Goal: Task Accomplishment & Management: Manage account settings

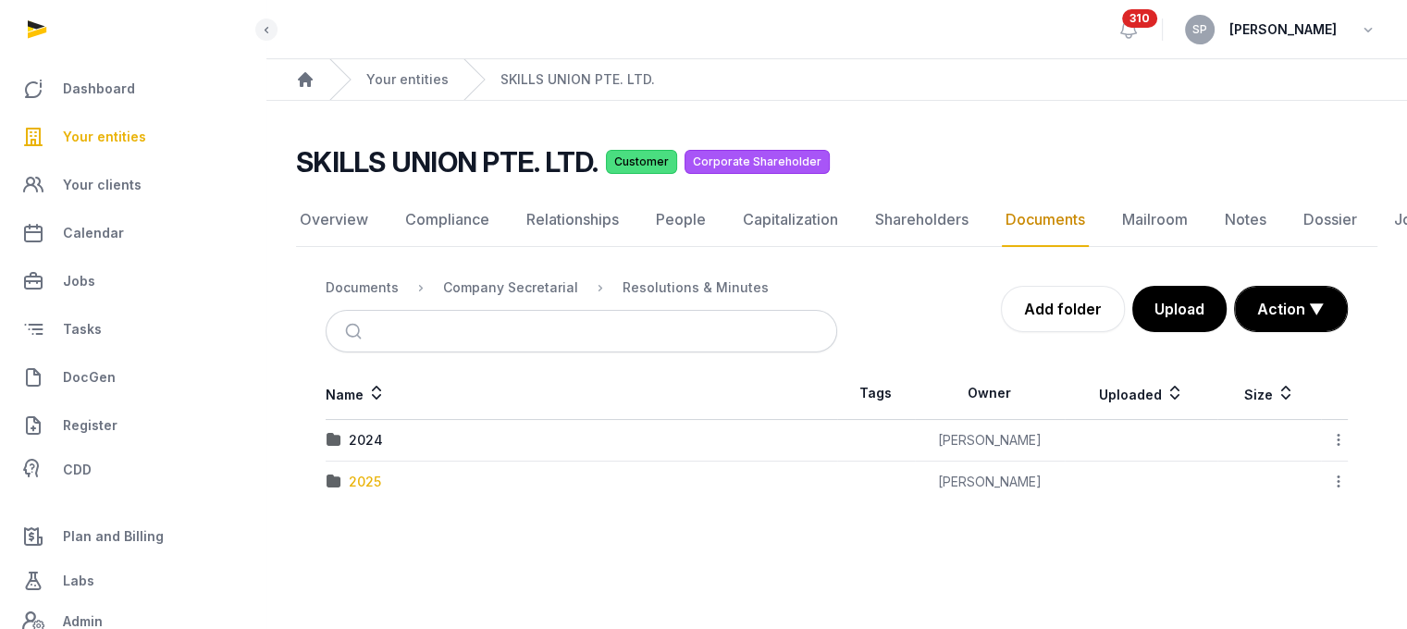
click at [352, 484] on div "2025" at bounding box center [365, 482] width 32 height 19
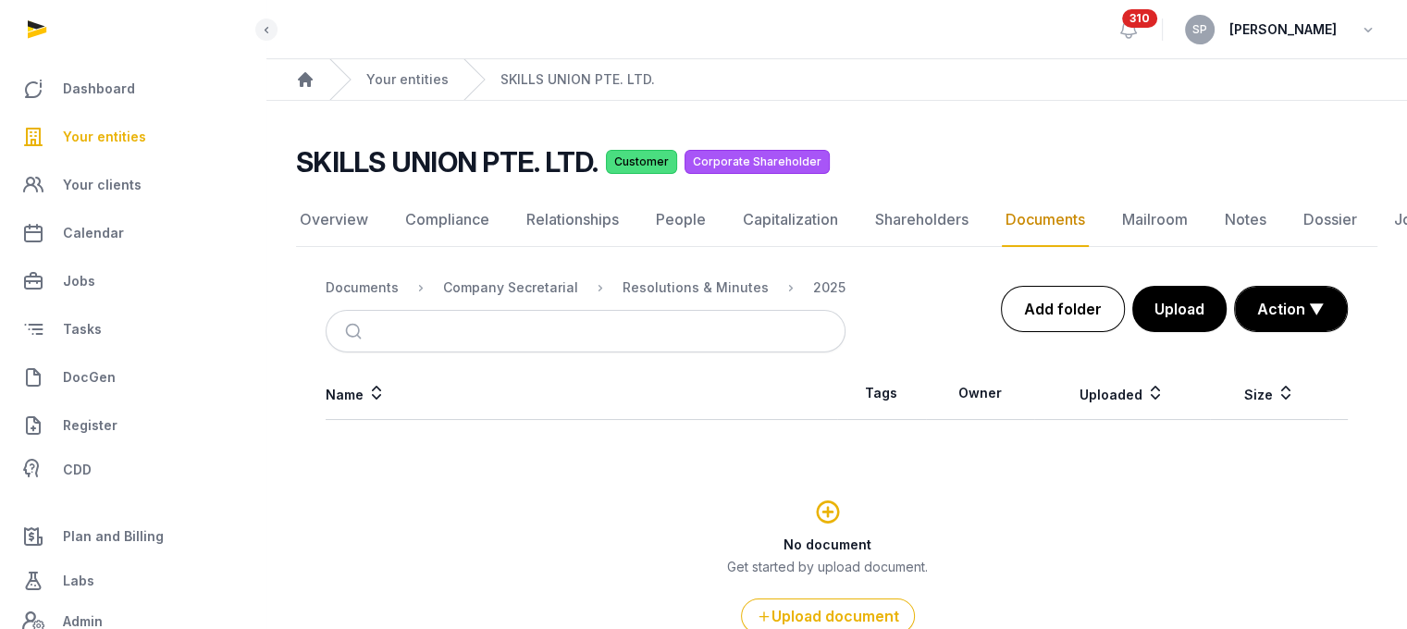
click at [1073, 315] on link "Add folder" at bounding box center [1063, 309] width 124 height 46
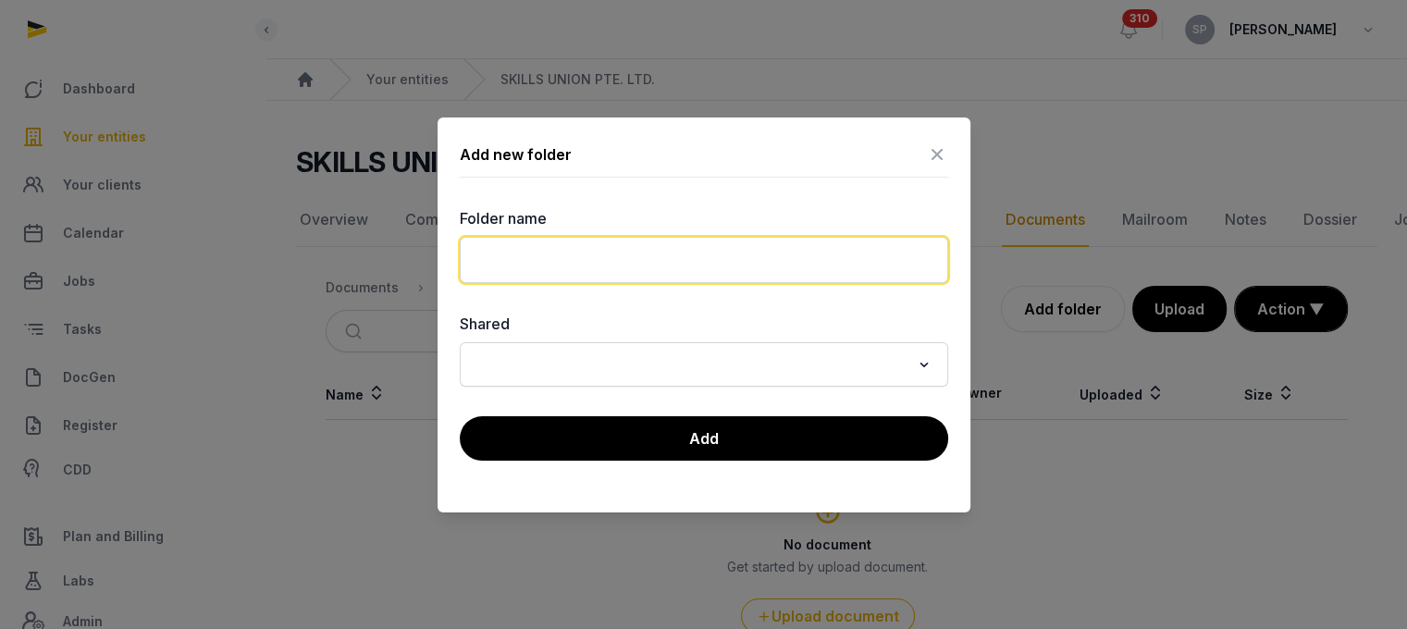
click at [588, 249] on input "text" at bounding box center [704, 260] width 489 height 46
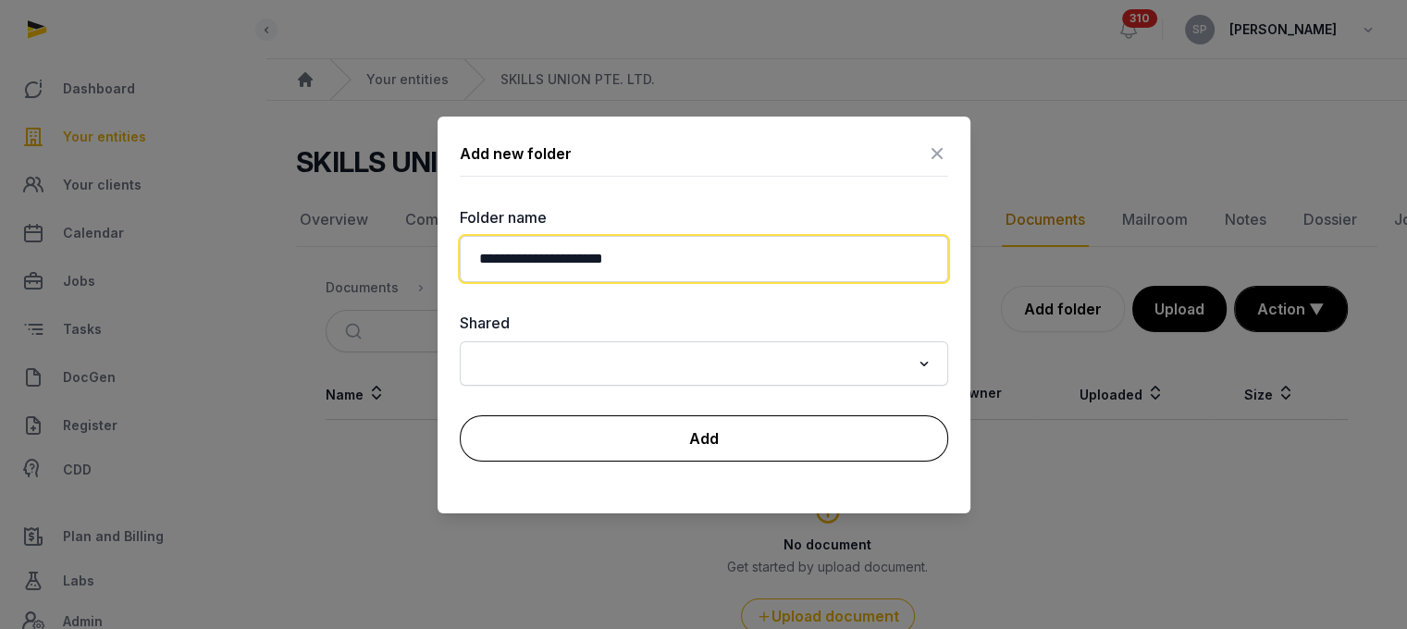
type input "**********"
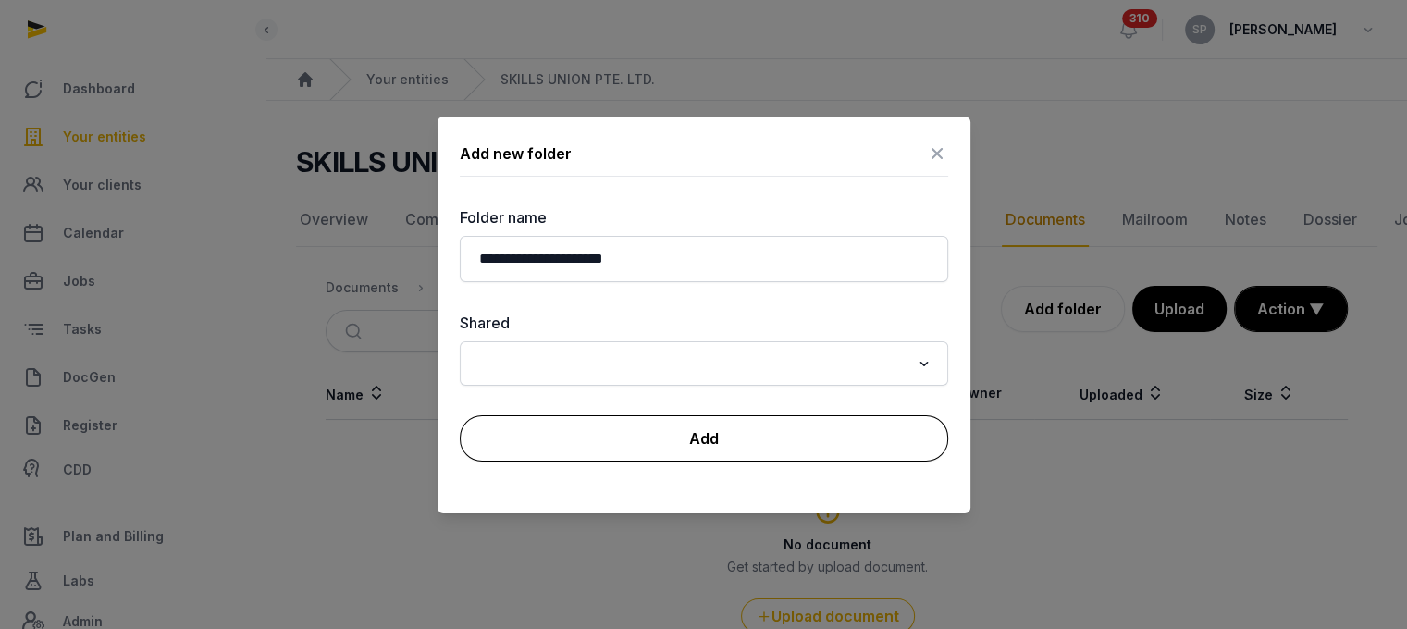
click at [644, 450] on button "Add" at bounding box center [704, 438] width 489 height 46
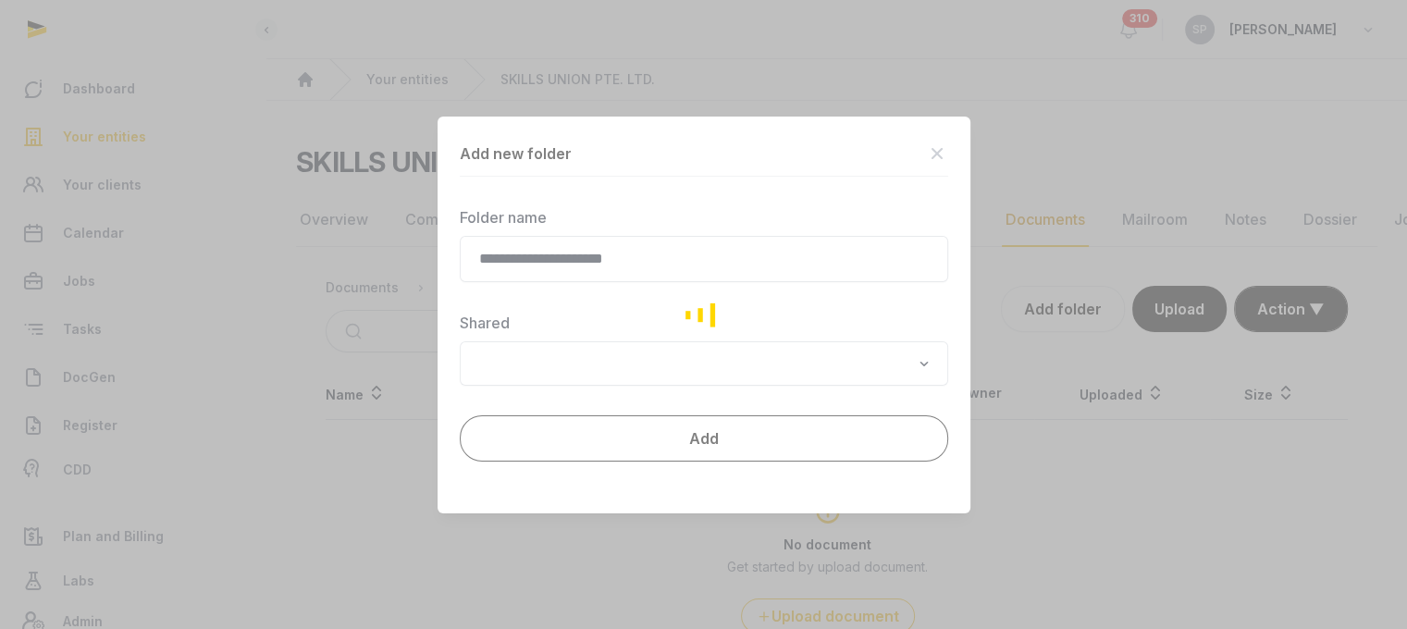
click at [644, 450] on div "Loading" at bounding box center [703, 314] width 1407 height 629
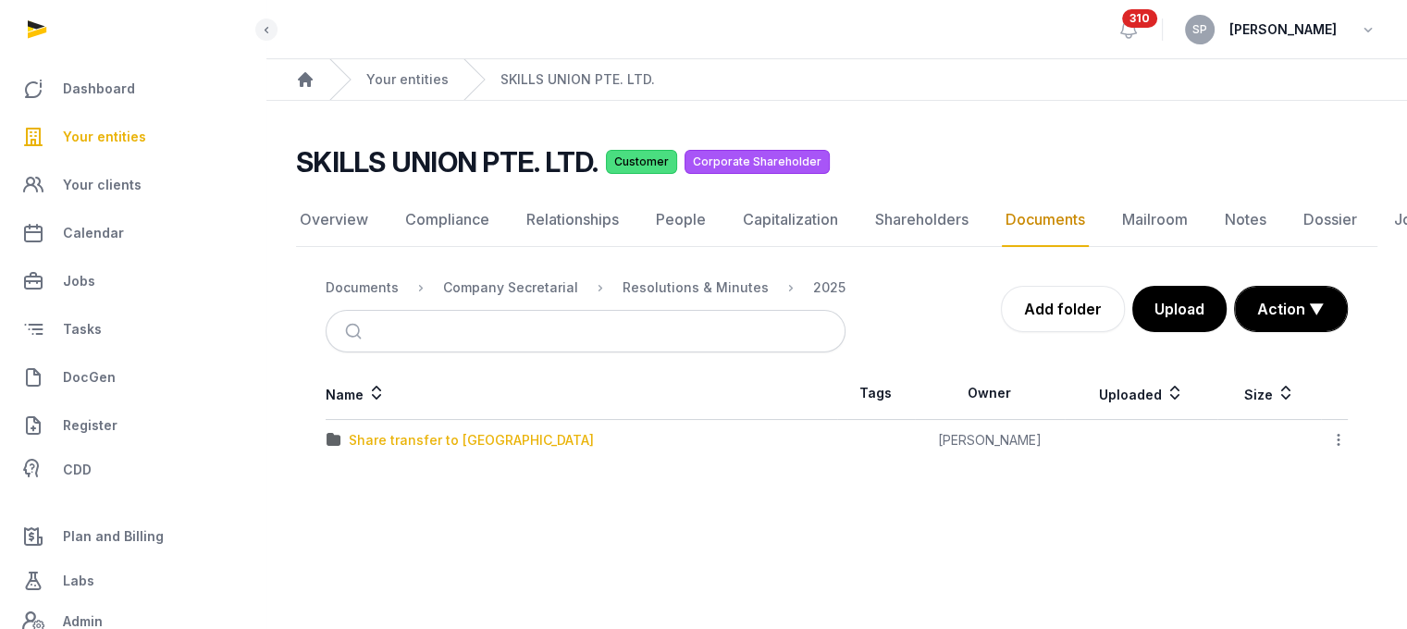
click at [430, 437] on div "Share transfer to [GEOGRAPHIC_DATA]" at bounding box center [471, 440] width 245 height 19
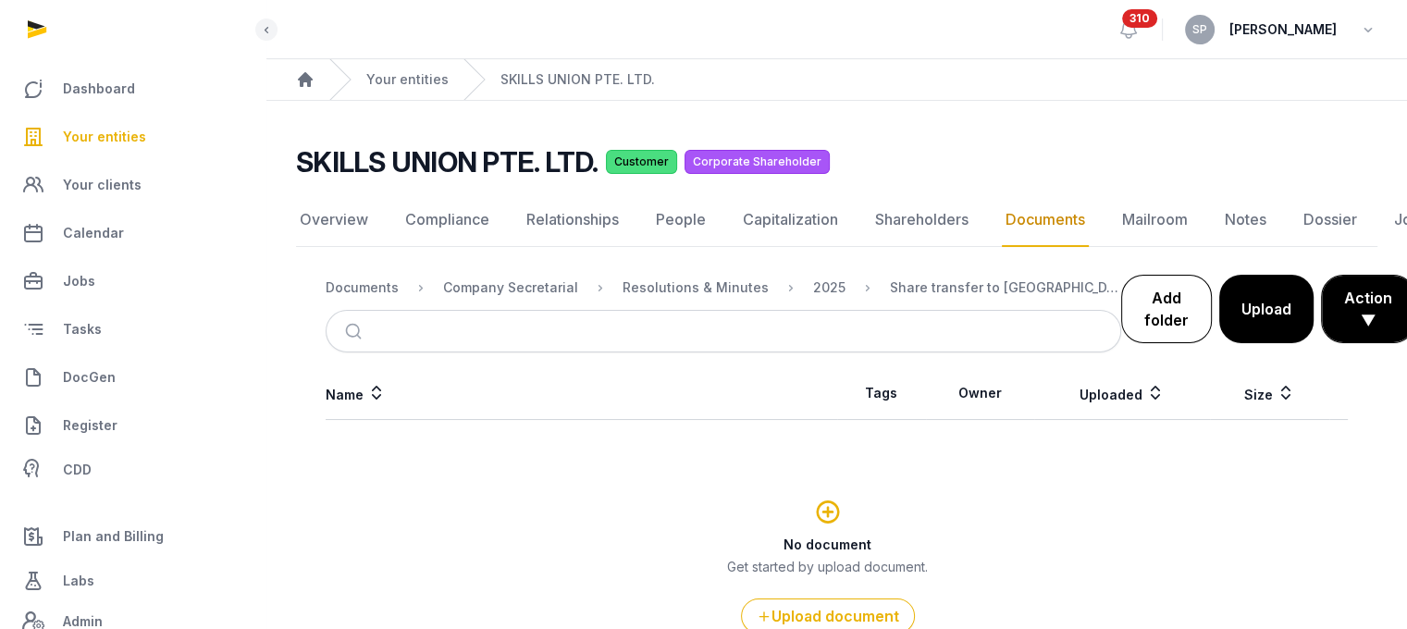
click at [1121, 318] on link "Add folder" at bounding box center [1166, 309] width 91 height 68
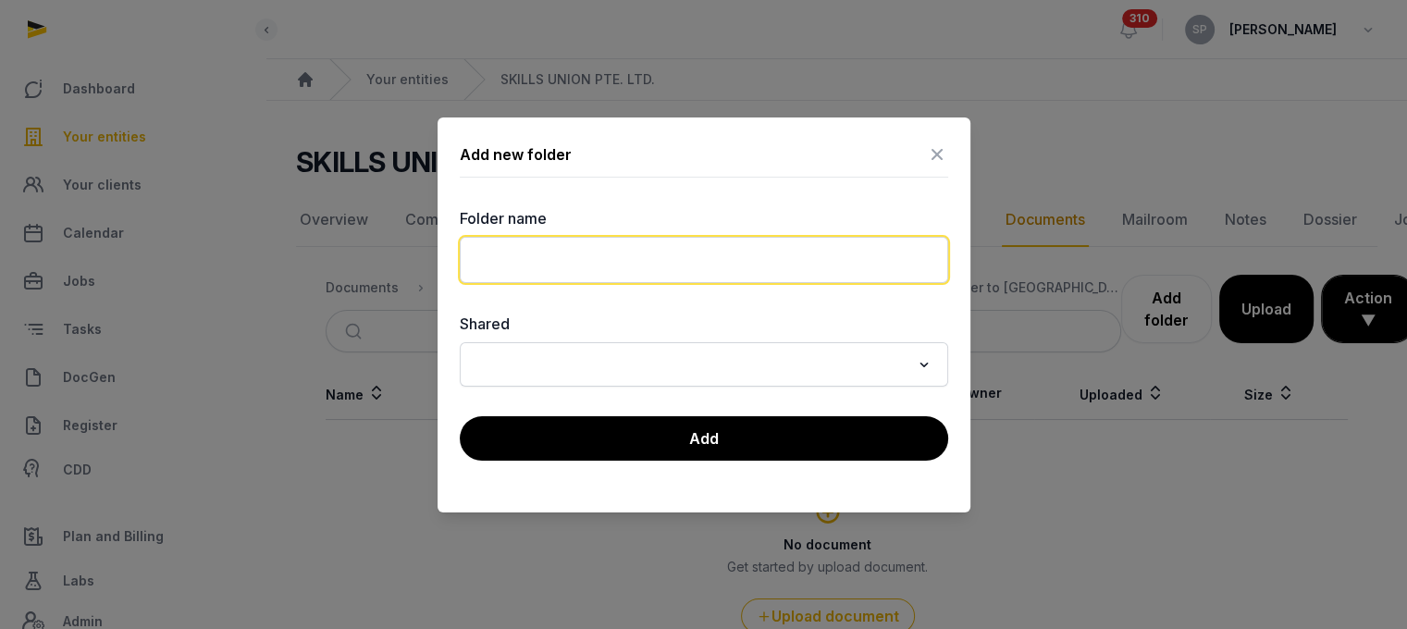
click at [523, 253] on input "text" at bounding box center [704, 260] width 489 height 46
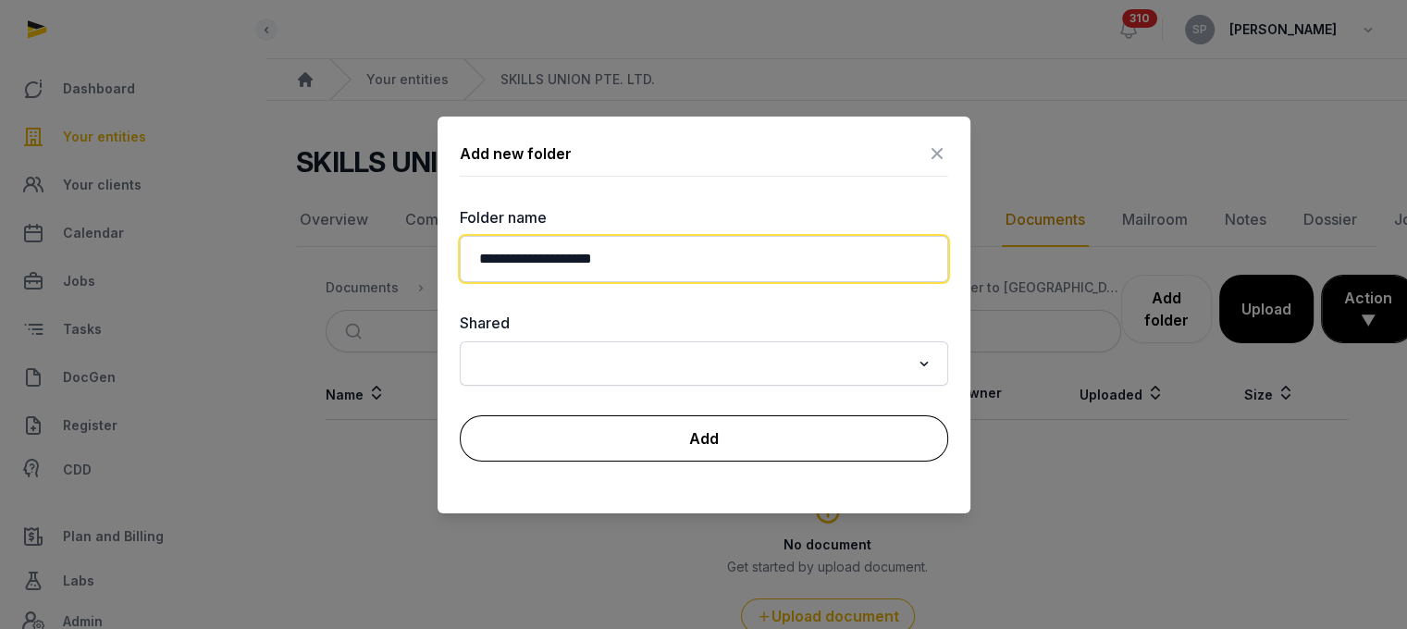
type input "**********"
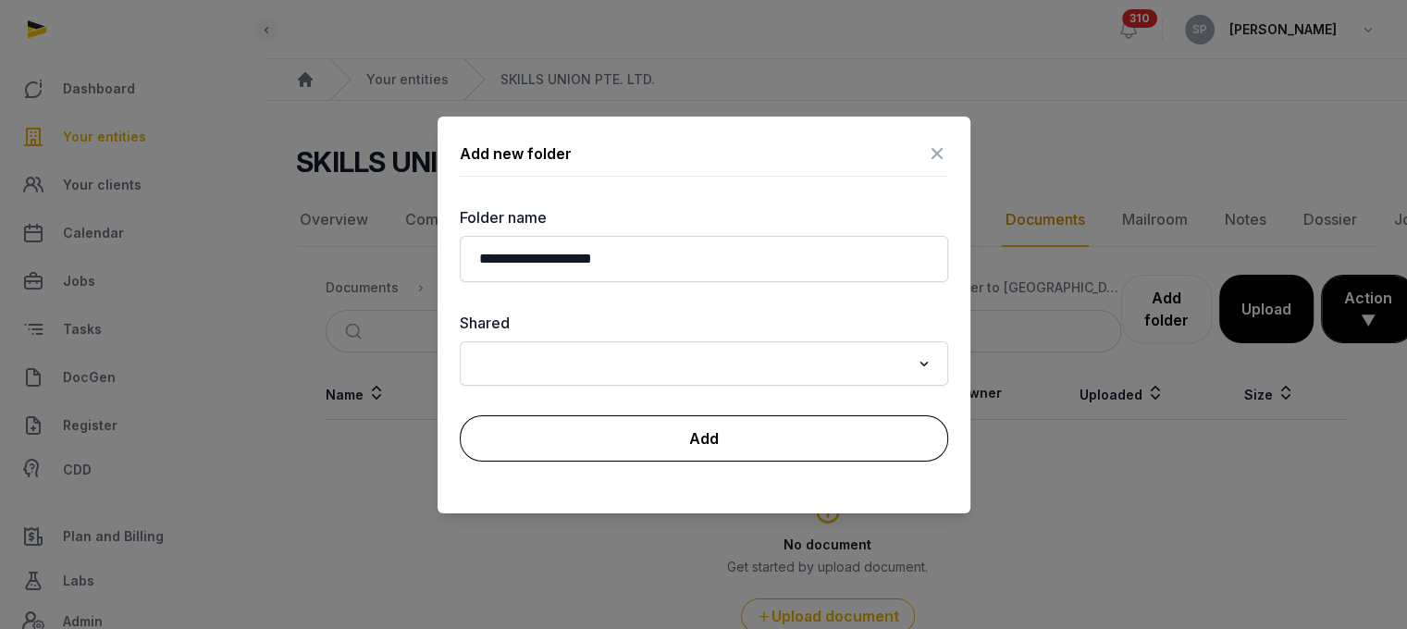
click at [589, 428] on button "Add" at bounding box center [704, 438] width 489 height 46
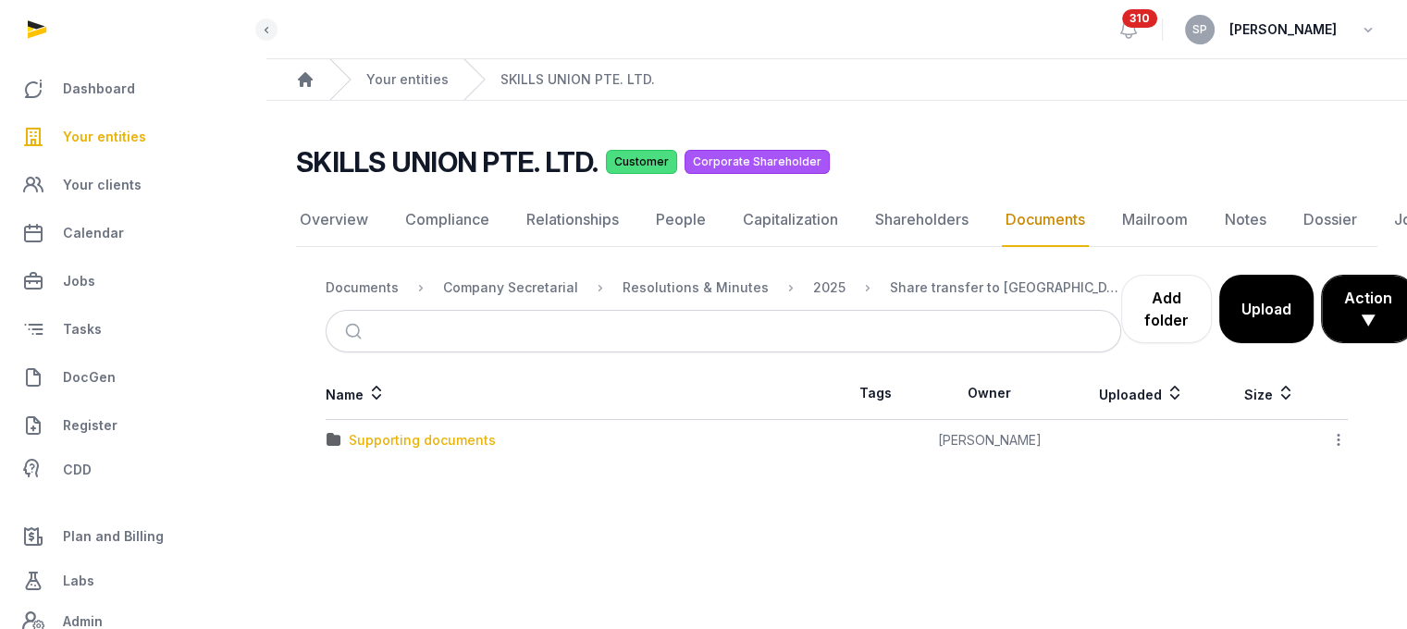
click at [436, 439] on div "Supporting documents" at bounding box center [422, 440] width 147 height 19
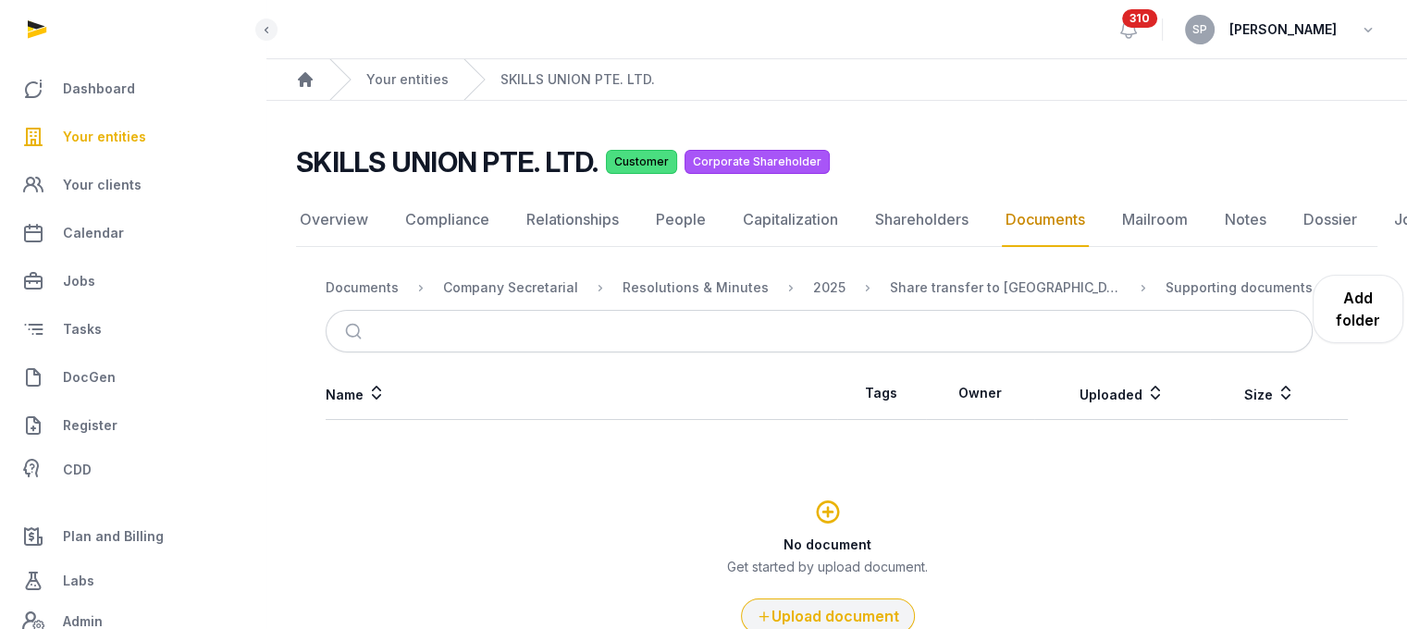
click at [822, 613] on button "Upload document" at bounding box center [828, 616] width 174 height 35
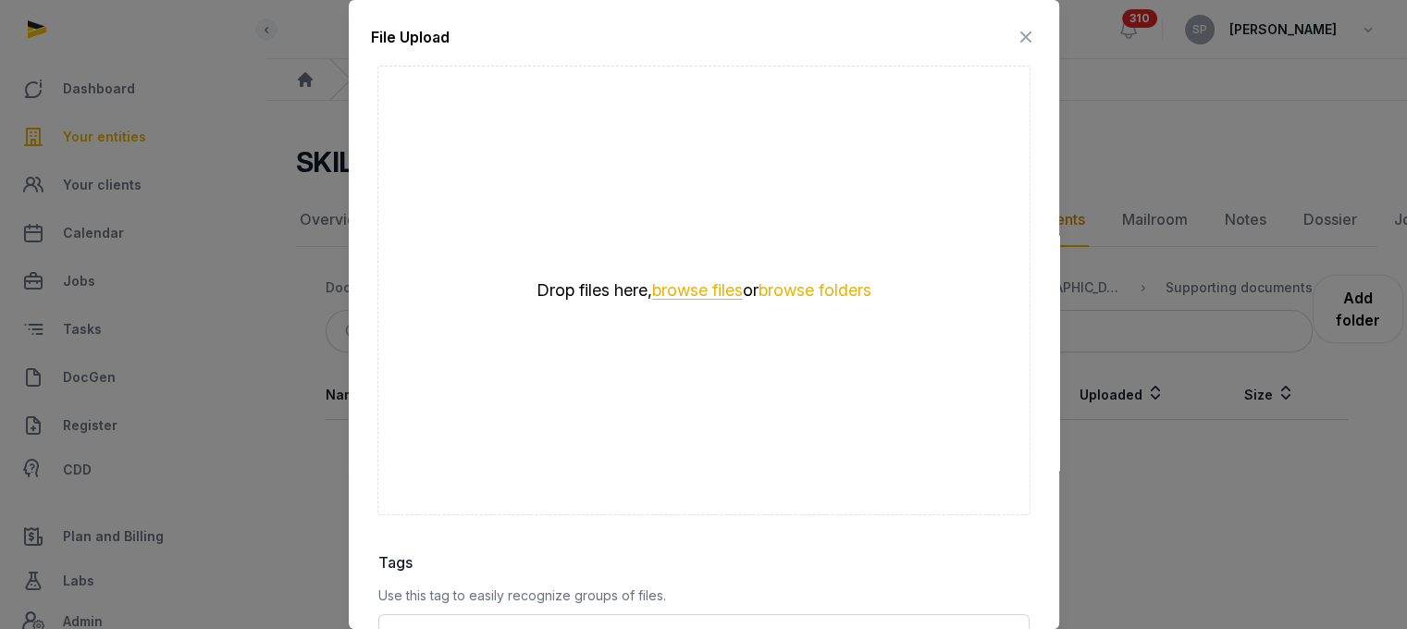
click at [718, 290] on button "browse files" at bounding box center [697, 291] width 91 height 18
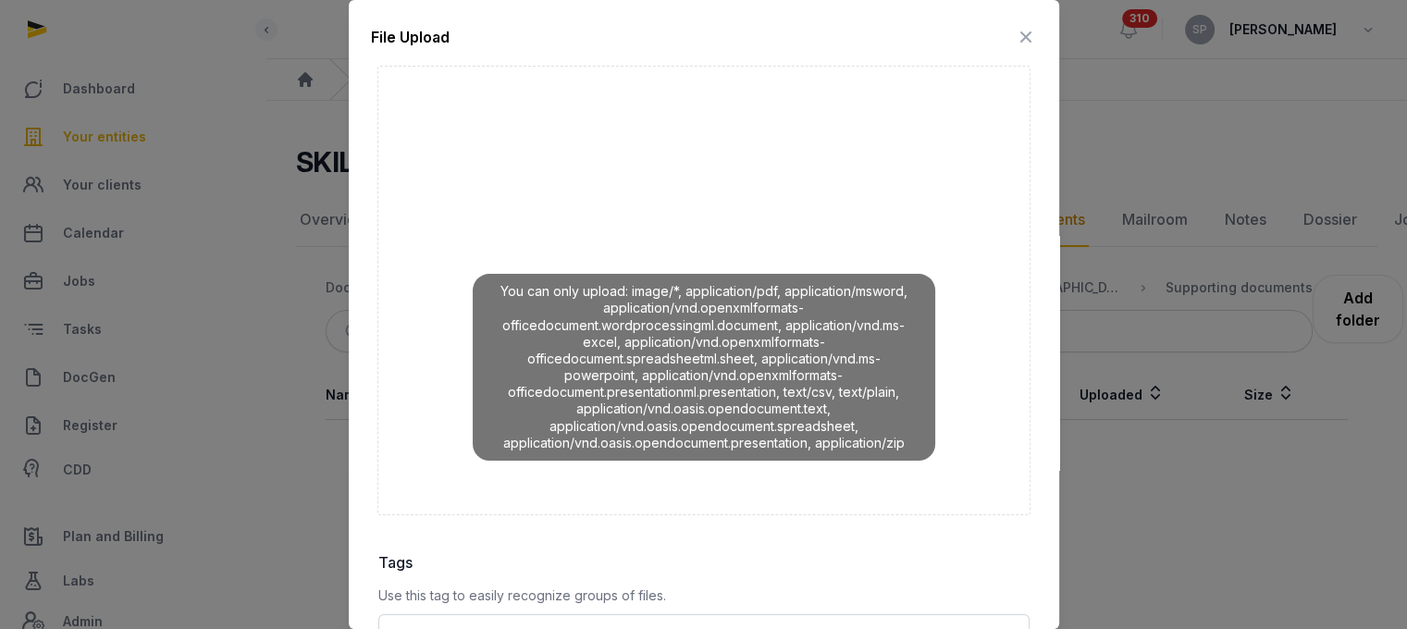
click at [1015, 40] on icon at bounding box center [1026, 37] width 22 height 30
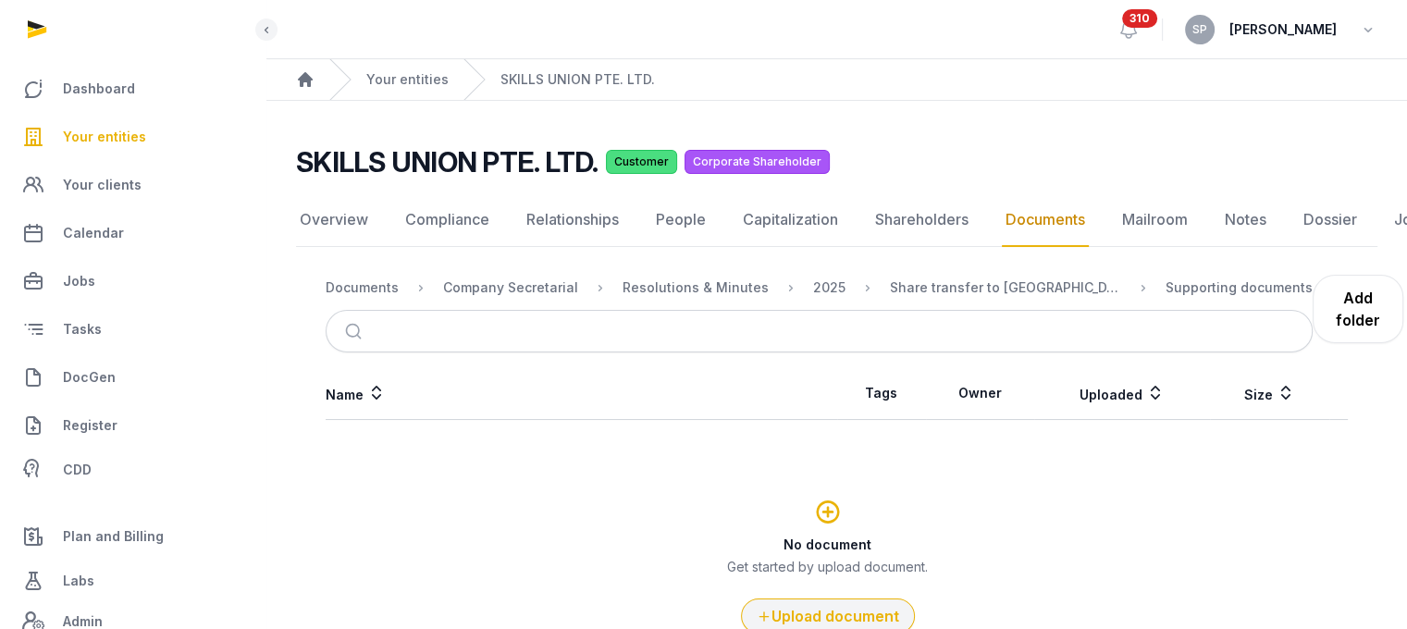
click at [824, 617] on button "Upload document" at bounding box center [828, 616] width 174 height 35
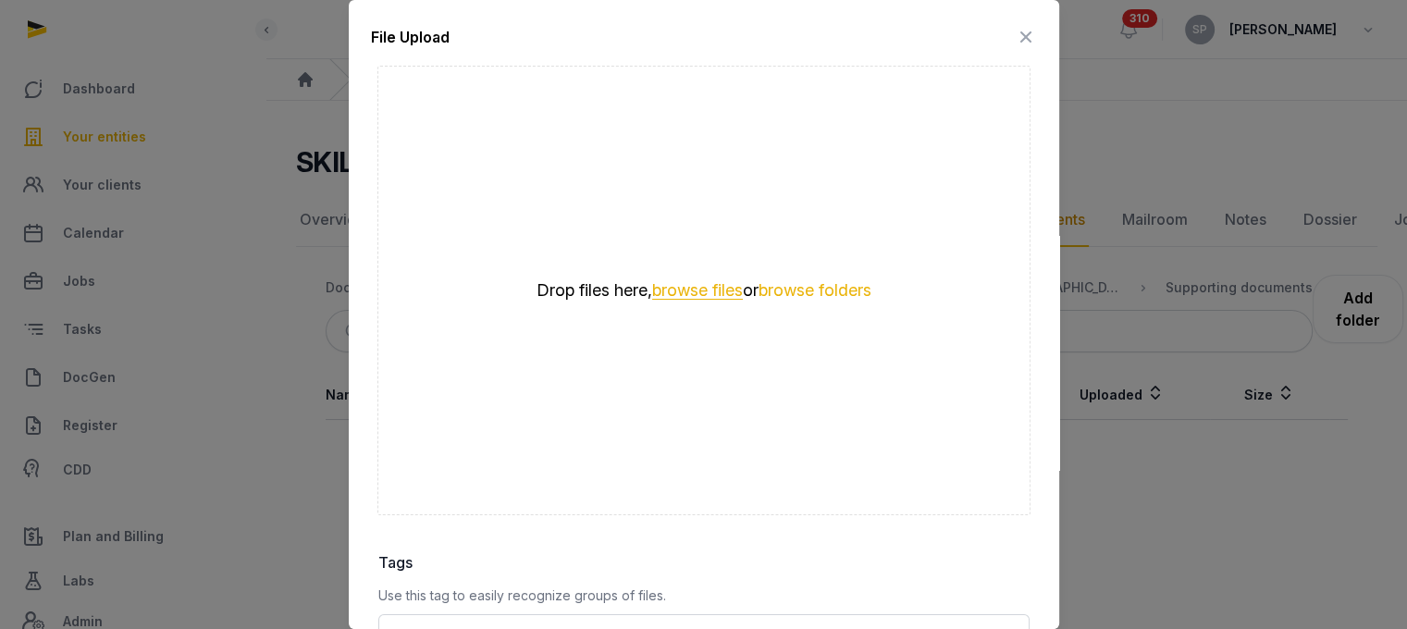
click at [709, 287] on button "browse files" at bounding box center [697, 291] width 91 height 18
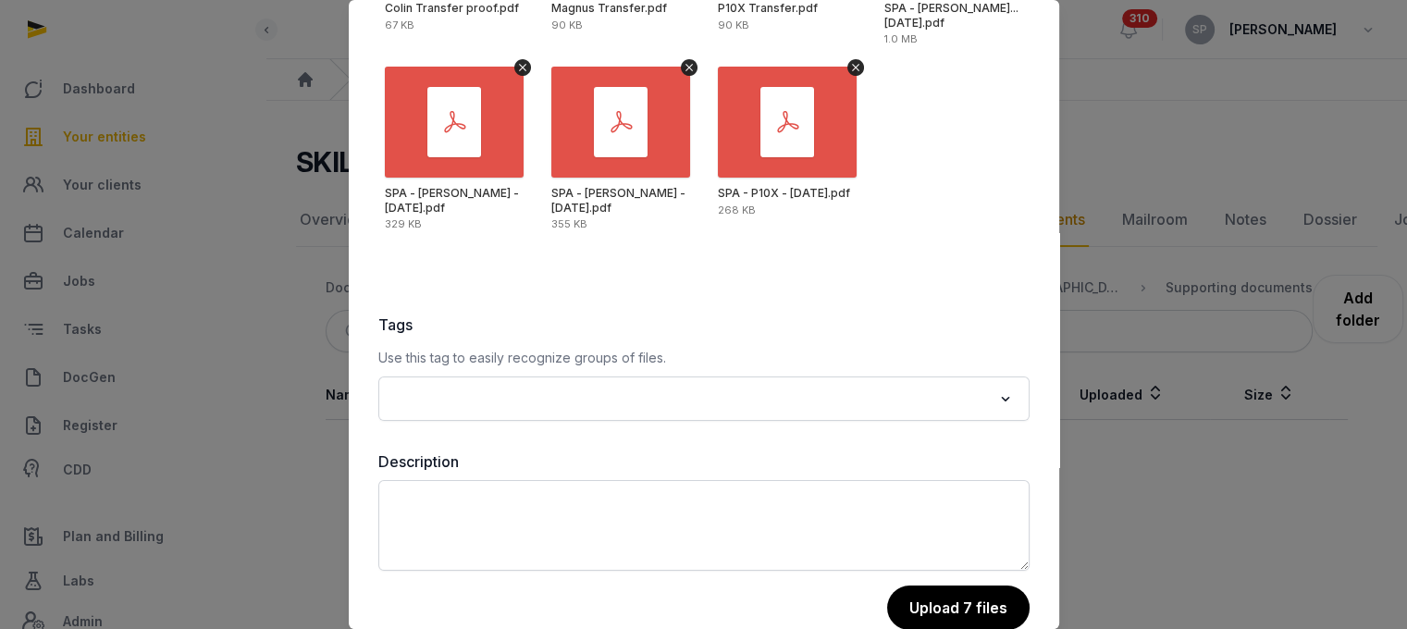
scroll to position [261, 0]
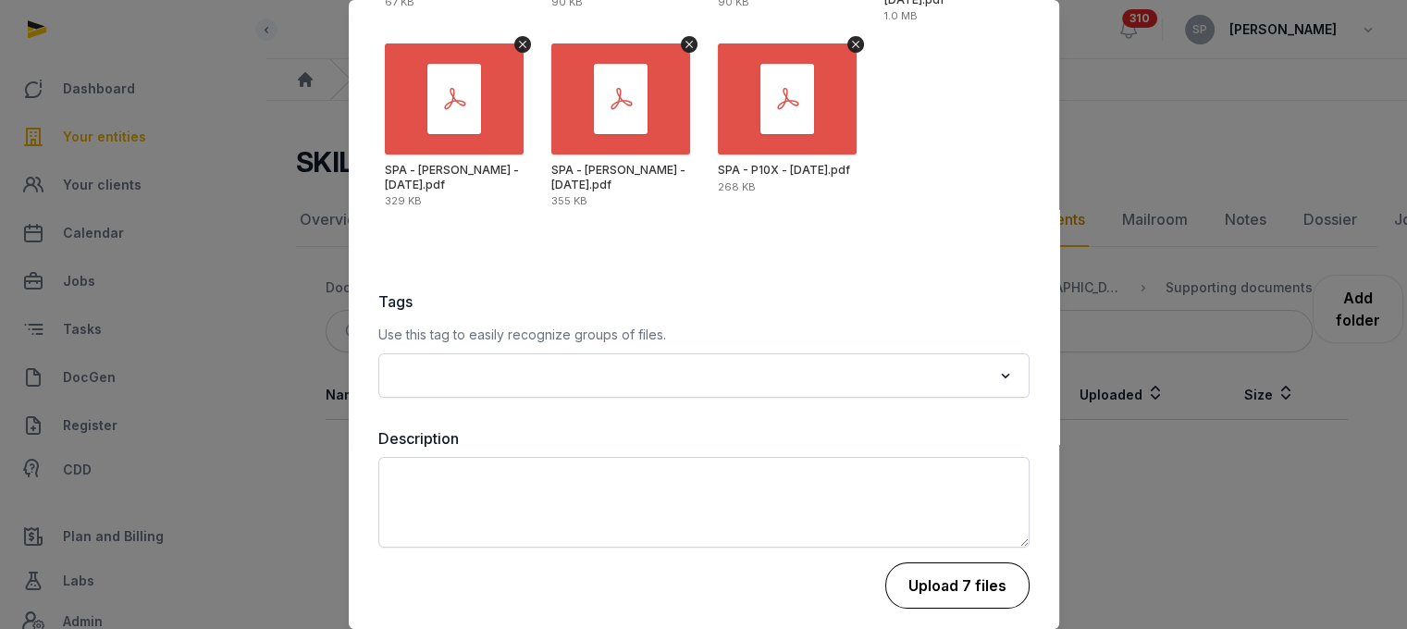
click at [989, 567] on button "Upload 7 files" at bounding box center [958, 586] width 144 height 46
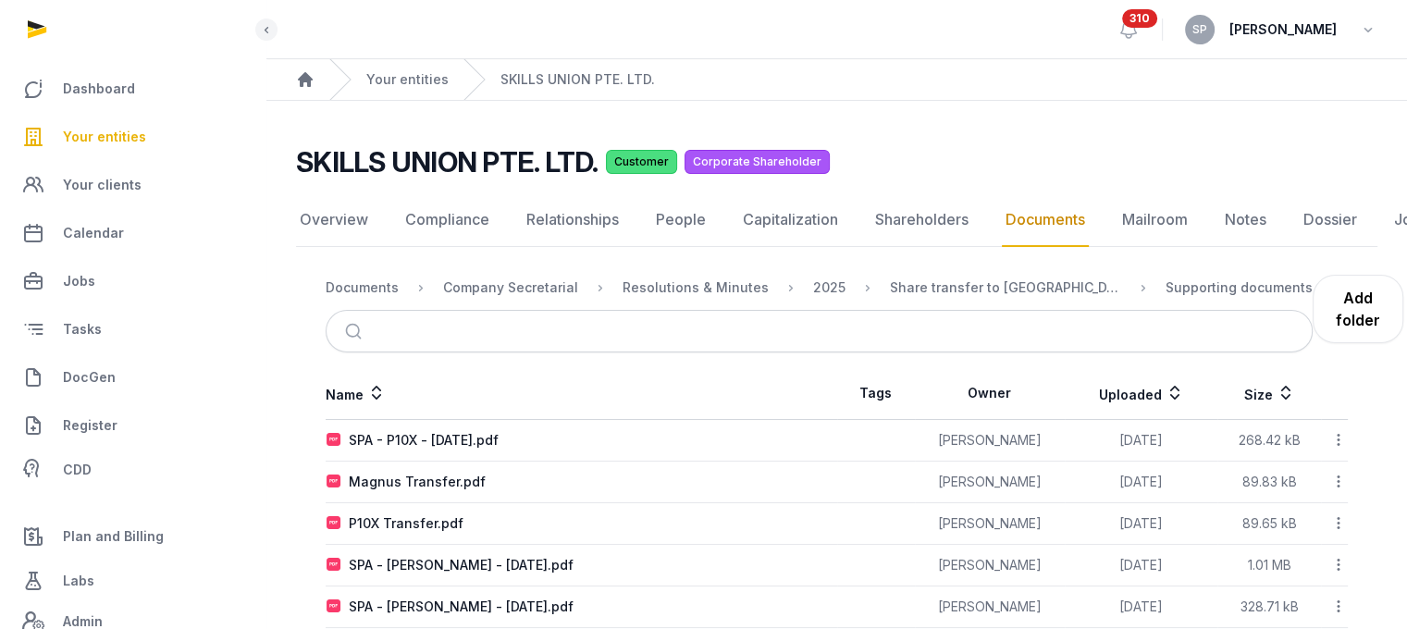
click at [130, 131] on span "Your entities" at bounding box center [104, 137] width 83 height 22
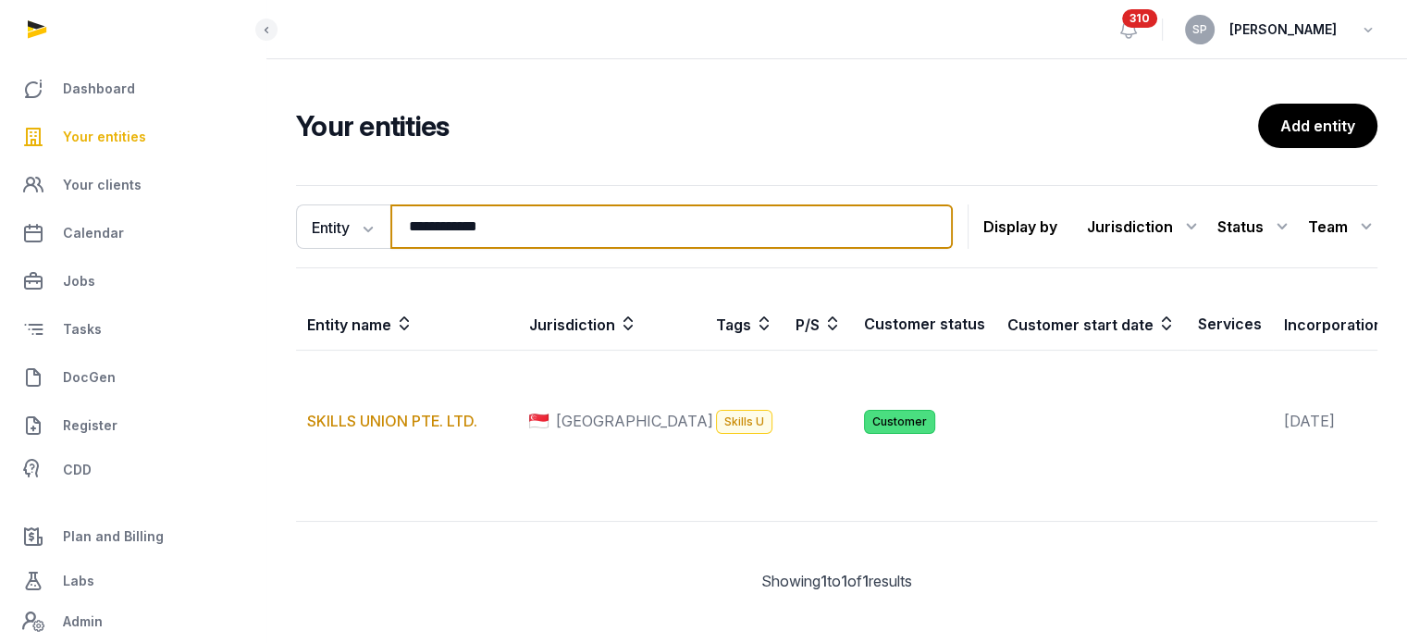
click at [514, 222] on input "**********" at bounding box center [671, 226] width 563 height 44
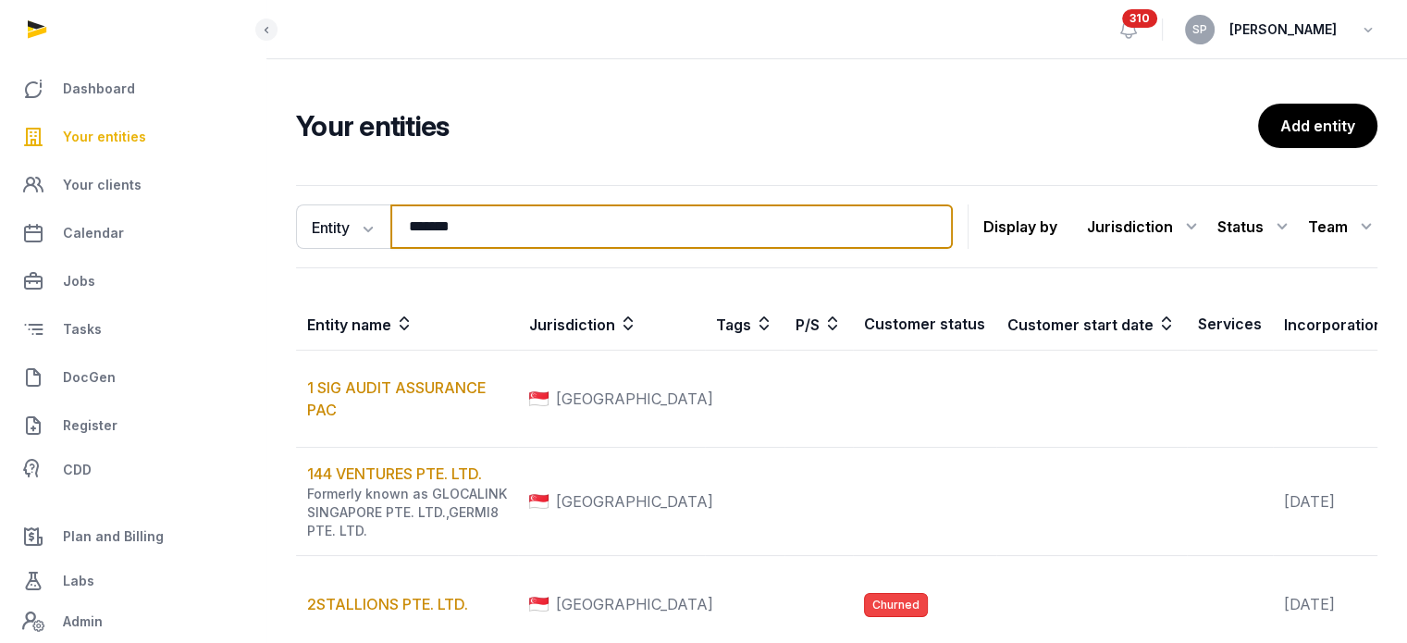
type input "*******"
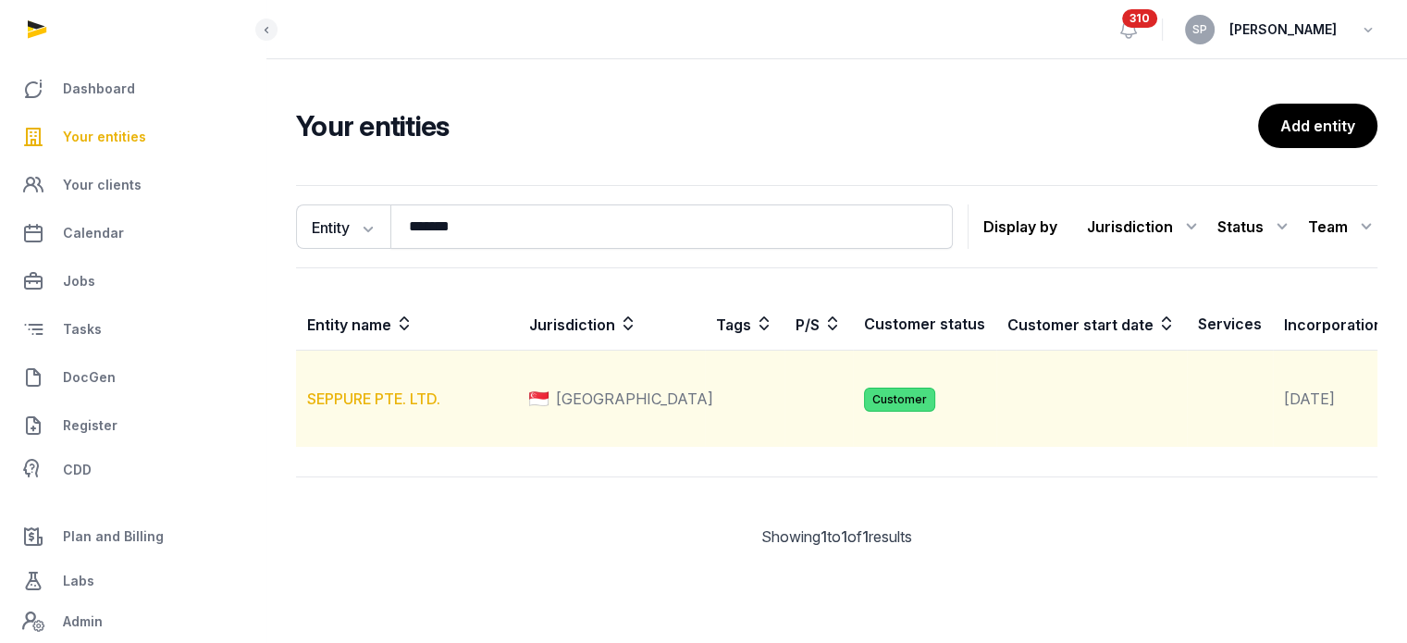
click at [369, 408] on link "SEPPURE PTE. LTD." at bounding box center [373, 399] width 133 height 19
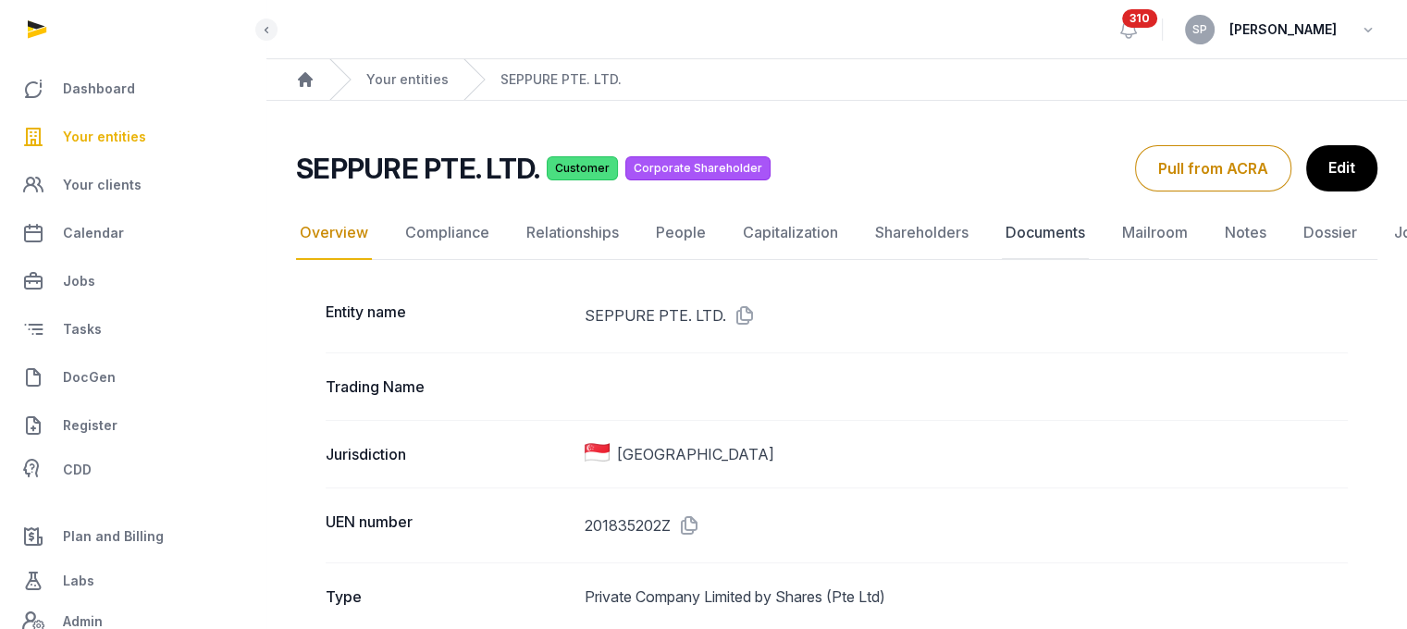
click at [1032, 229] on link "Documents" at bounding box center [1045, 233] width 87 height 54
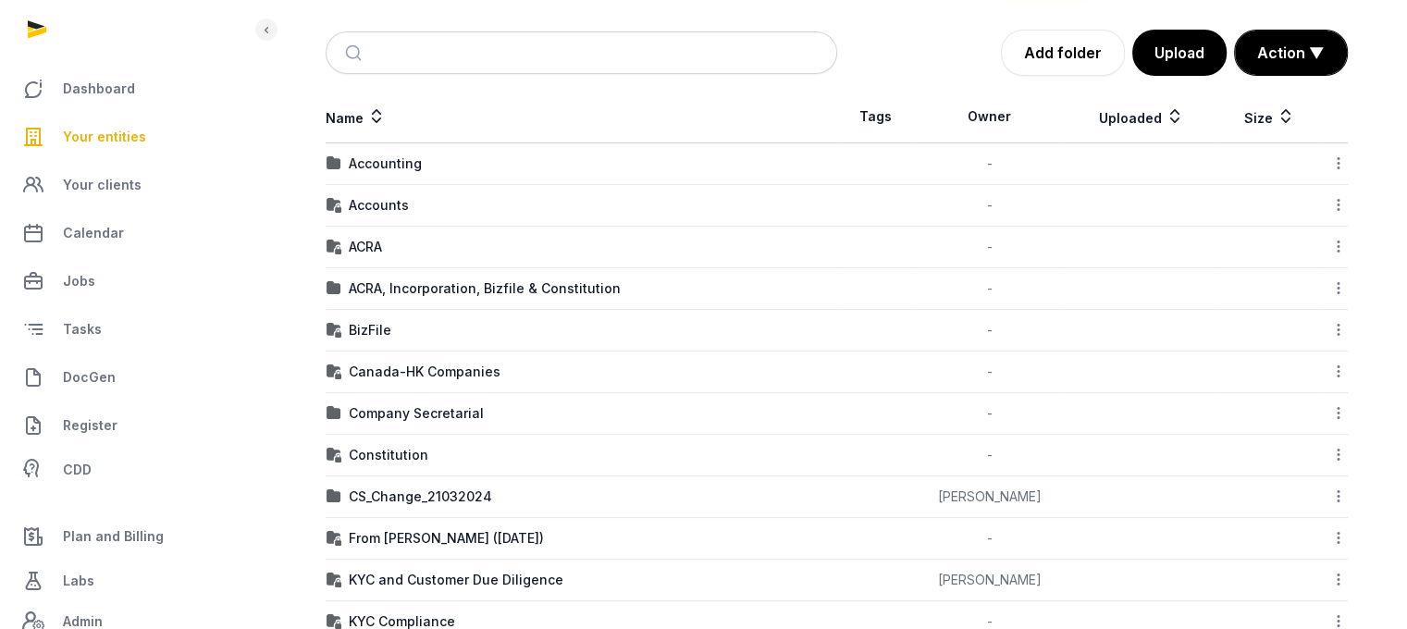
scroll to position [270, 0]
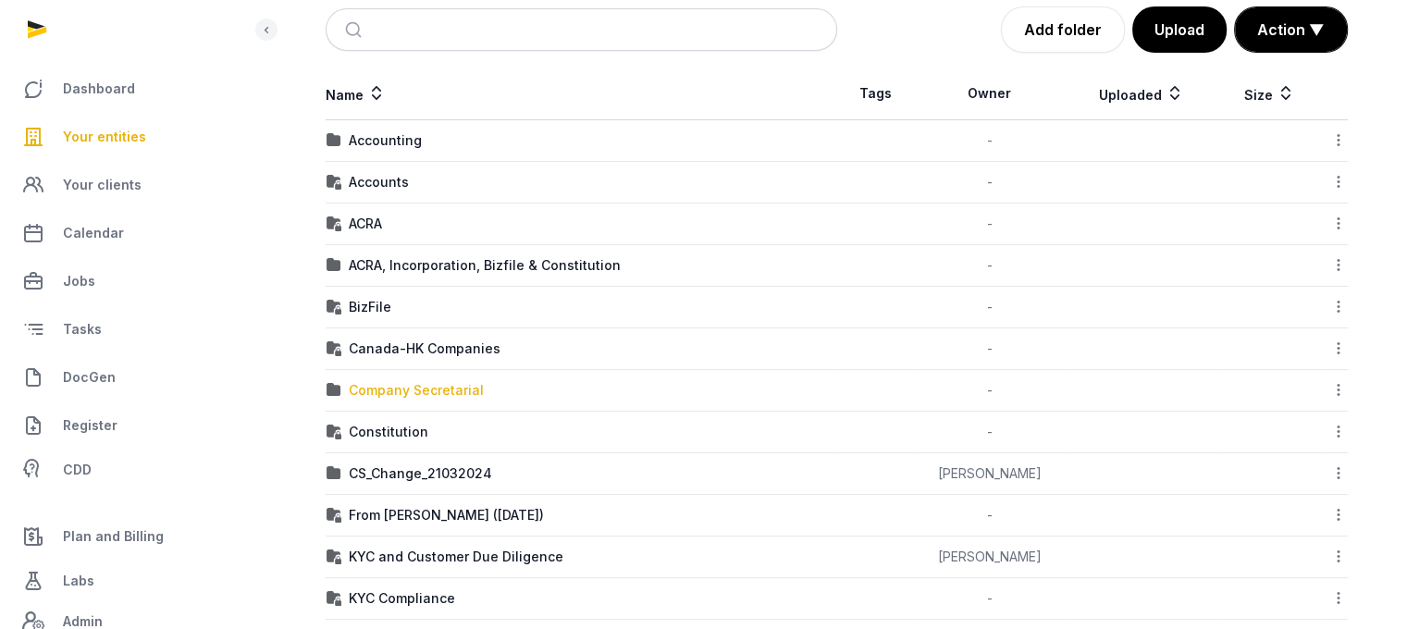
click at [428, 394] on div "Company Secretarial" at bounding box center [416, 390] width 135 height 19
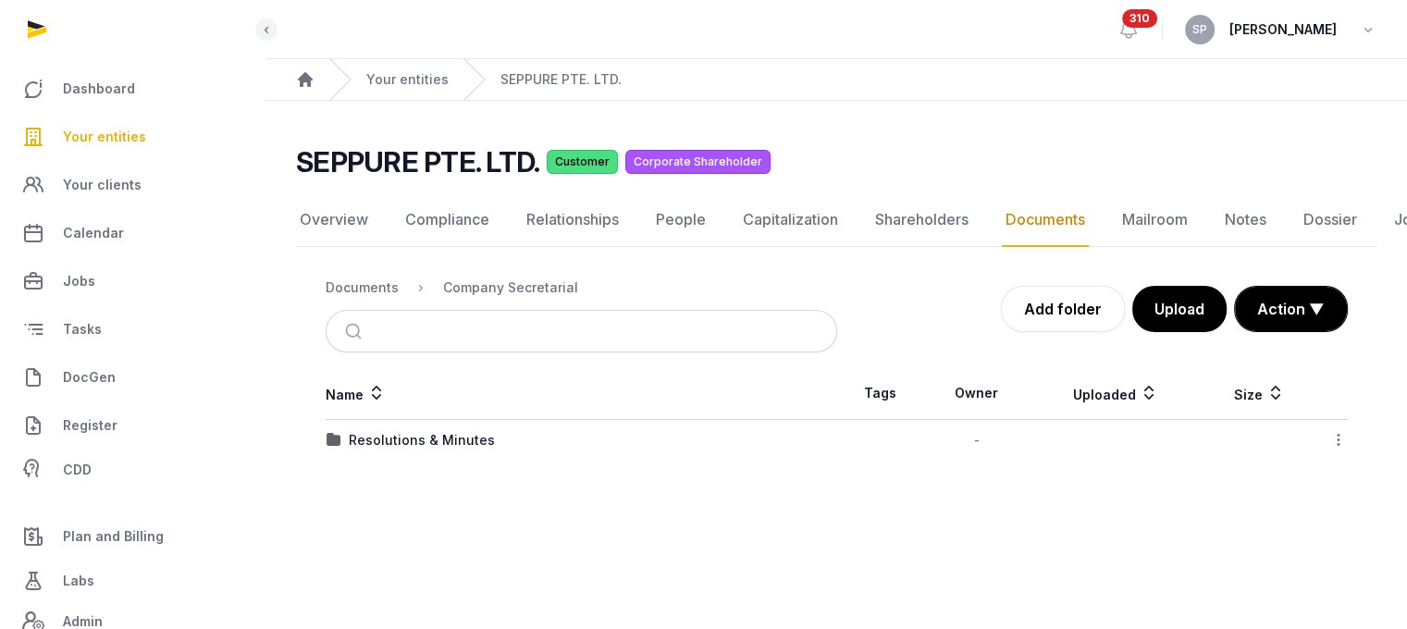
scroll to position [14, 0]
click at [441, 431] on div "Resolutions & Minutes" at bounding box center [422, 440] width 146 height 19
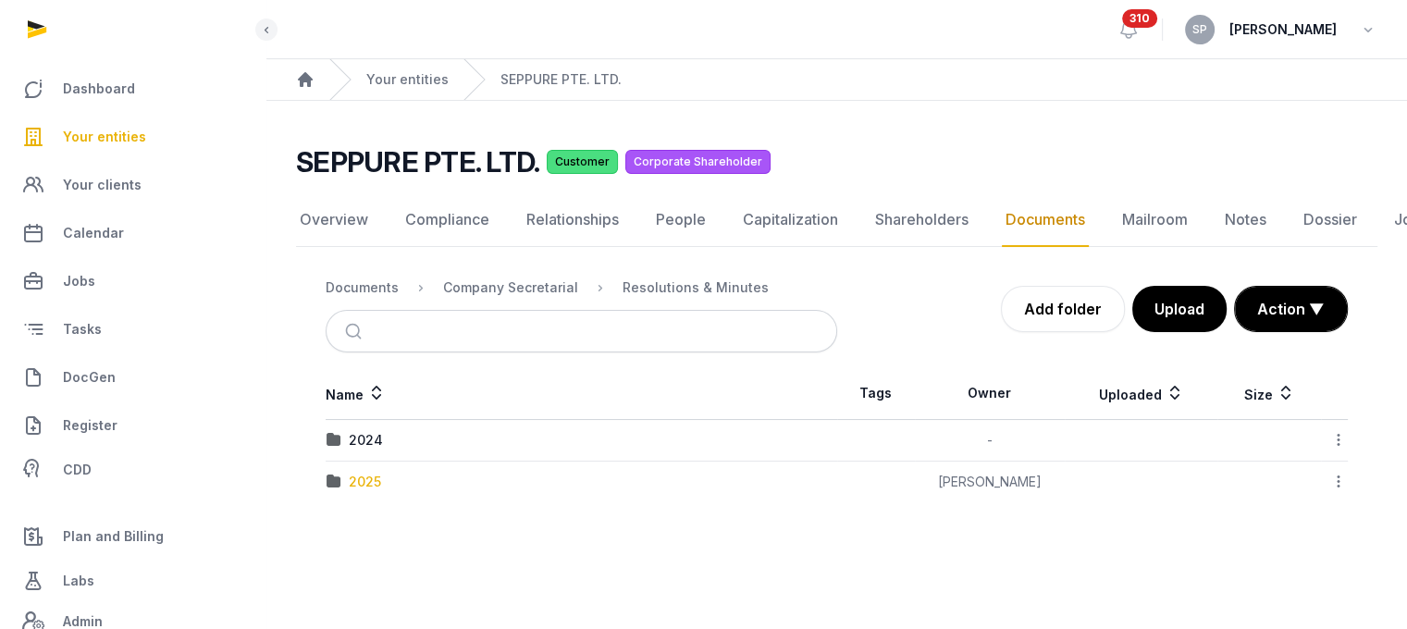
click at [370, 473] on div "2025" at bounding box center [365, 482] width 32 height 19
click at [396, 431] on div "AGM/ AR FYE 2024" at bounding box center [409, 440] width 120 height 19
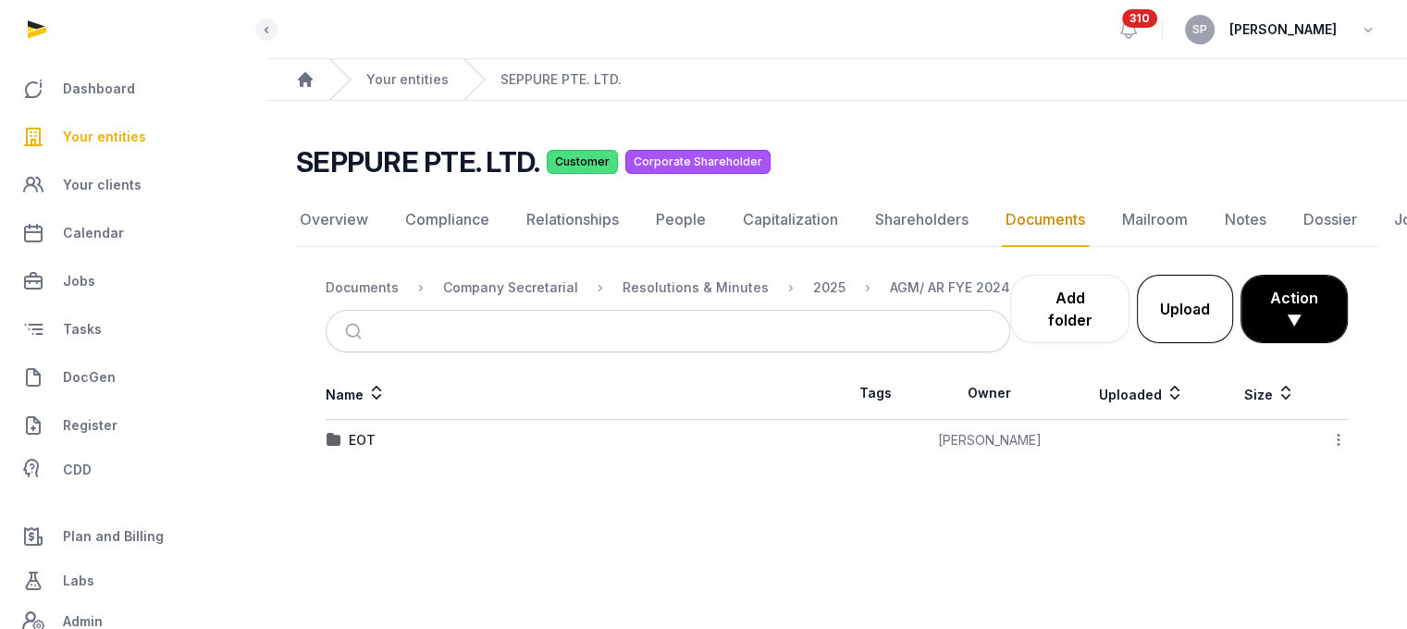
click at [1192, 296] on button "Upload" at bounding box center [1185, 309] width 96 height 68
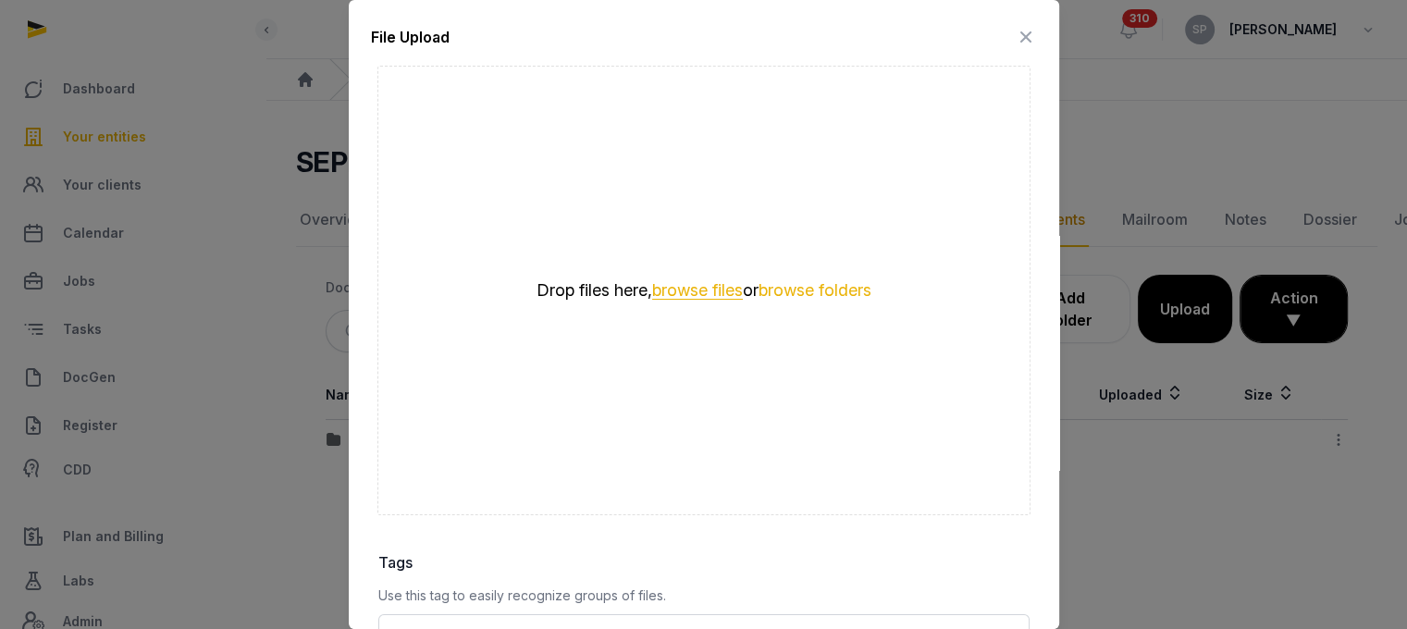
click at [678, 282] on button "browse files" at bounding box center [697, 291] width 91 height 18
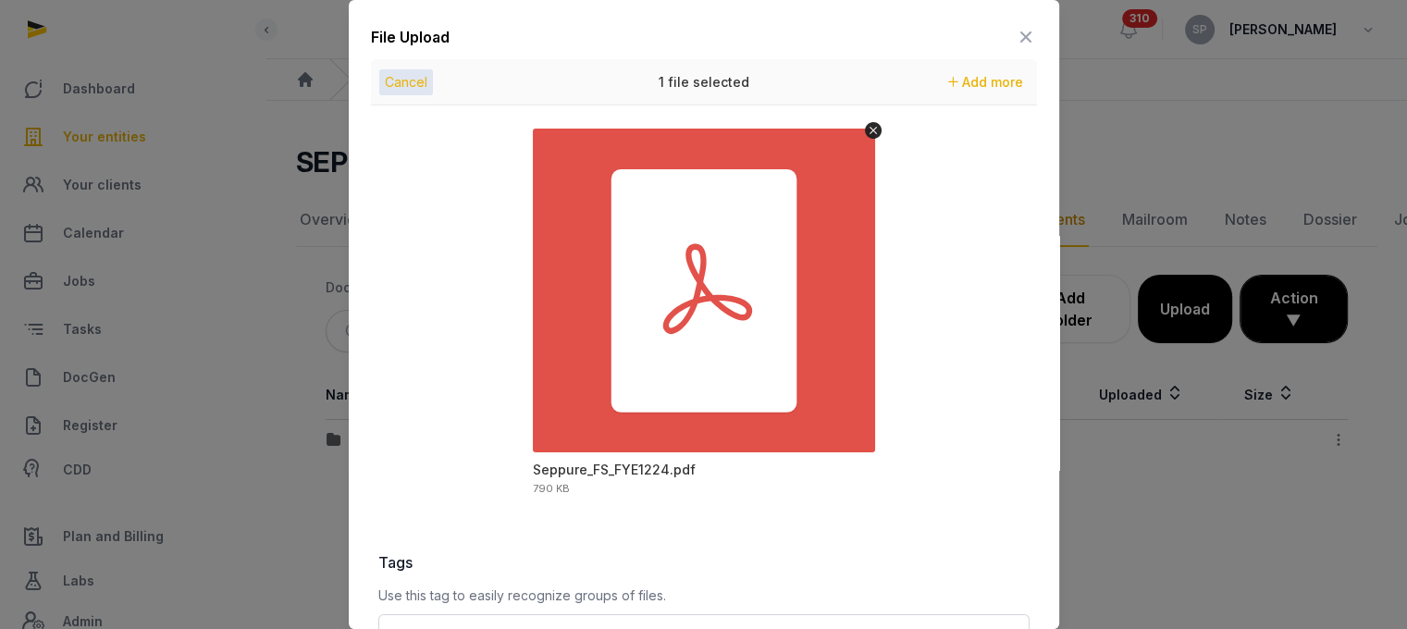
scroll to position [261, 0]
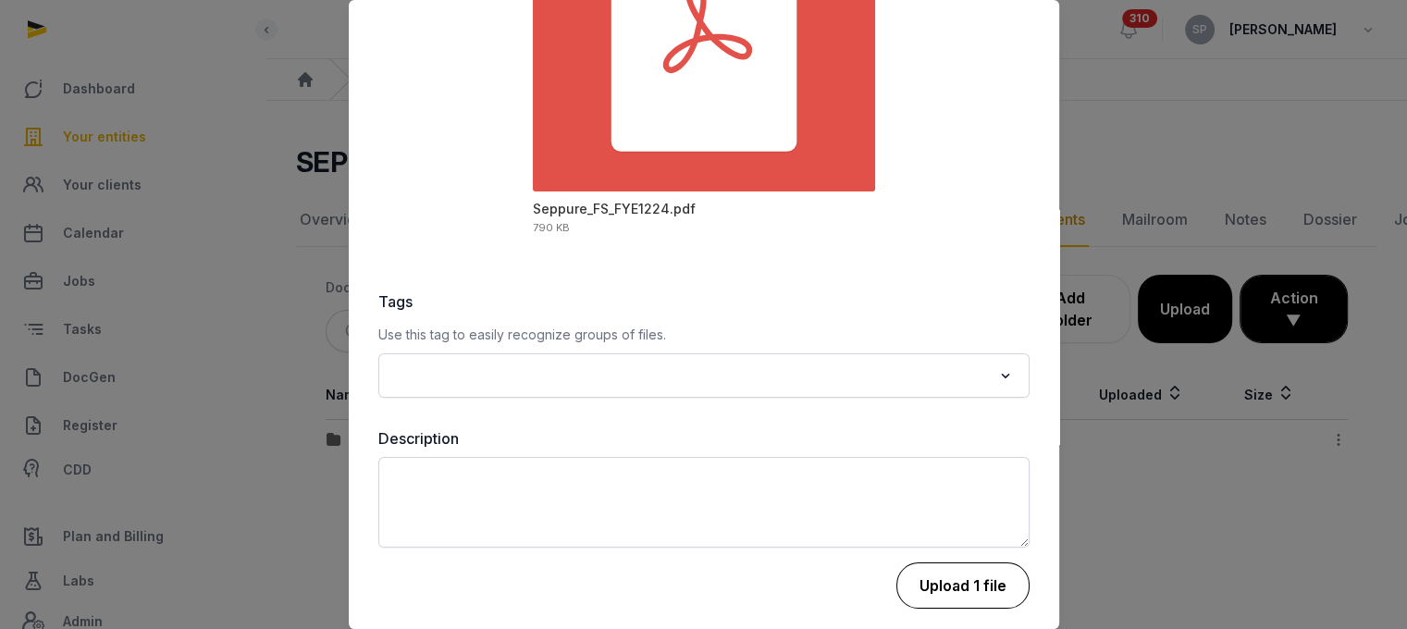
click at [970, 577] on button "Upload 1 file" at bounding box center [963, 586] width 133 height 46
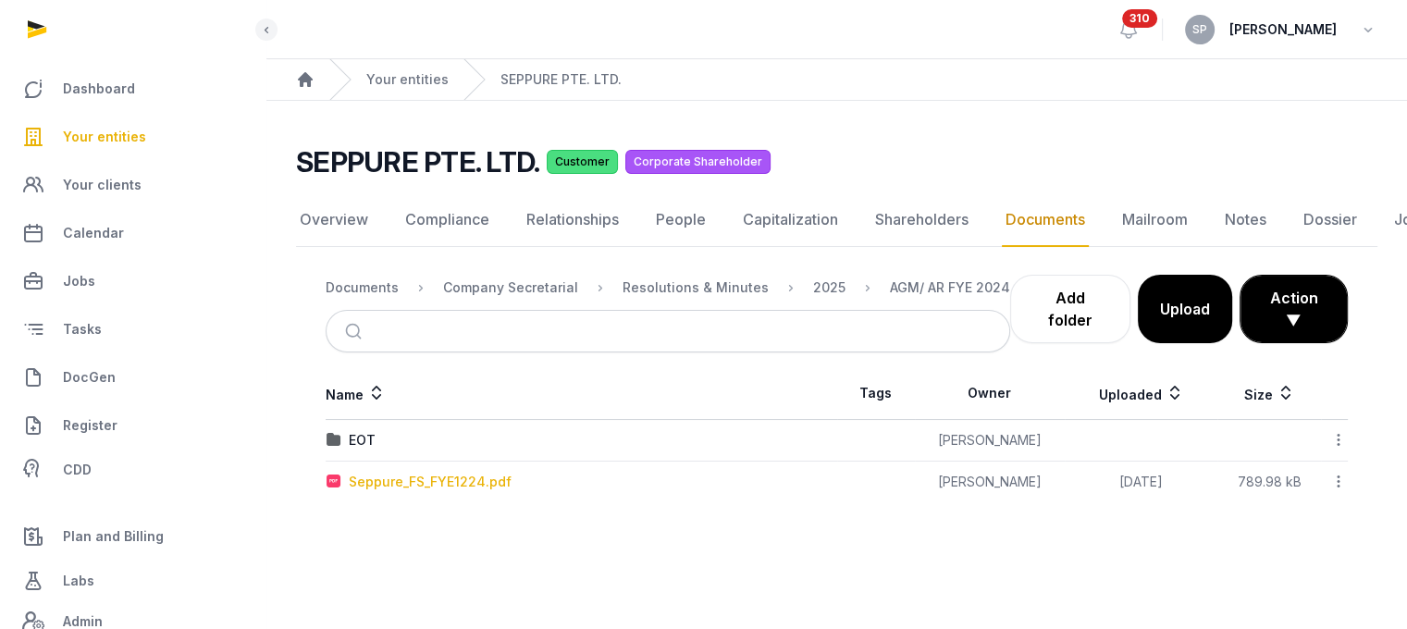
click at [403, 473] on div "Seppure_FS_FYE1224.pdf" at bounding box center [430, 482] width 163 height 19
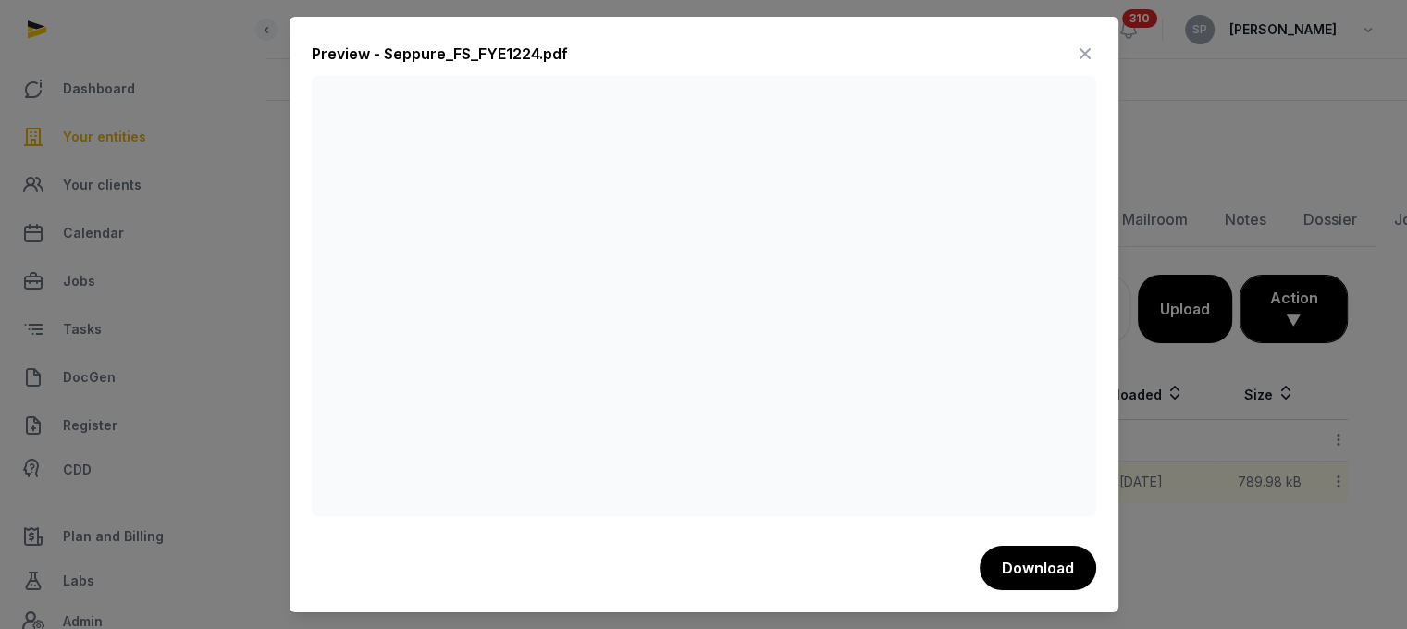
click at [1088, 54] on icon at bounding box center [1085, 54] width 22 height 30
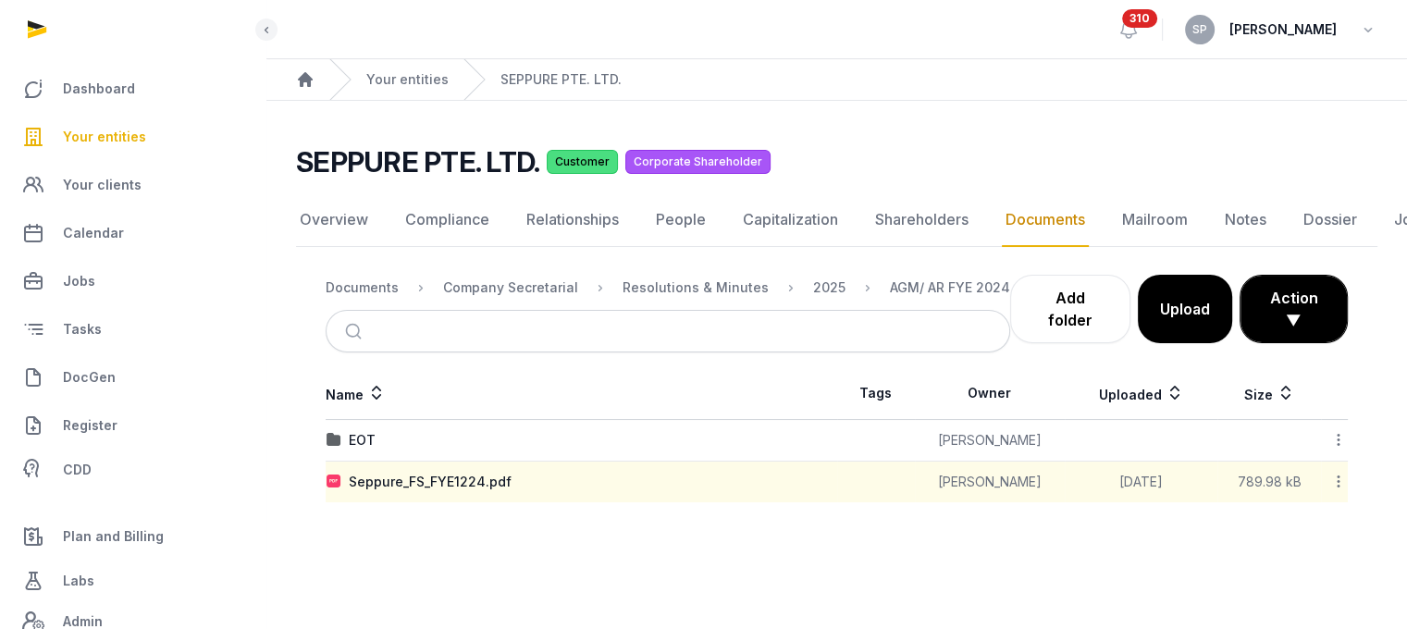
click at [176, 132] on link "Your entities" at bounding box center [133, 137] width 236 height 44
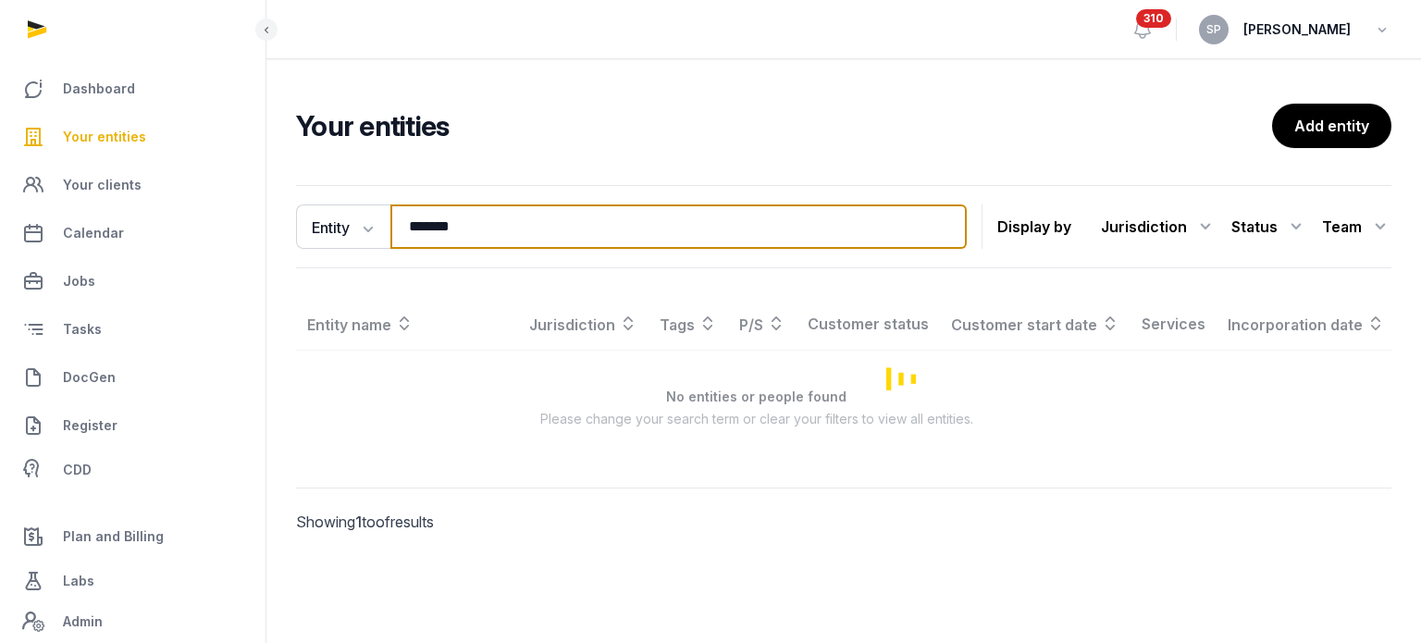
click at [459, 232] on input "*******" at bounding box center [678, 226] width 576 height 44
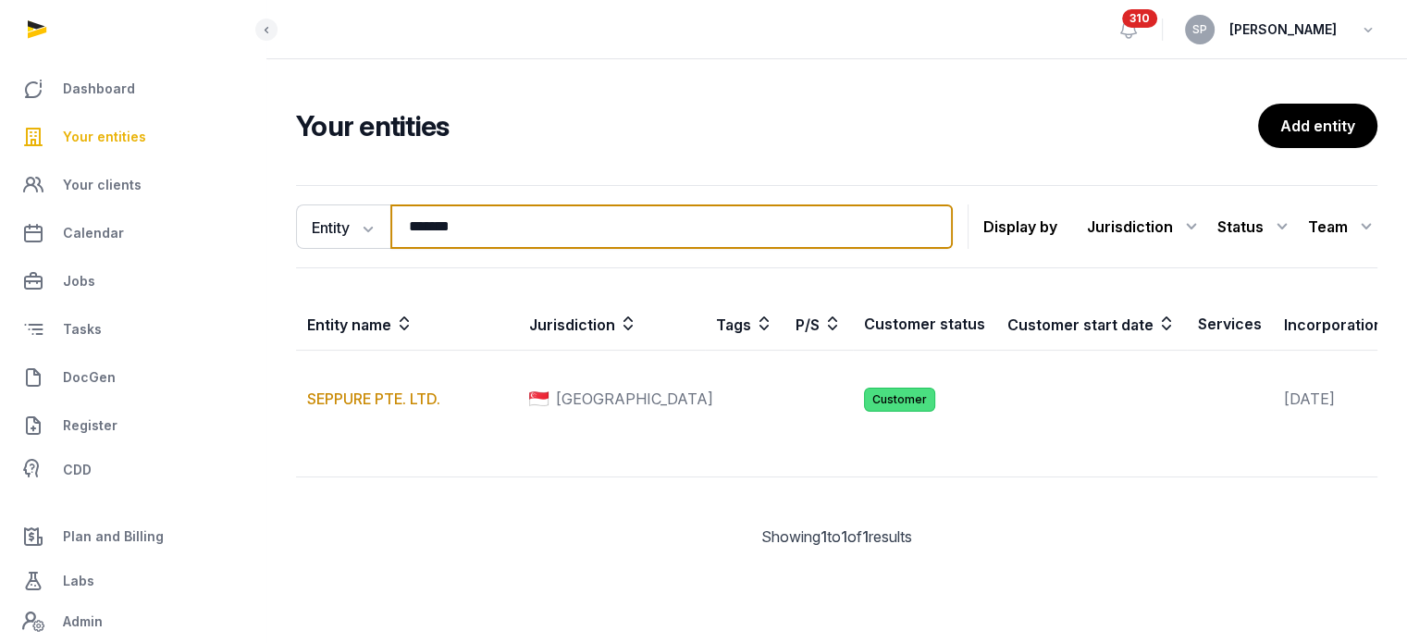
click at [459, 232] on input "*******" at bounding box center [671, 226] width 563 height 44
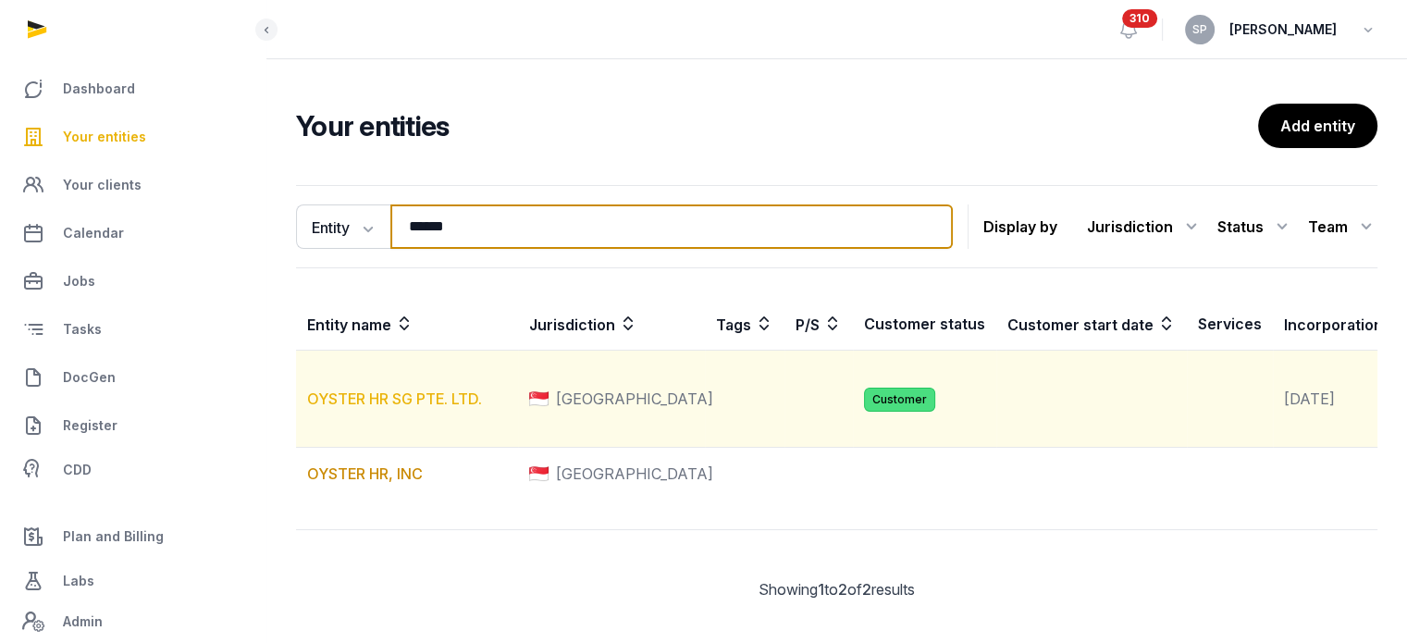
type input "******"
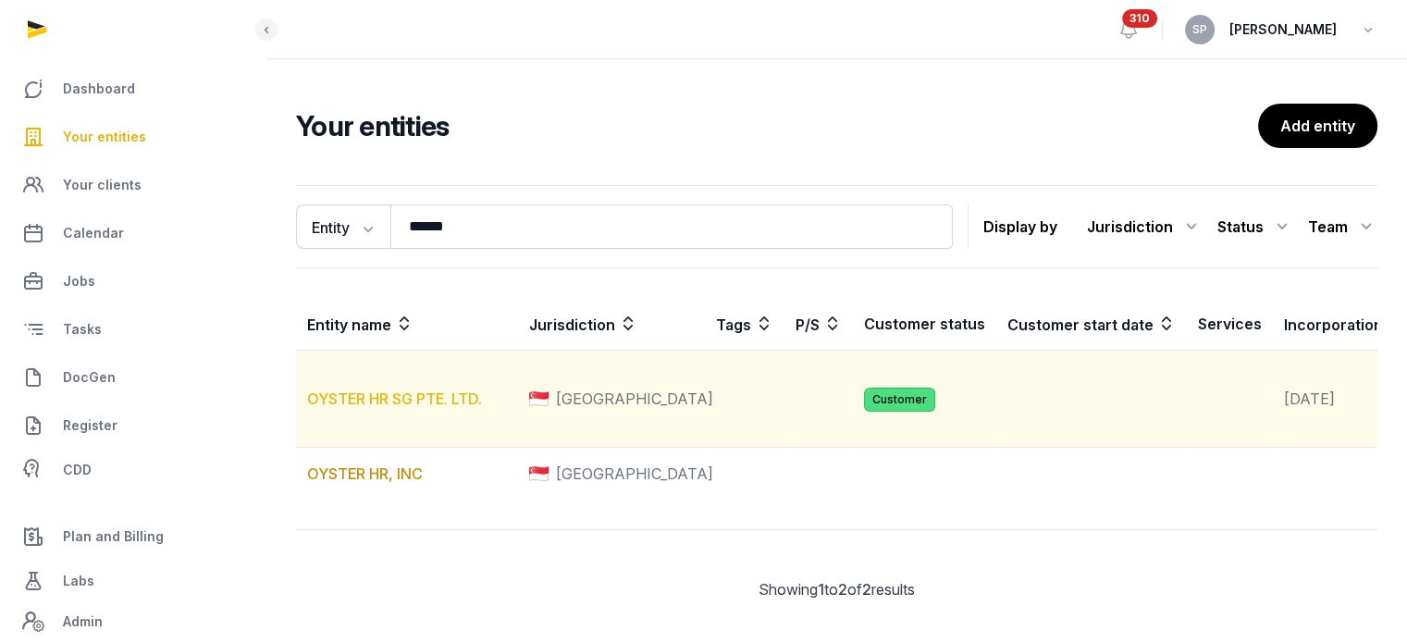
click at [396, 408] on link "OYSTER HR SG PTE. LTD." at bounding box center [394, 399] width 175 height 19
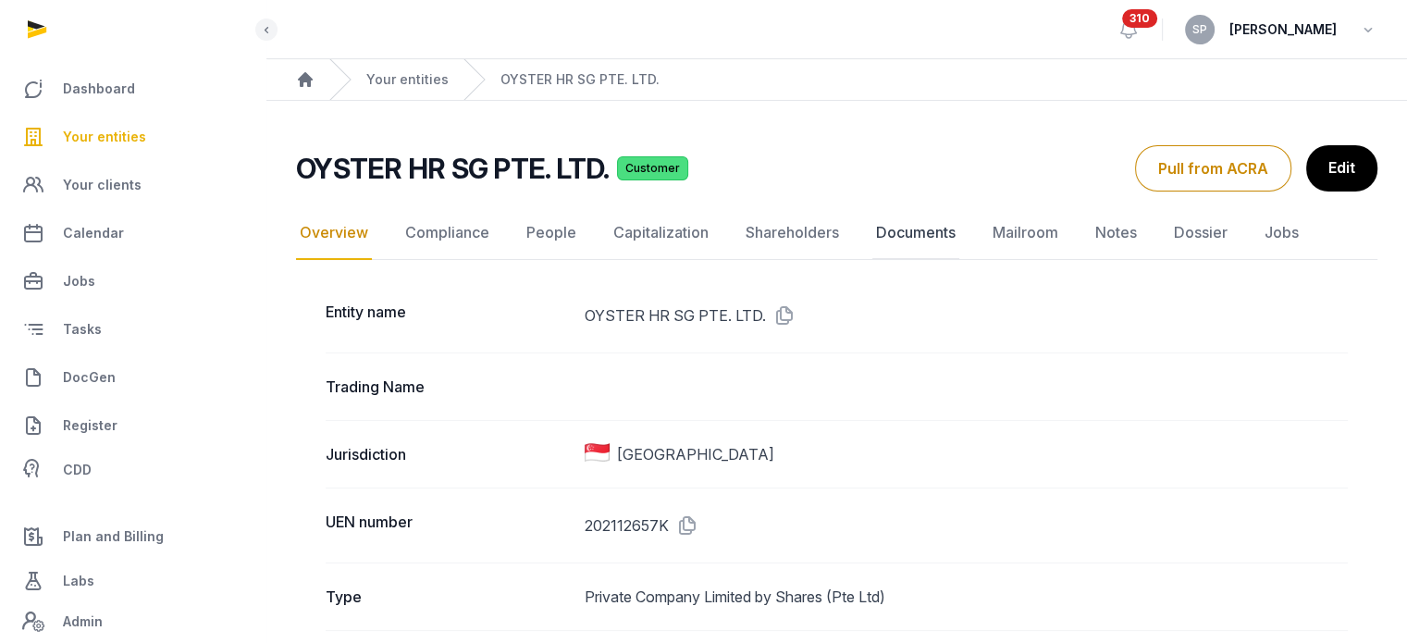
click at [919, 220] on link "Documents" at bounding box center [916, 233] width 87 height 54
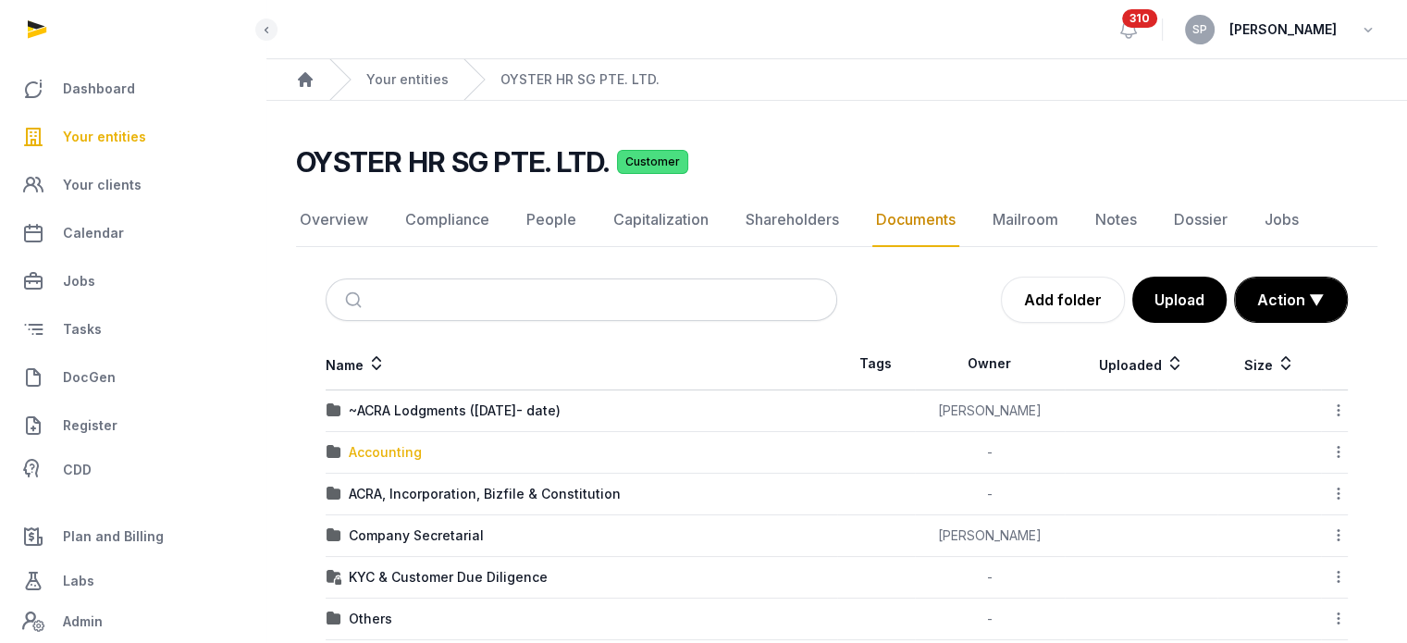
click at [391, 459] on div "Accounting" at bounding box center [385, 452] width 73 height 19
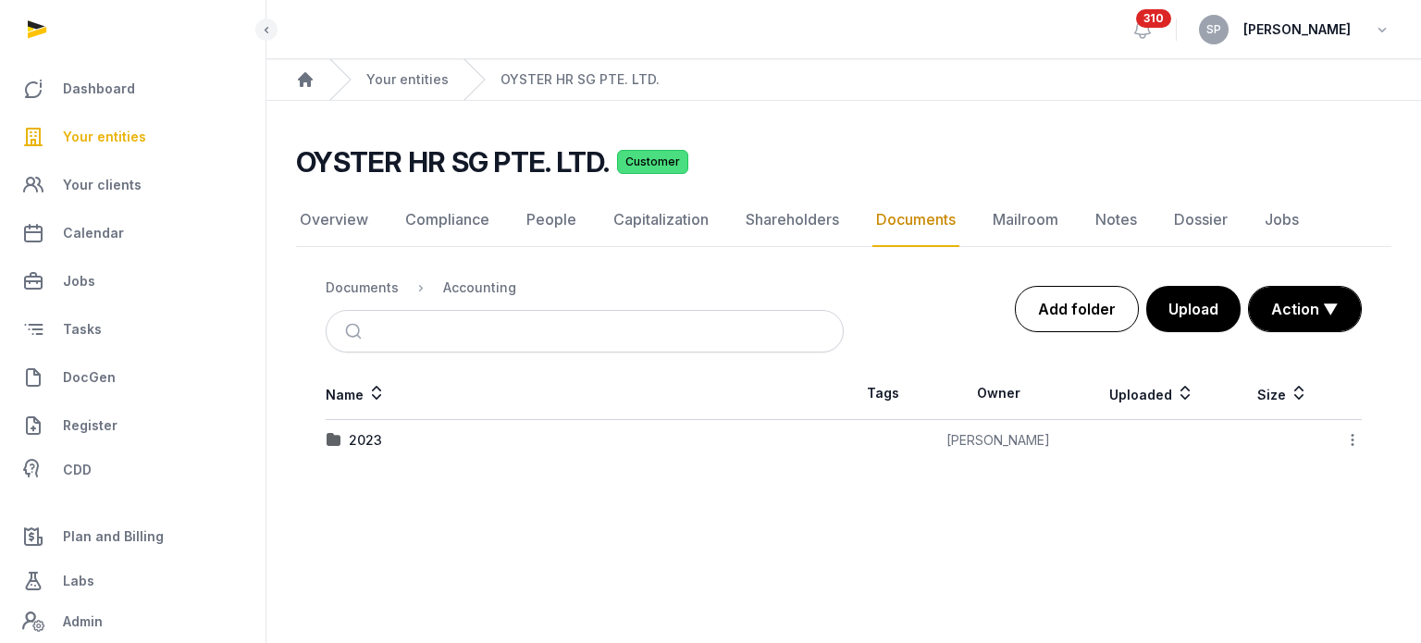
click at [1071, 299] on link "Add folder" at bounding box center [1077, 309] width 124 height 46
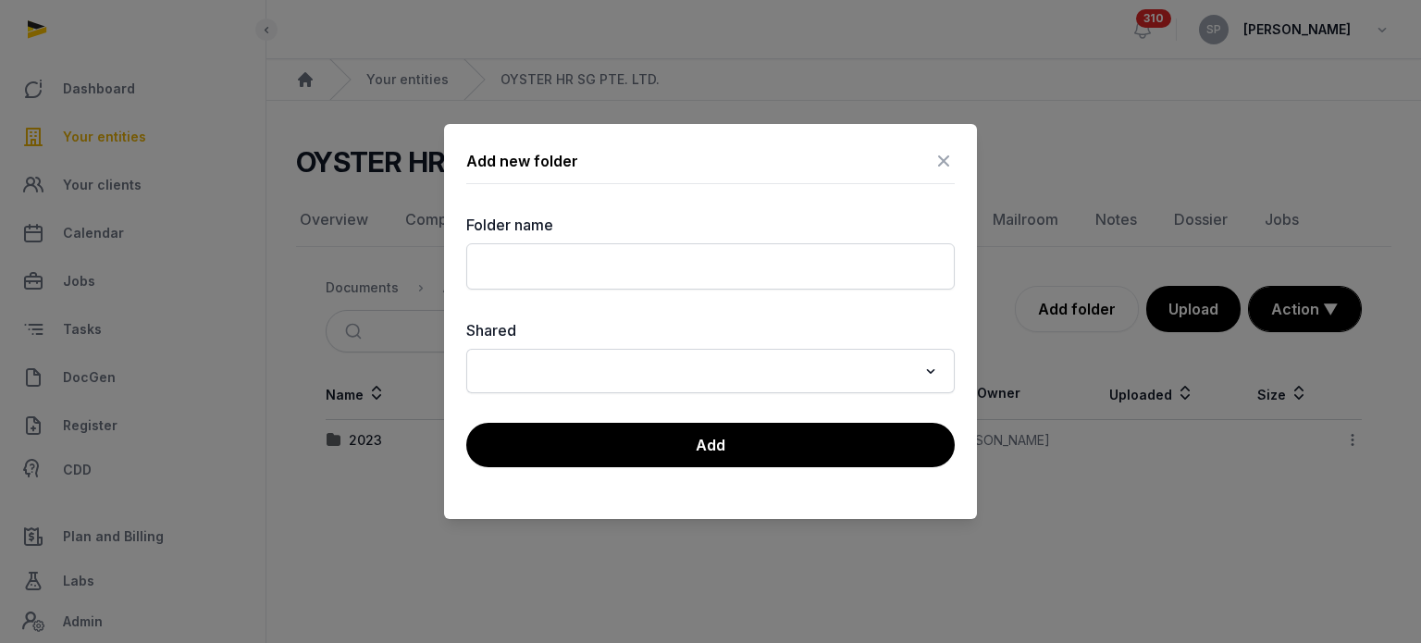
click at [545, 241] on div "Folder name" at bounding box center [710, 252] width 489 height 76
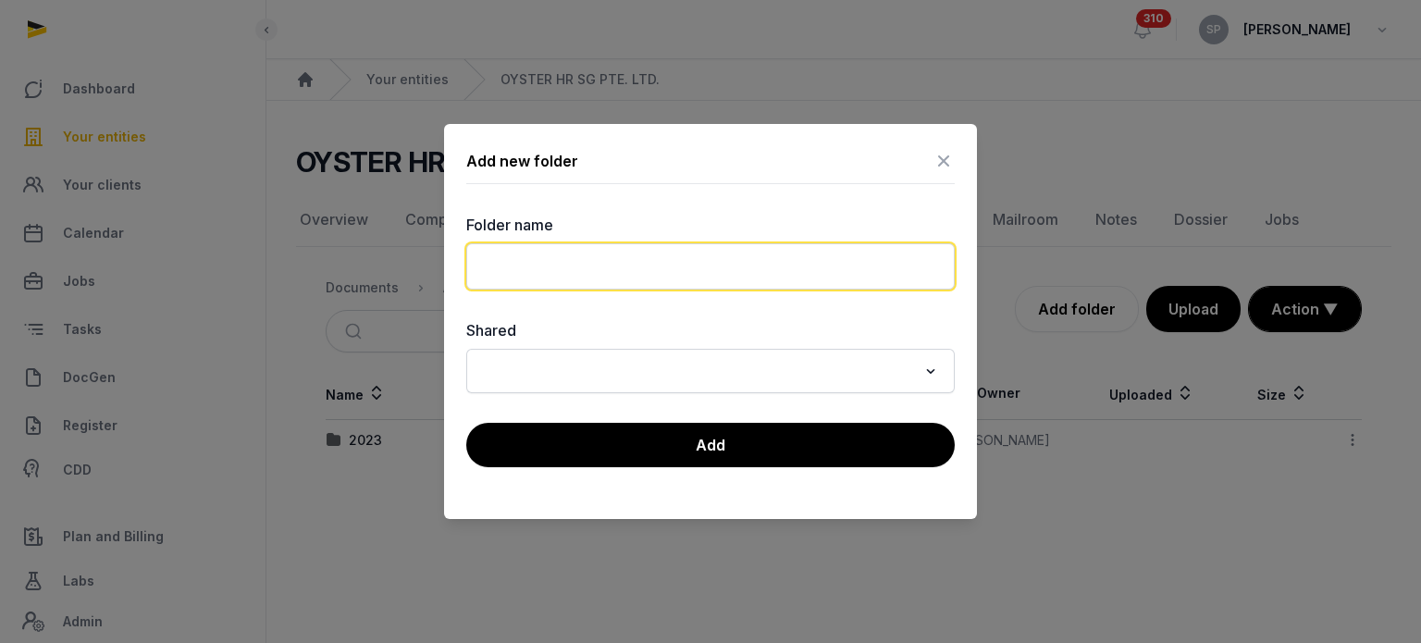
click at [547, 262] on input "text" at bounding box center [710, 266] width 489 height 46
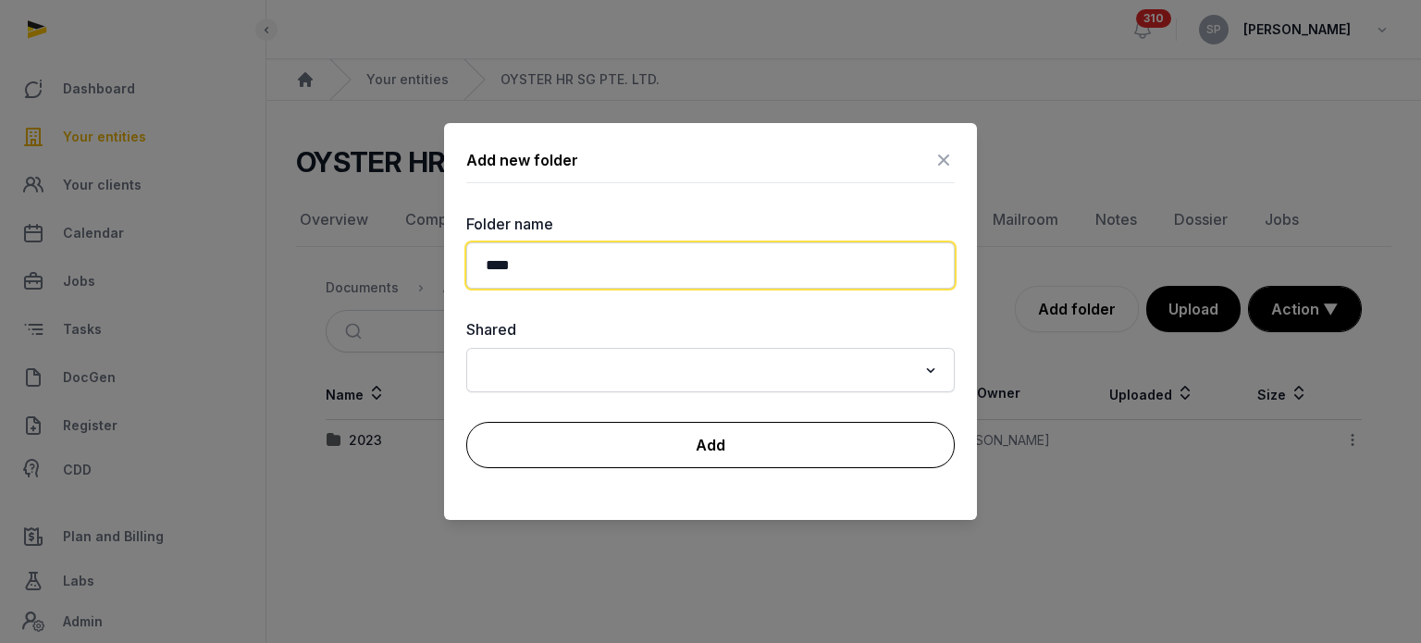
type input "****"
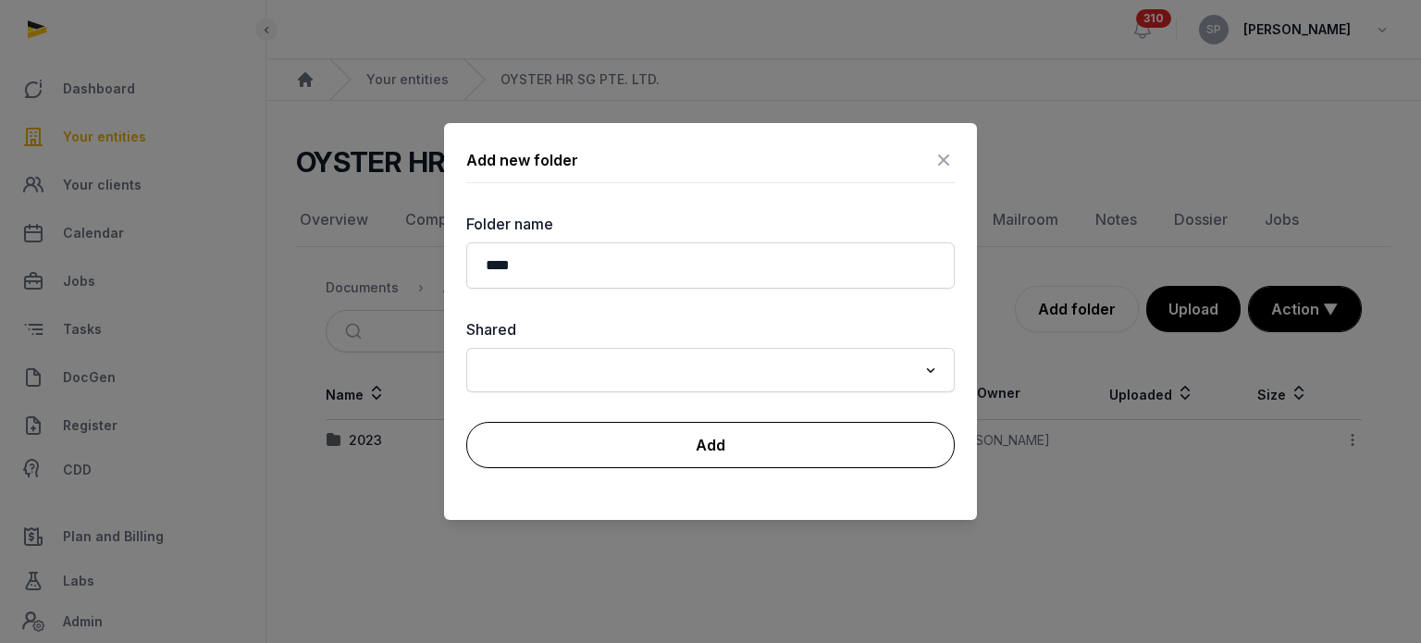
click at [609, 441] on button "Add" at bounding box center [710, 445] width 489 height 46
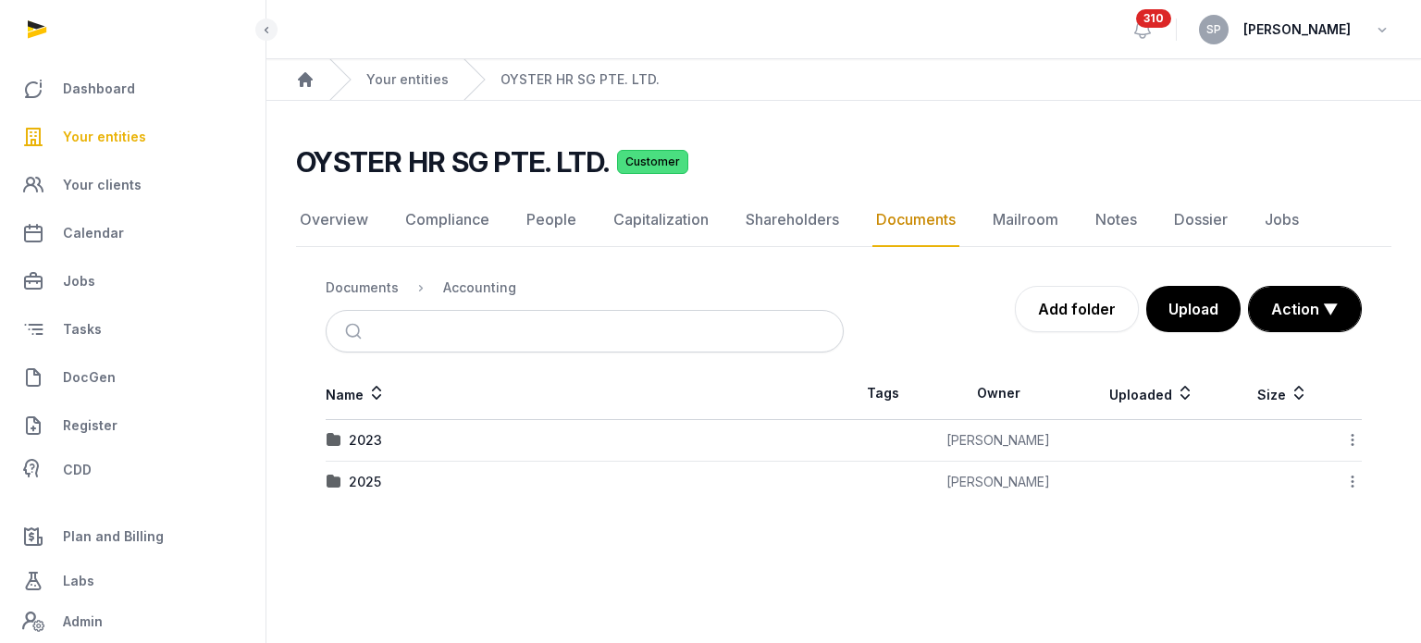
click at [348, 480] on div "2025" at bounding box center [585, 482] width 516 height 19
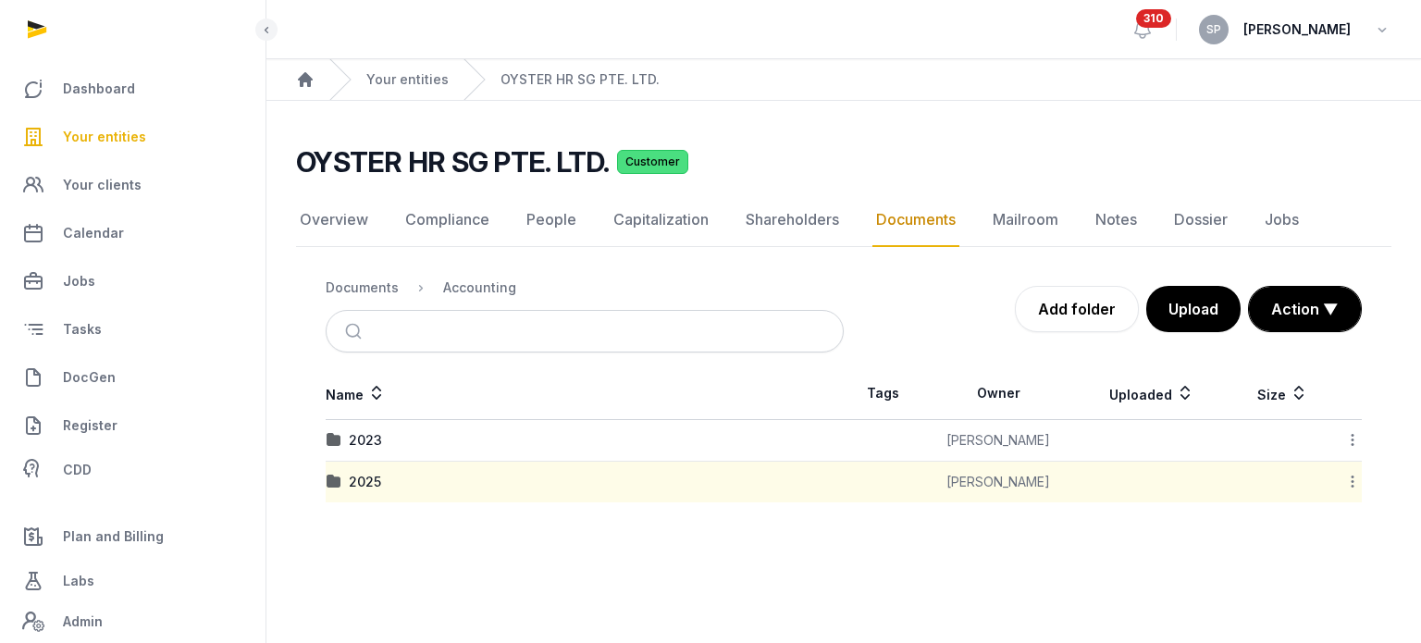
click at [1360, 482] on icon at bounding box center [1353, 481] width 17 height 19
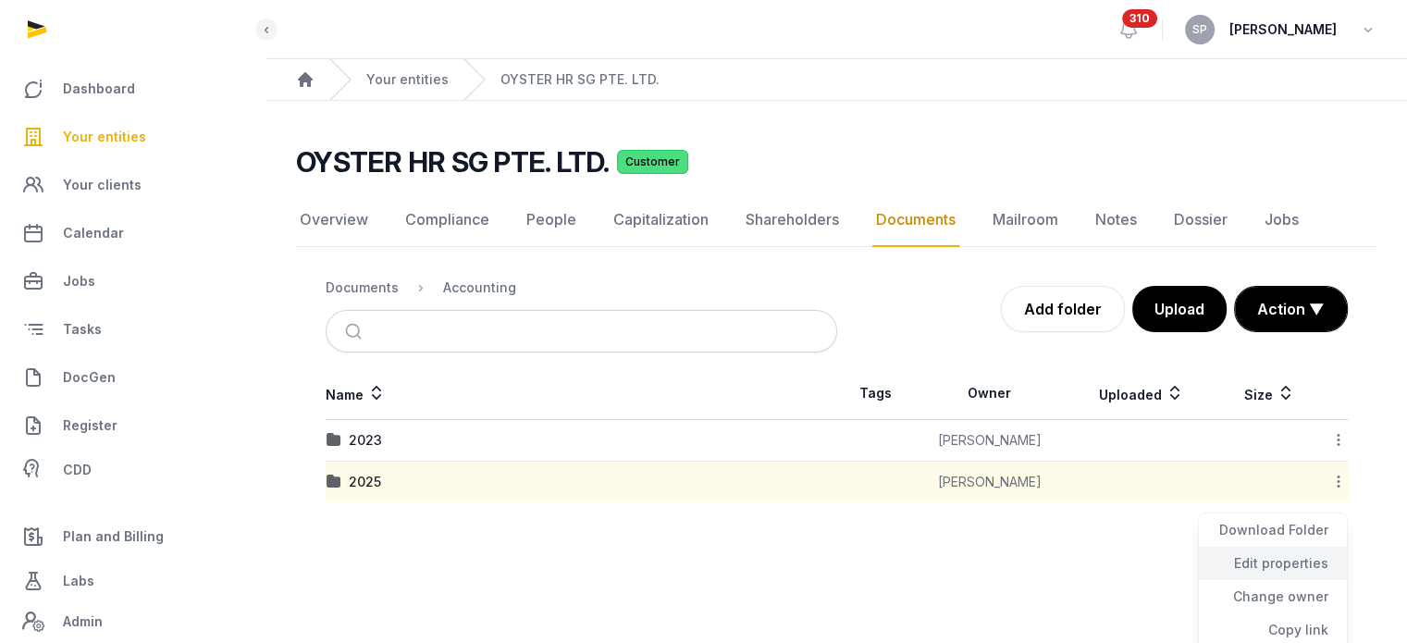
click at [1309, 580] on div "Edit properties" at bounding box center [1273, 596] width 148 height 33
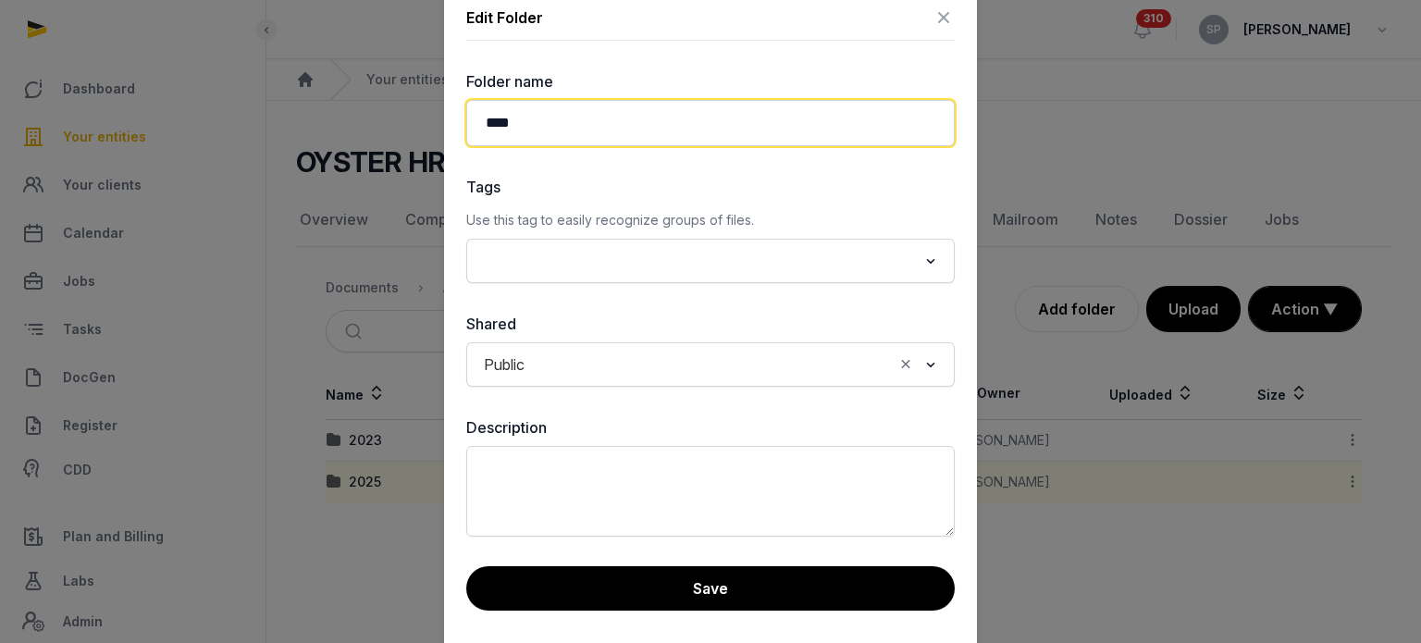
click at [542, 111] on input "****" at bounding box center [710, 123] width 489 height 46
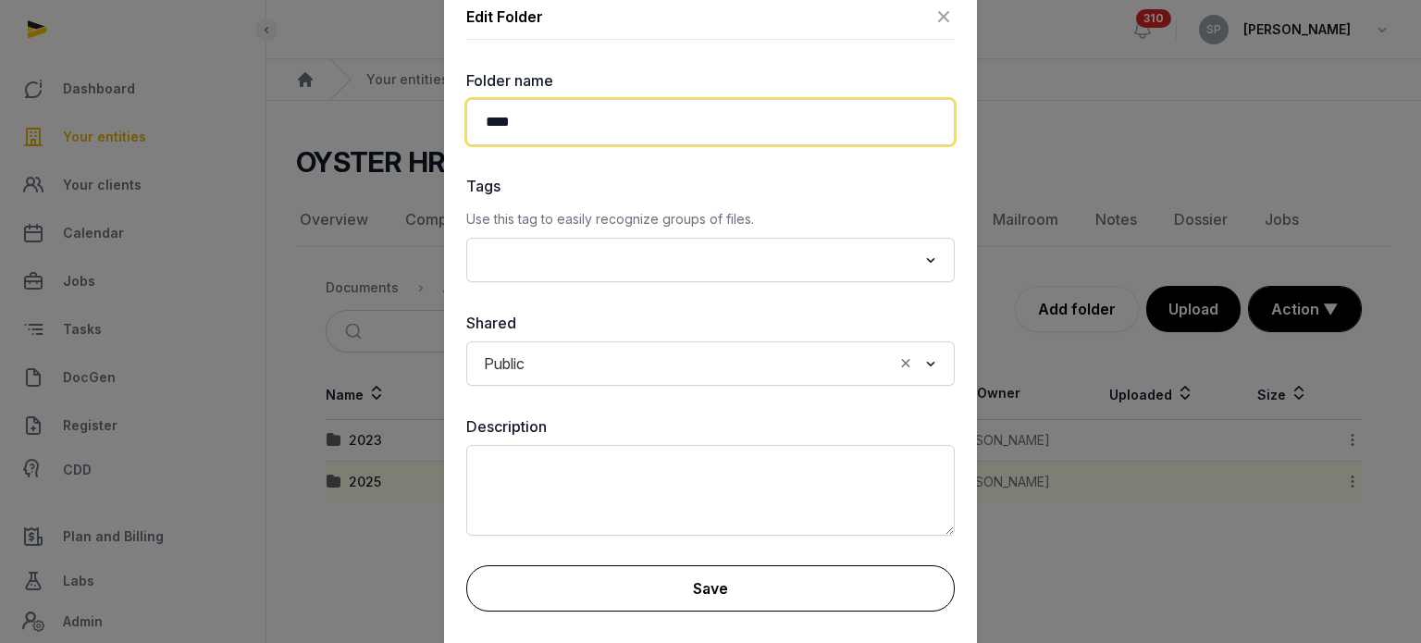
type input "****"
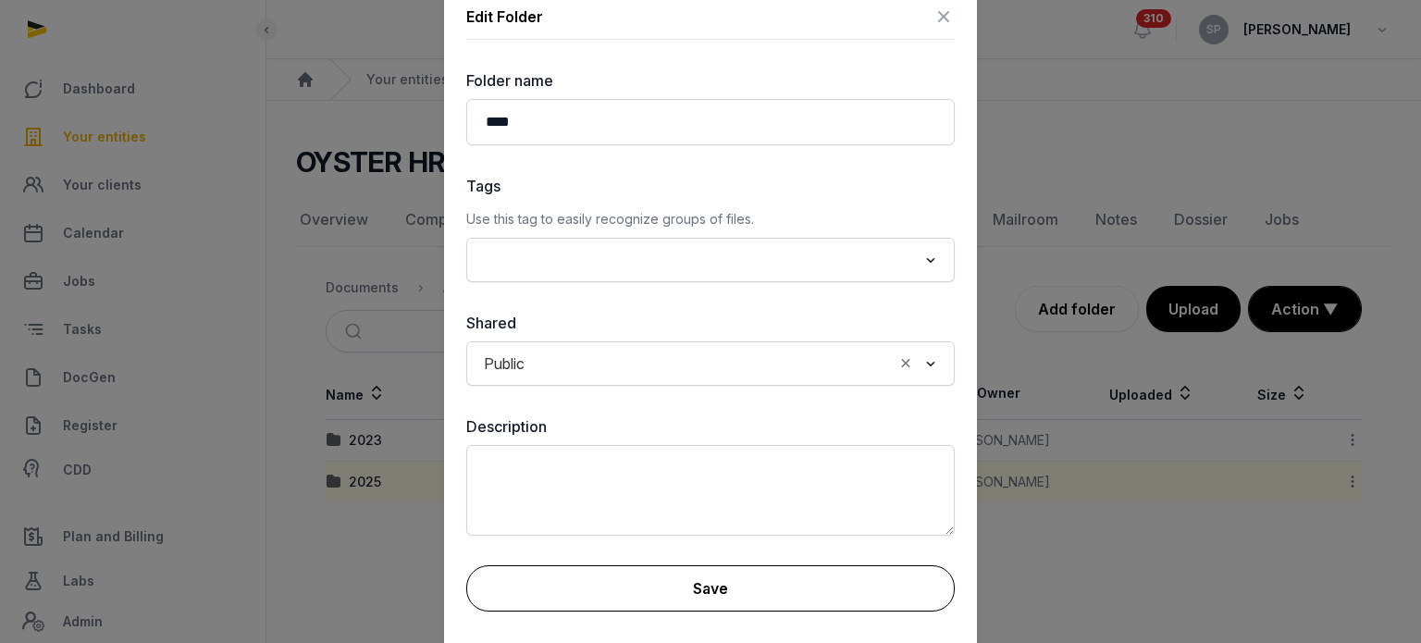
click at [637, 583] on button "Save" at bounding box center [710, 588] width 489 height 46
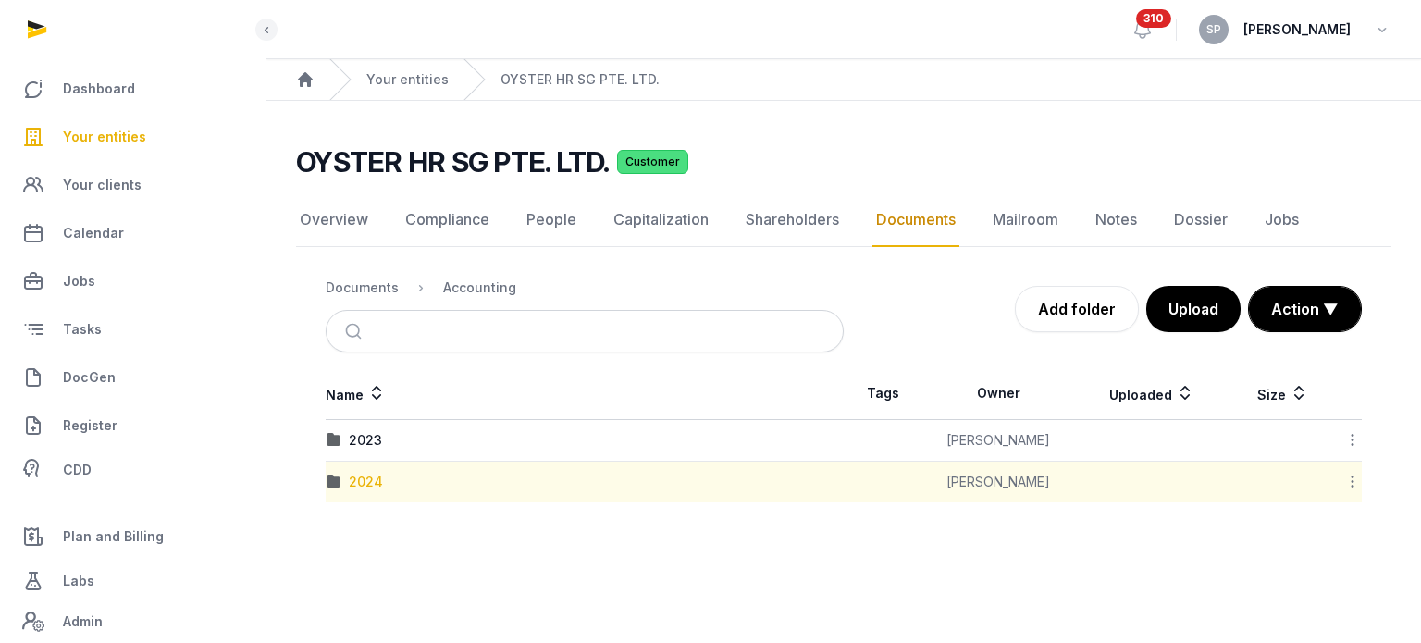
click at [373, 482] on div "2024" at bounding box center [366, 482] width 34 height 19
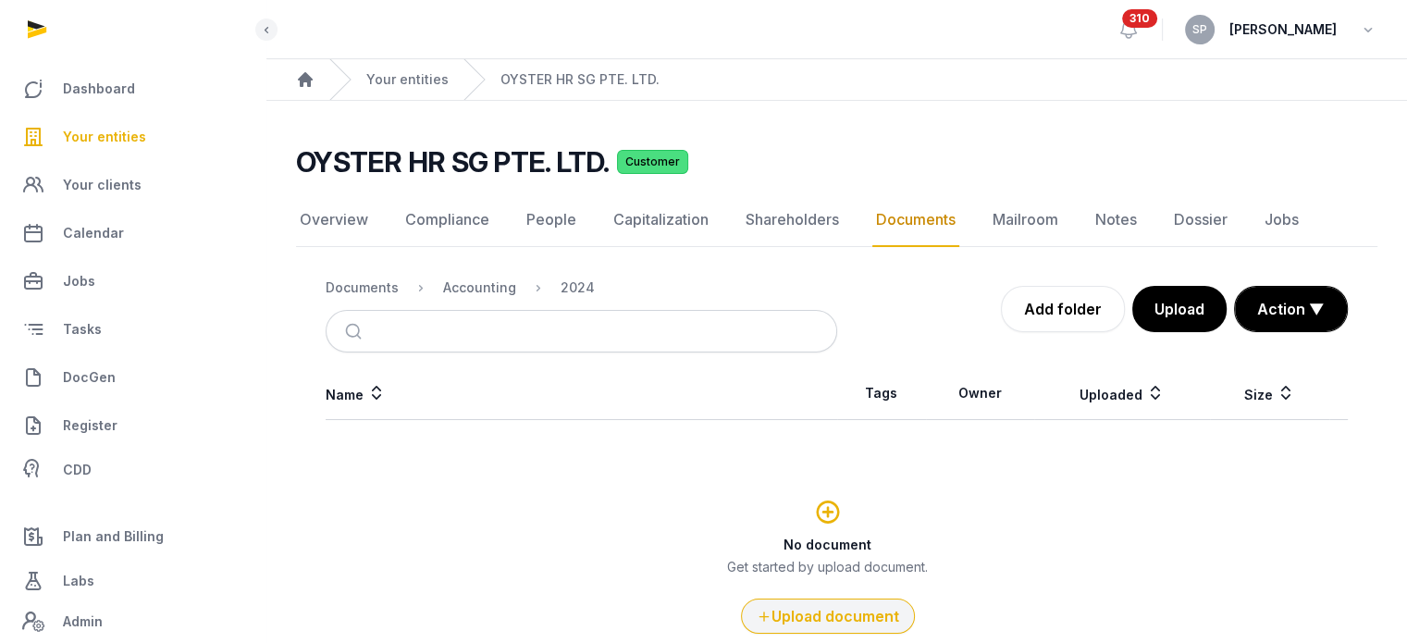
click at [837, 604] on button "Upload document" at bounding box center [828, 616] width 174 height 35
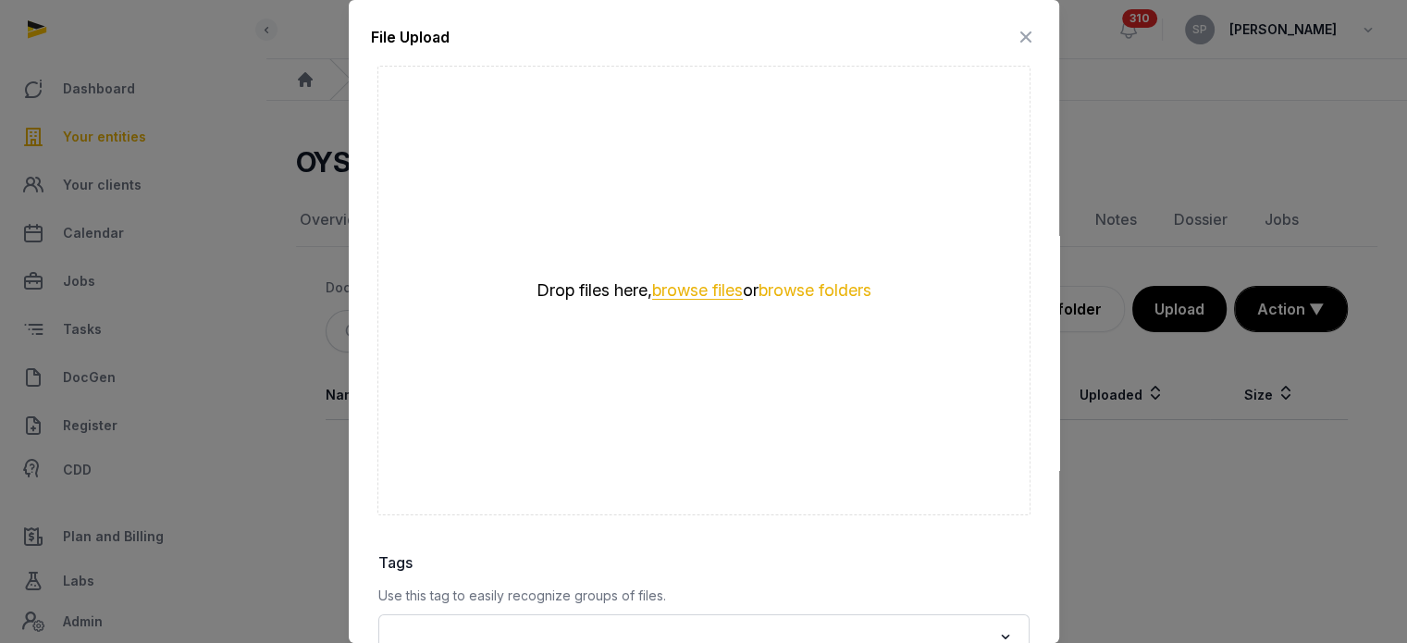
click at [685, 299] on button "browse files" at bounding box center [697, 291] width 91 height 18
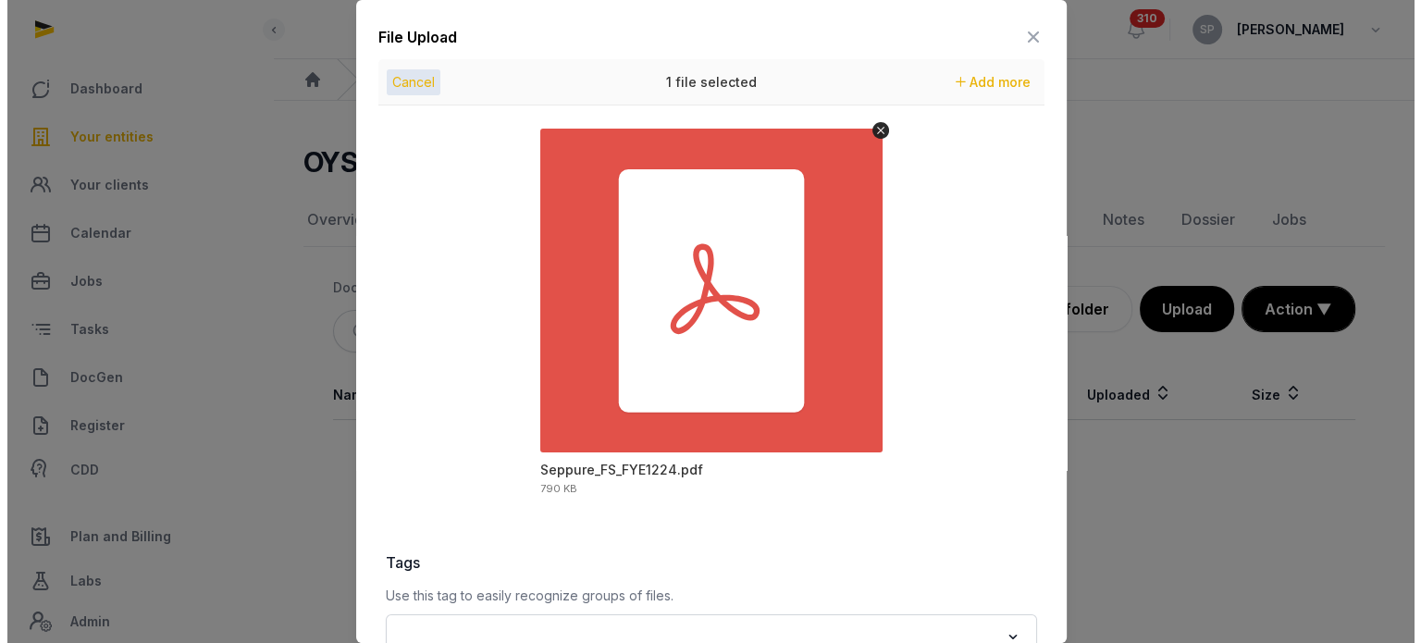
scroll to position [261, 0]
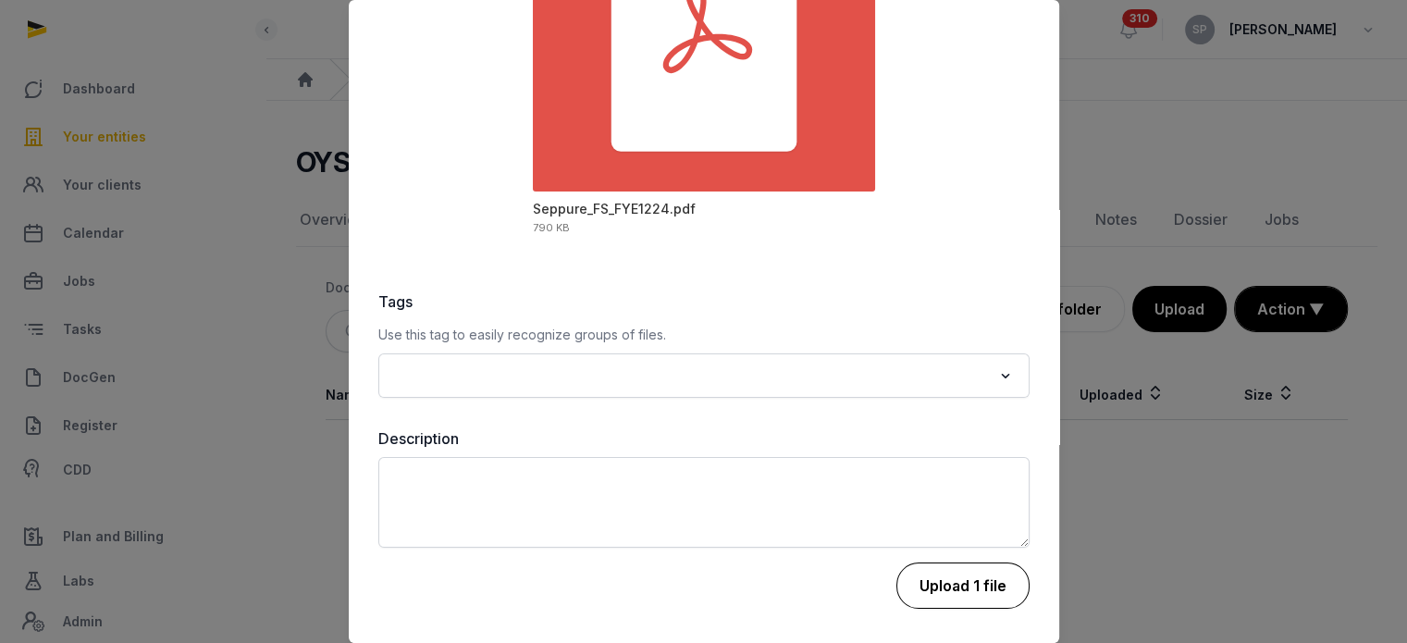
click at [964, 592] on button "Upload 1 file" at bounding box center [963, 586] width 133 height 46
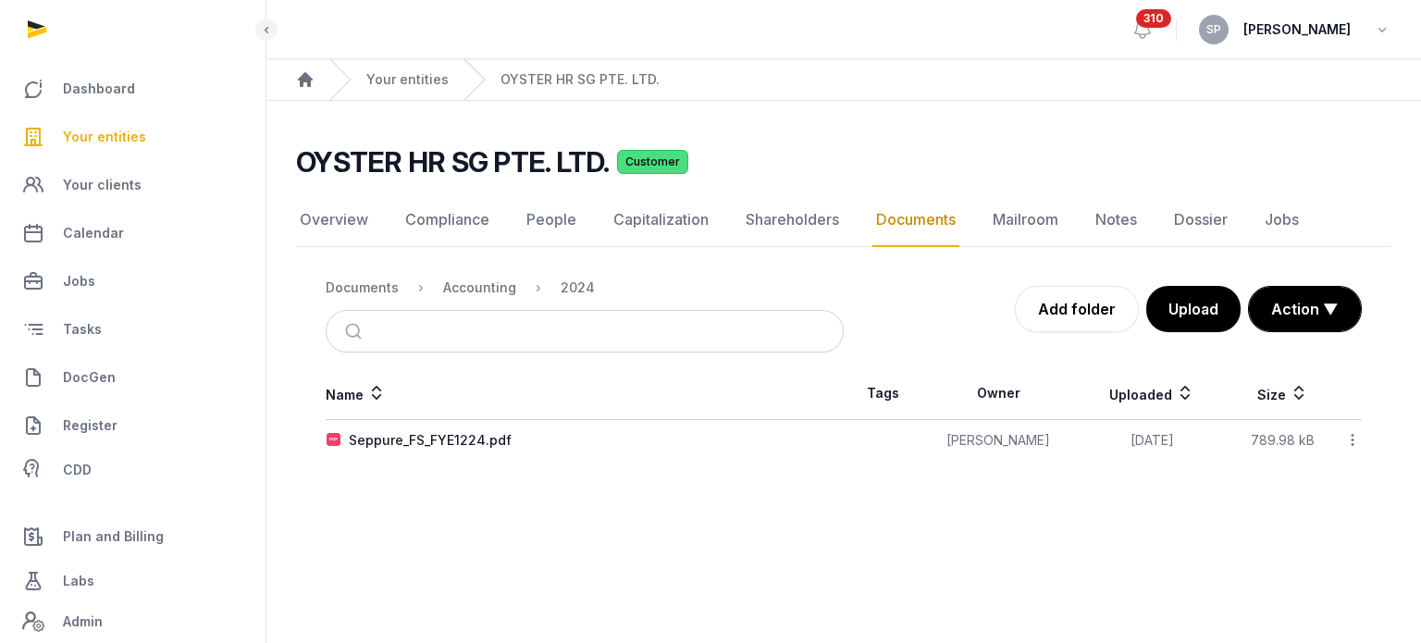
click at [1349, 445] on icon at bounding box center [1353, 439] width 17 height 19
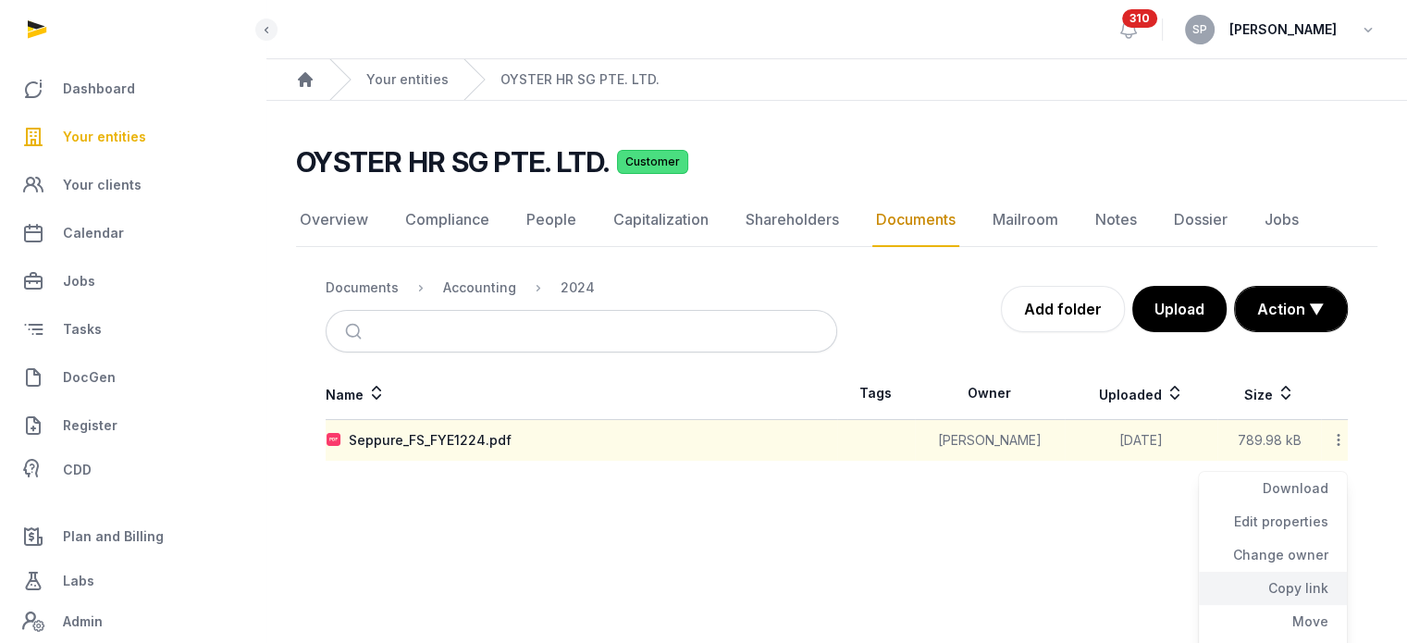
click at [1301, 605] on div "Copy link" at bounding box center [1273, 621] width 148 height 33
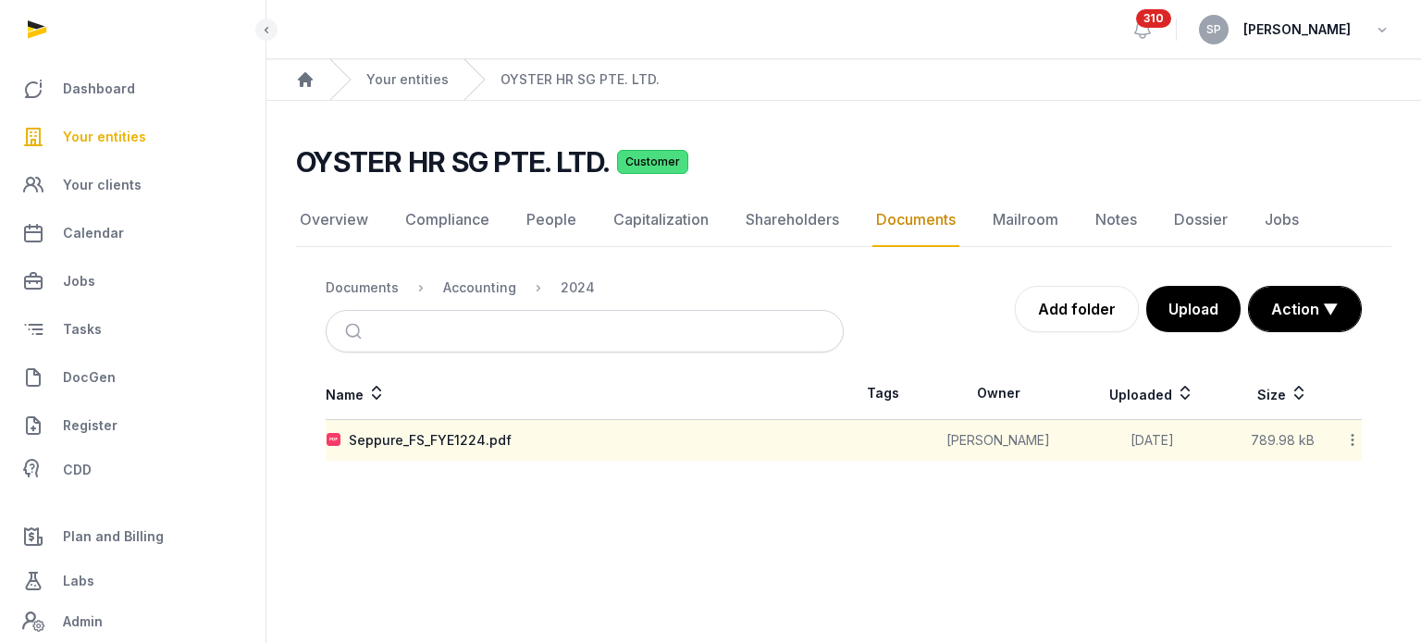
click at [110, 124] on link "Your entities" at bounding box center [133, 137] width 236 height 44
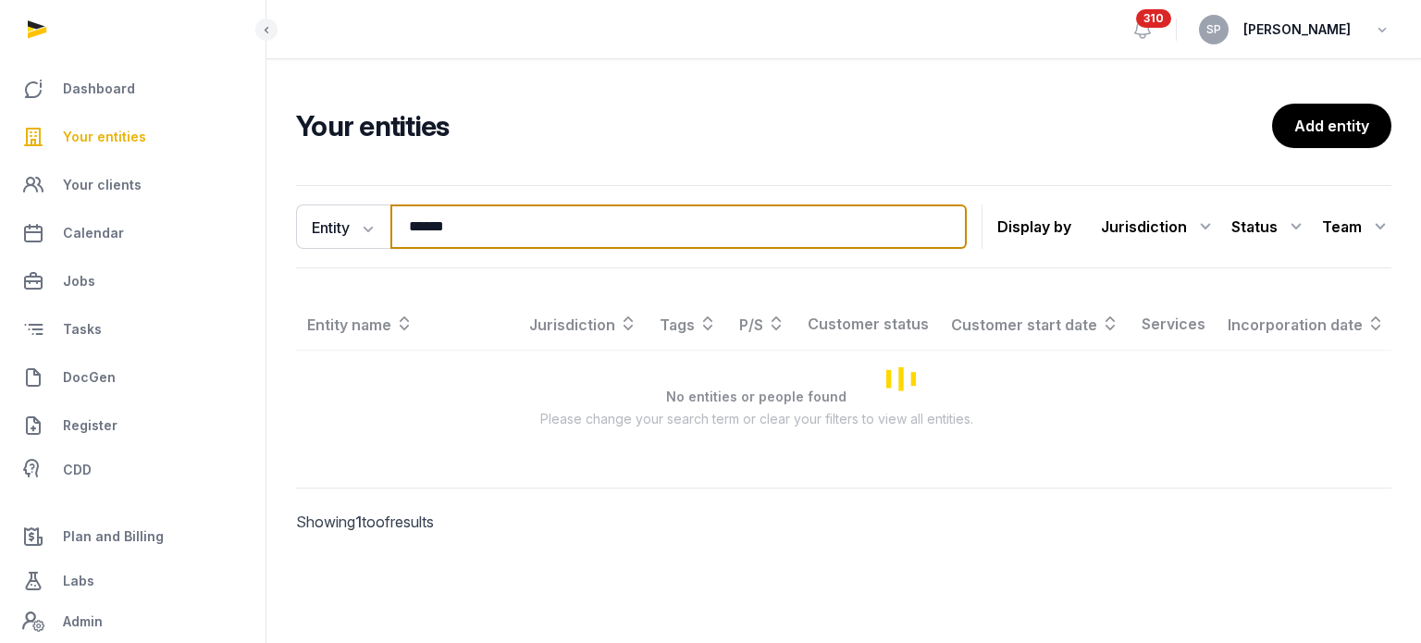
click at [503, 225] on input "******" at bounding box center [678, 226] width 576 height 44
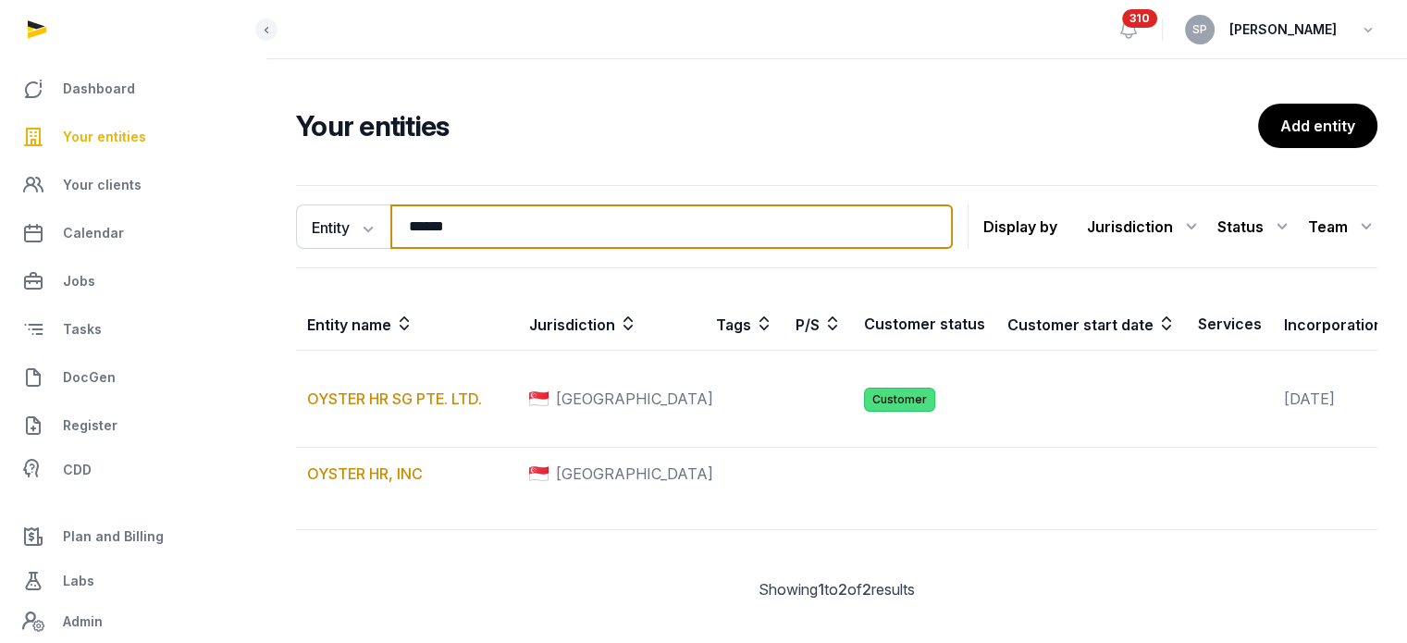
click at [503, 225] on input "******" at bounding box center [671, 226] width 563 height 44
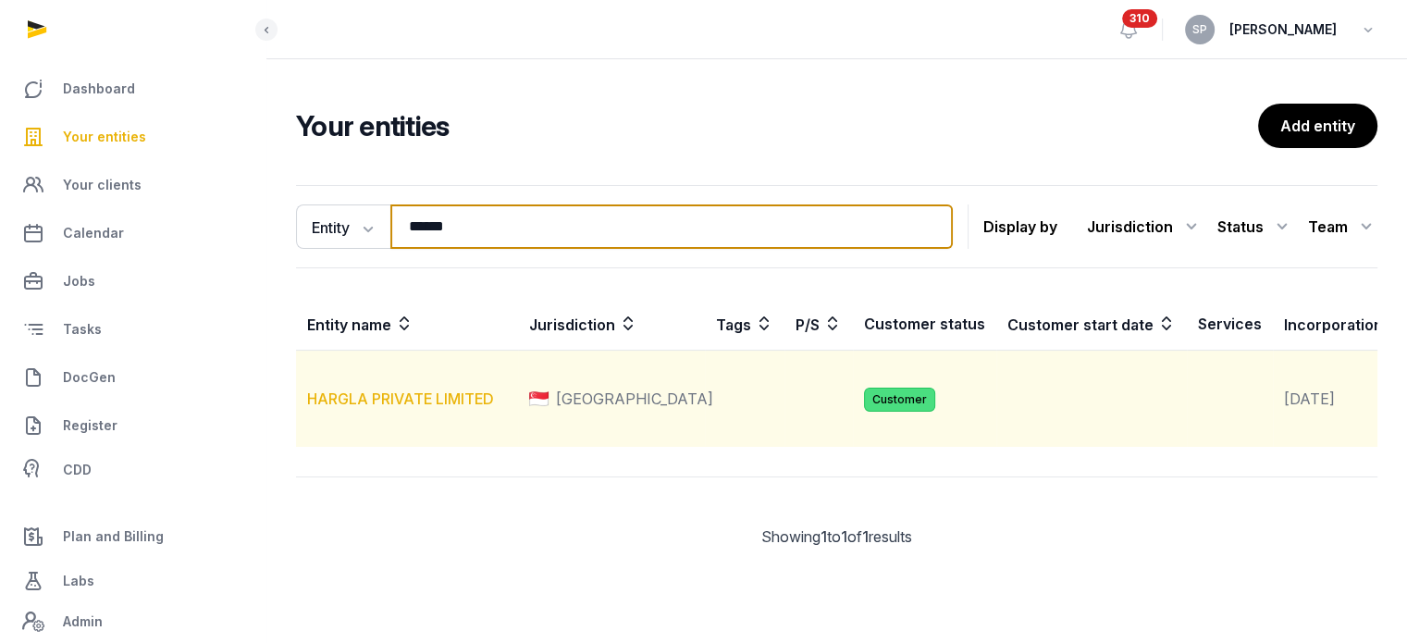
type input "******"
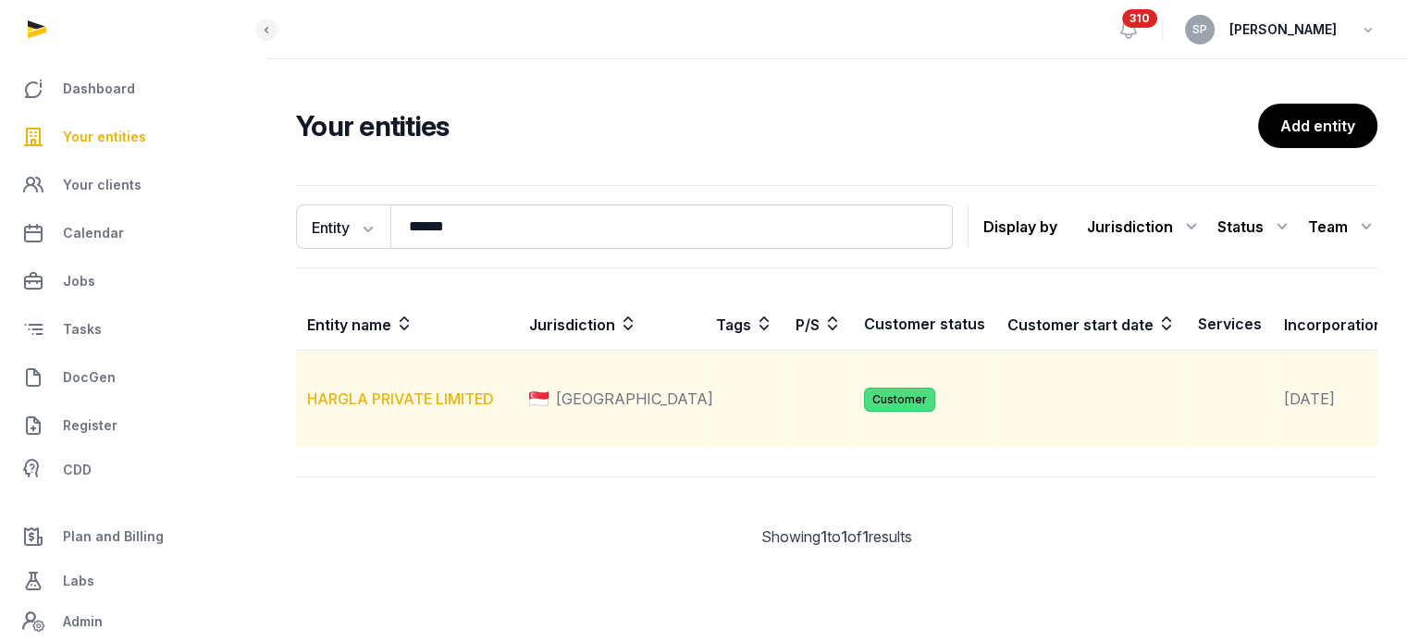
click at [427, 408] on link "HARGLA PRIVATE LIMITED" at bounding box center [400, 399] width 187 height 19
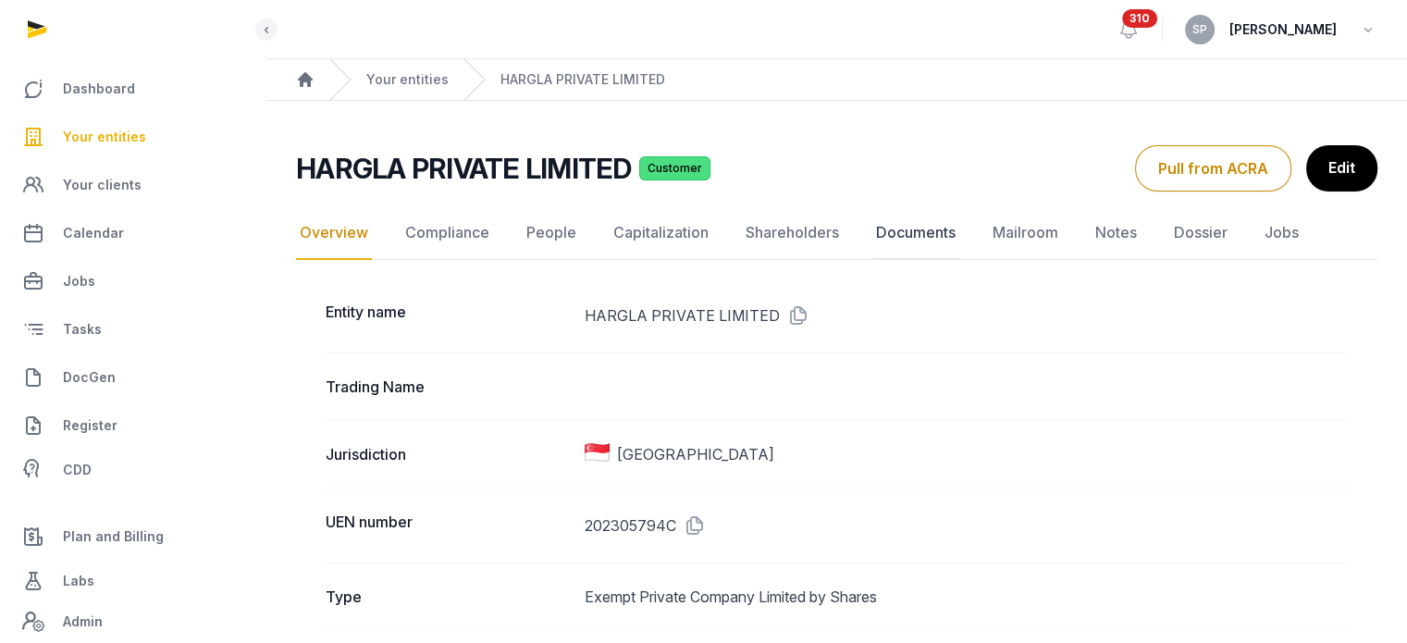
click at [918, 226] on link "Documents" at bounding box center [916, 233] width 87 height 54
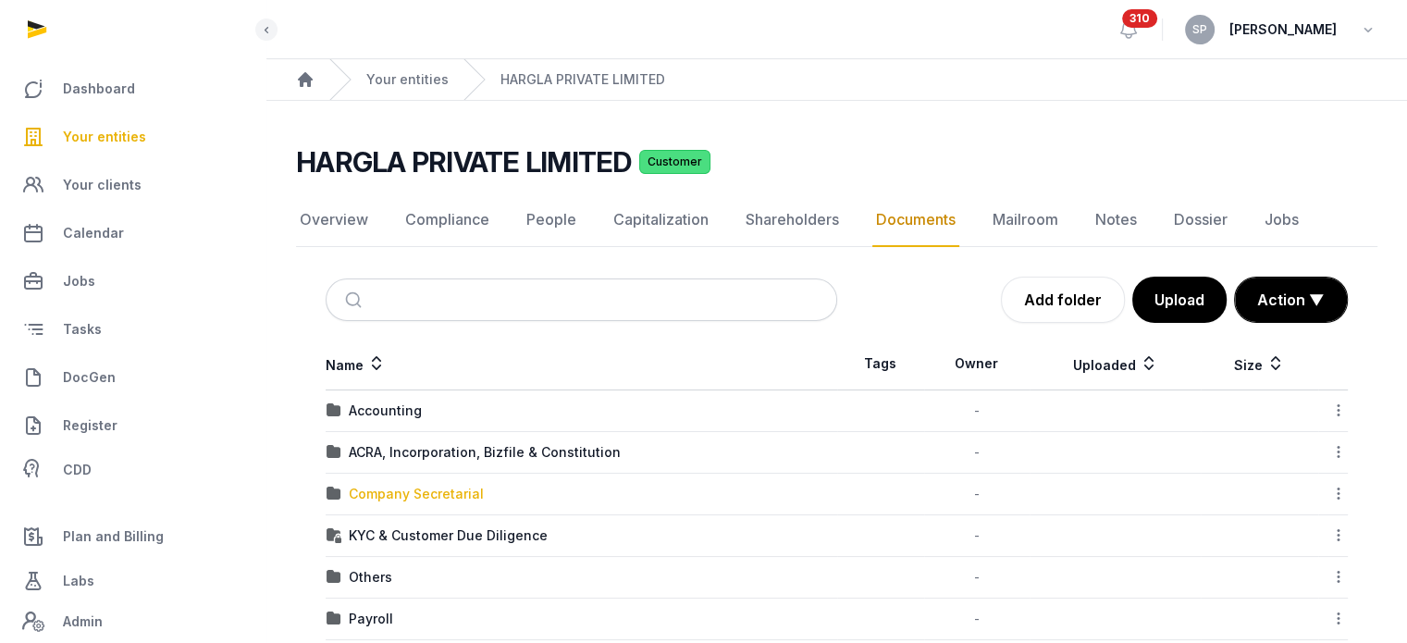
click at [434, 488] on div "Company Secretarial" at bounding box center [416, 494] width 135 height 19
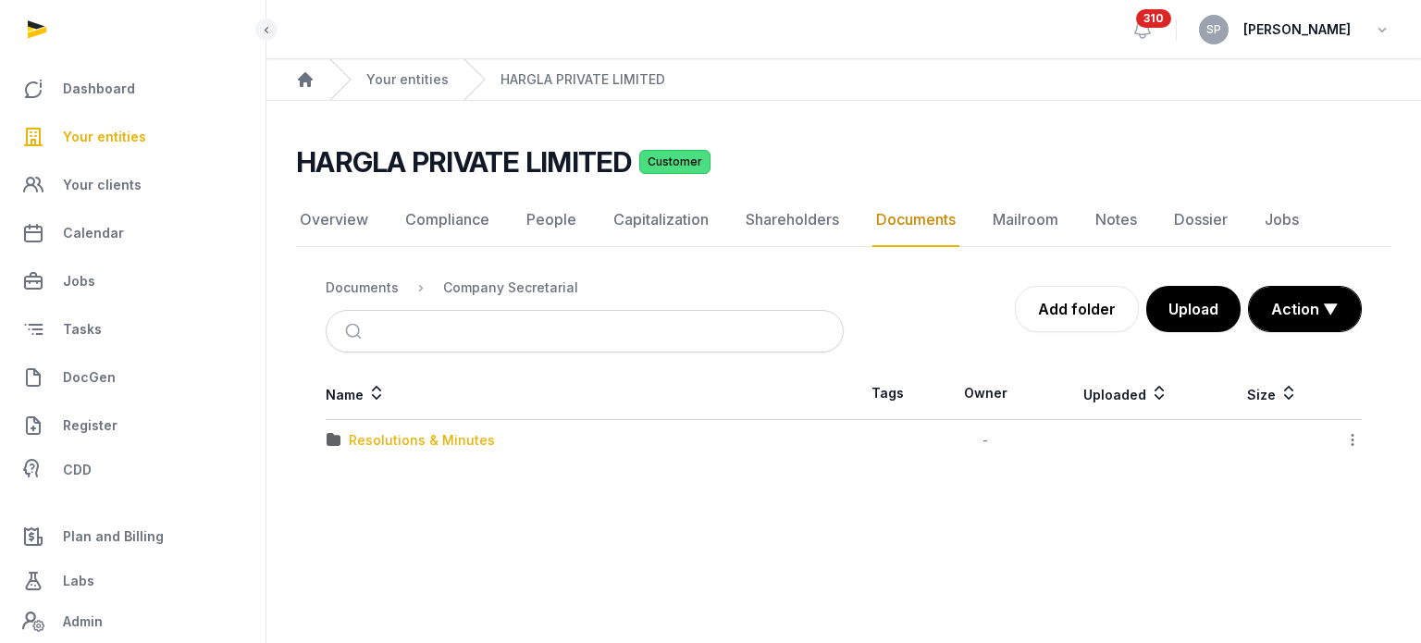
click at [437, 442] on div "Resolutions & Minutes" at bounding box center [422, 440] width 146 height 19
click at [376, 480] on div "2025" at bounding box center [365, 482] width 32 height 19
click at [378, 437] on div "AGM & AR" at bounding box center [380, 440] width 63 height 19
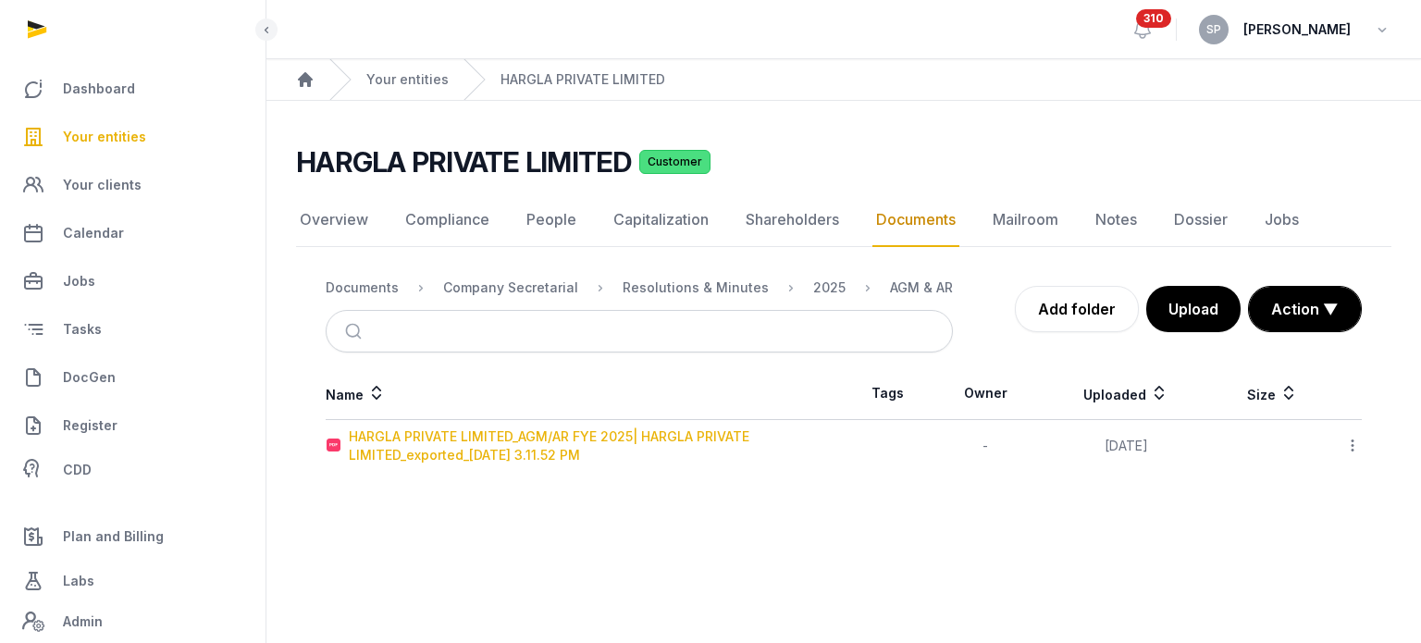
click at [378, 437] on div "HARGLA PRIVATE LIMITED_AGM/AR FYE 2025| HARGLA PRIVATE LIMITED_exported_2025-08…" at bounding box center [596, 446] width 494 height 37
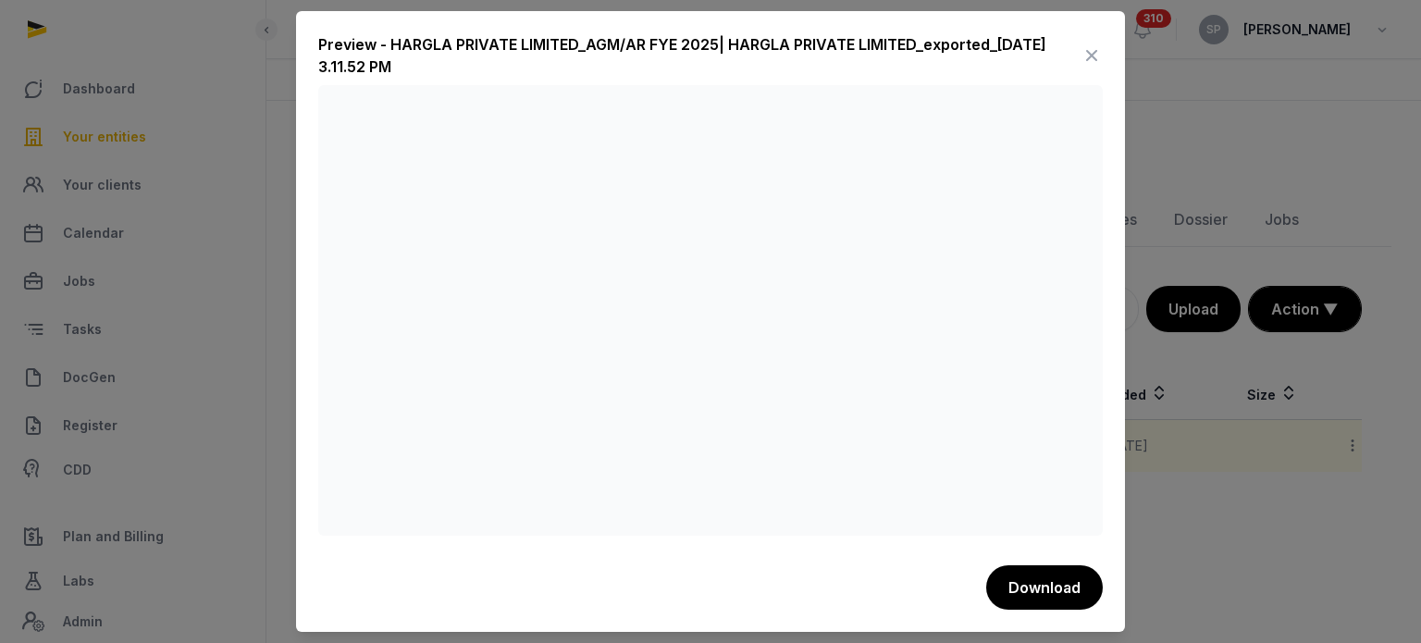
click at [1097, 53] on icon at bounding box center [1092, 56] width 22 height 30
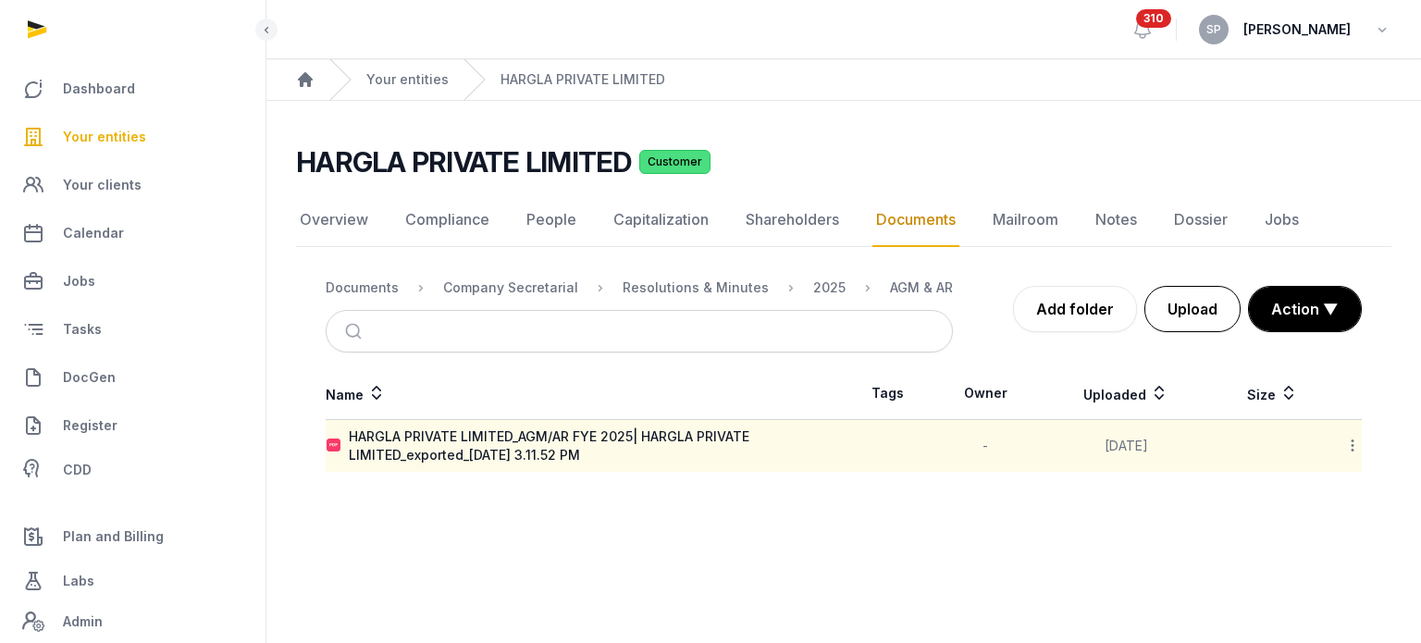
click at [1181, 300] on button "Upload" at bounding box center [1193, 309] width 96 height 46
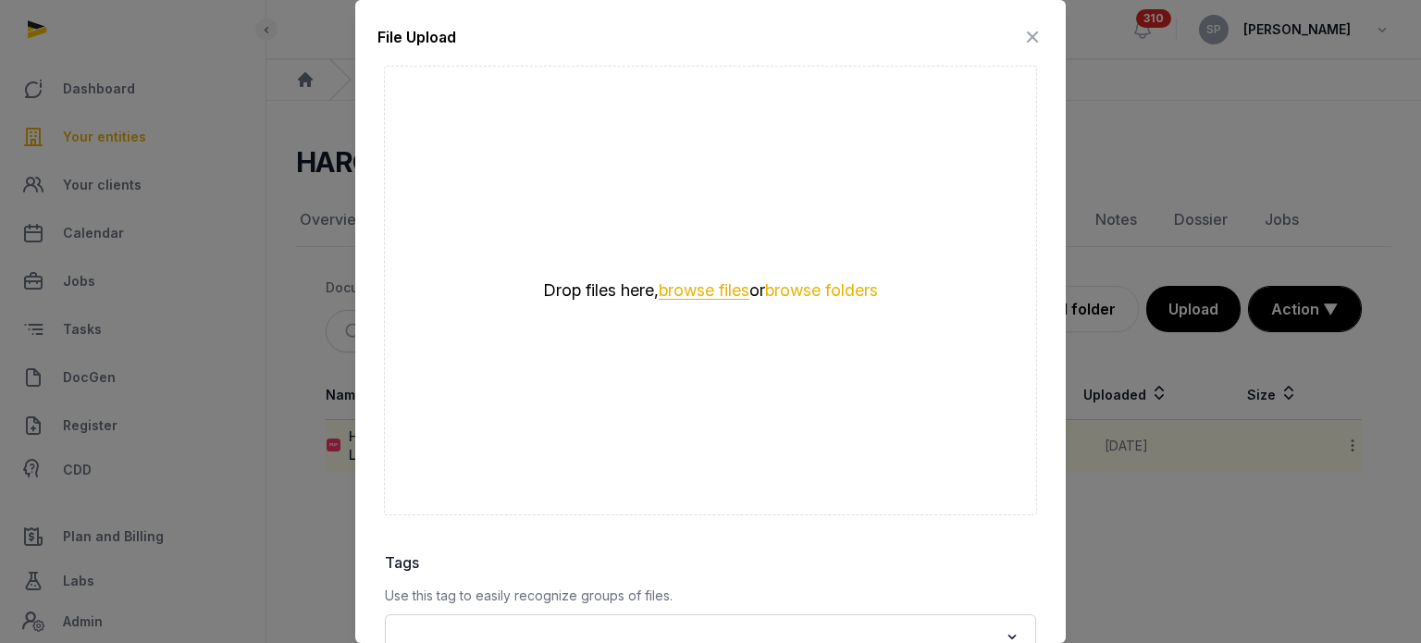
click at [704, 295] on button "browse files" at bounding box center [704, 291] width 91 height 18
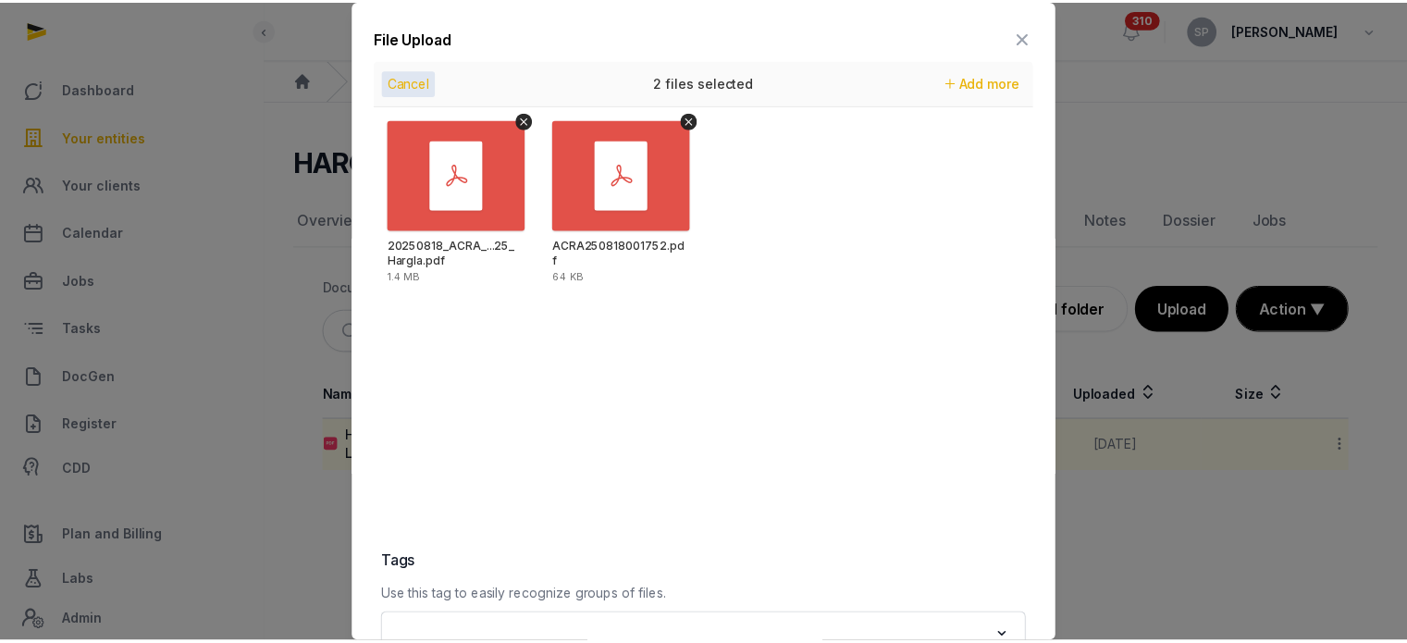
scroll to position [261, 0]
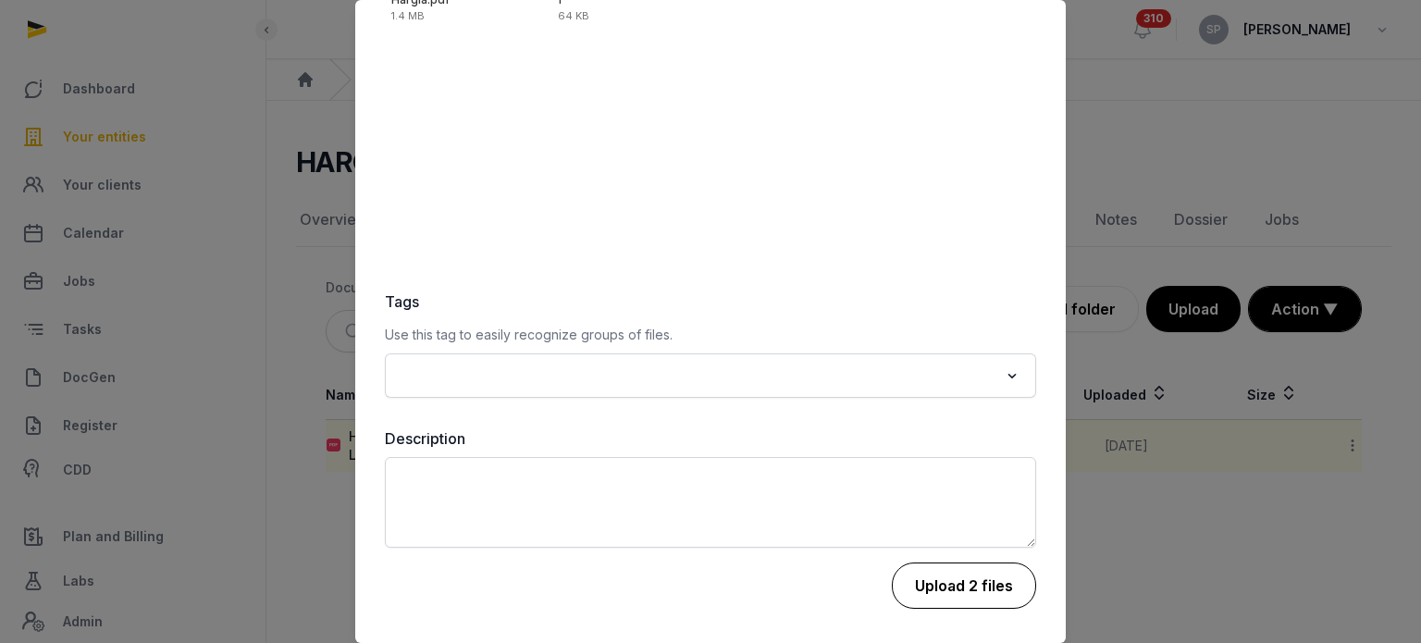
click at [957, 588] on button "Upload 2 files" at bounding box center [964, 586] width 144 height 46
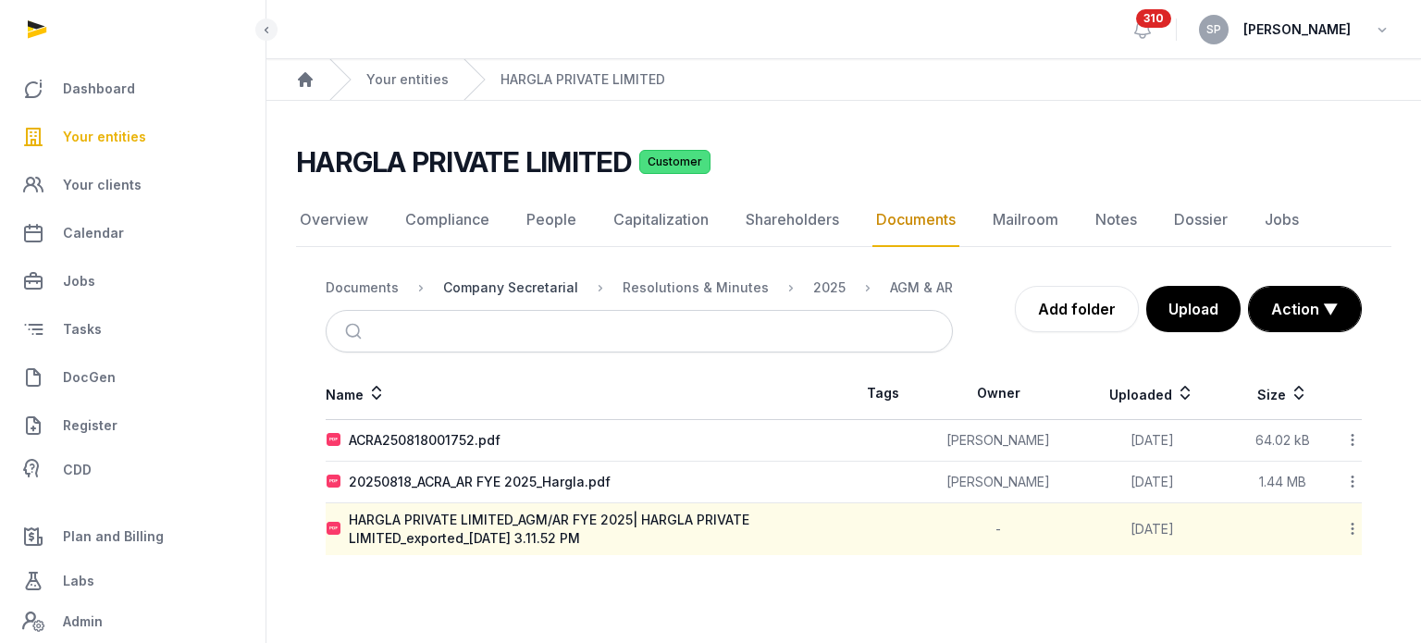
click at [465, 291] on div "Company Secretarial" at bounding box center [510, 288] width 135 height 19
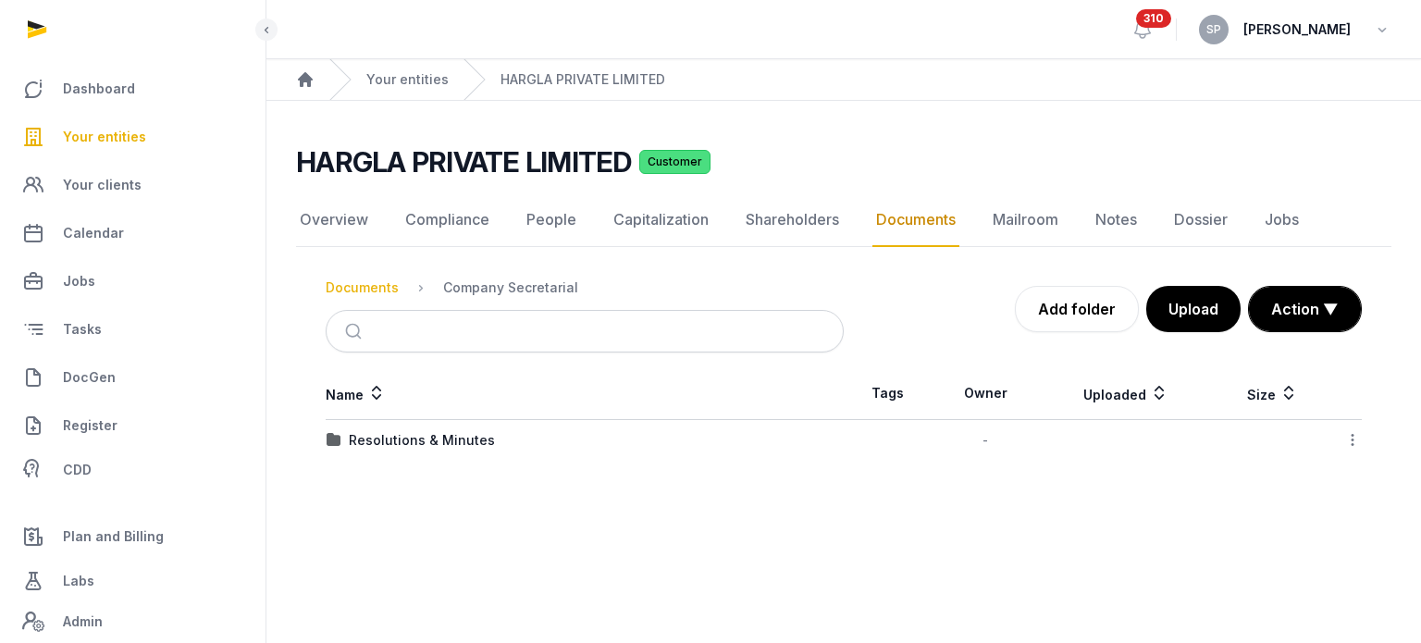
click at [363, 291] on div "Documents" at bounding box center [362, 288] width 73 height 19
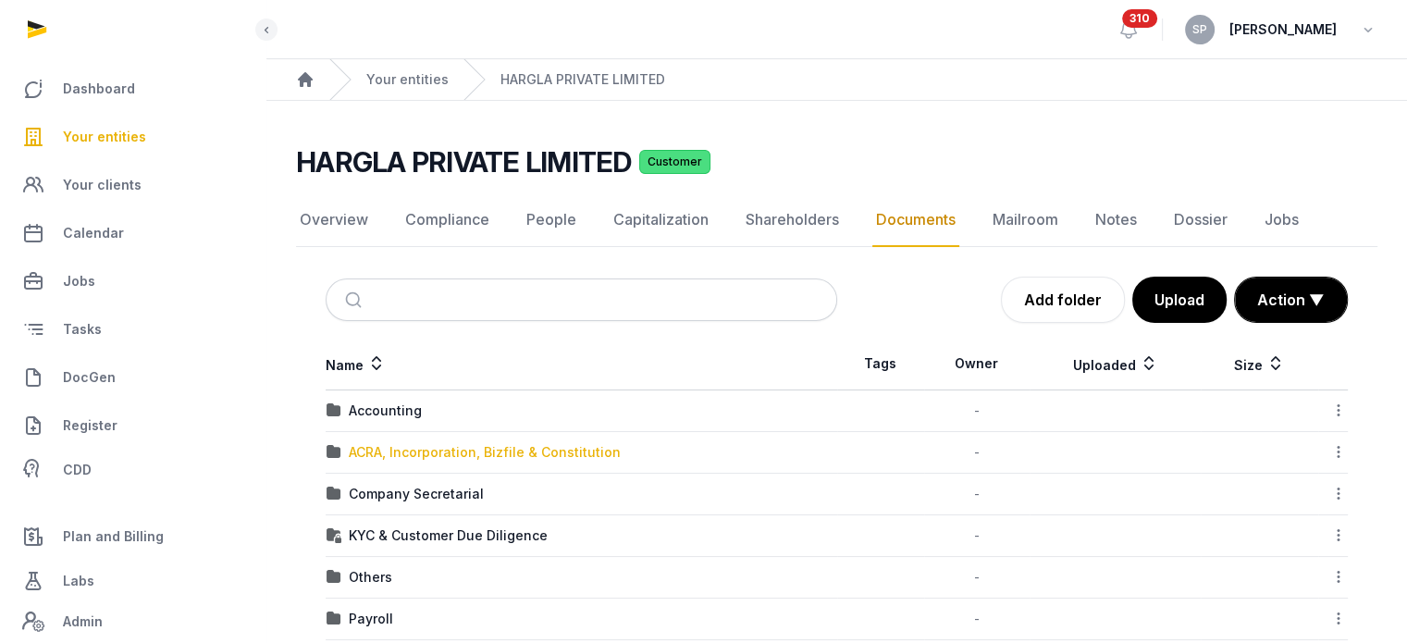
click at [388, 456] on div "ACRA, Incorporation, Bizfile & Constitution" at bounding box center [485, 452] width 272 height 19
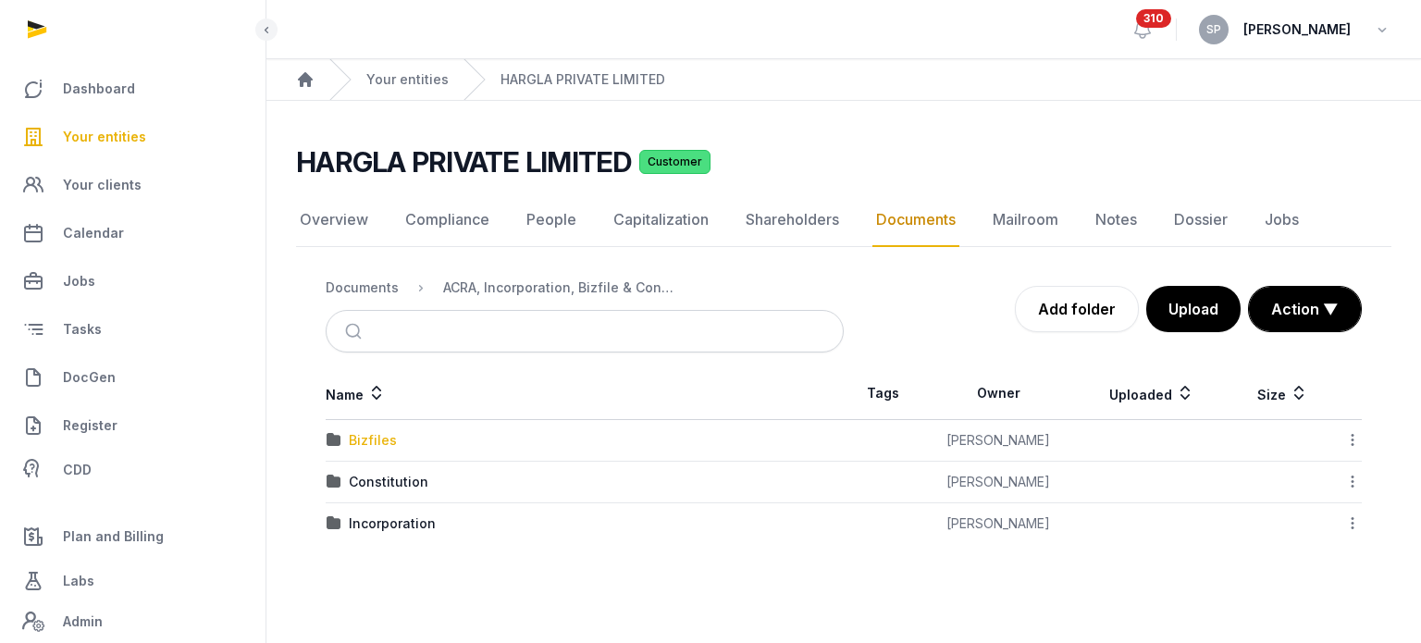
click at [385, 440] on div "Bizfiles" at bounding box center [373, 440] width 48 height 19
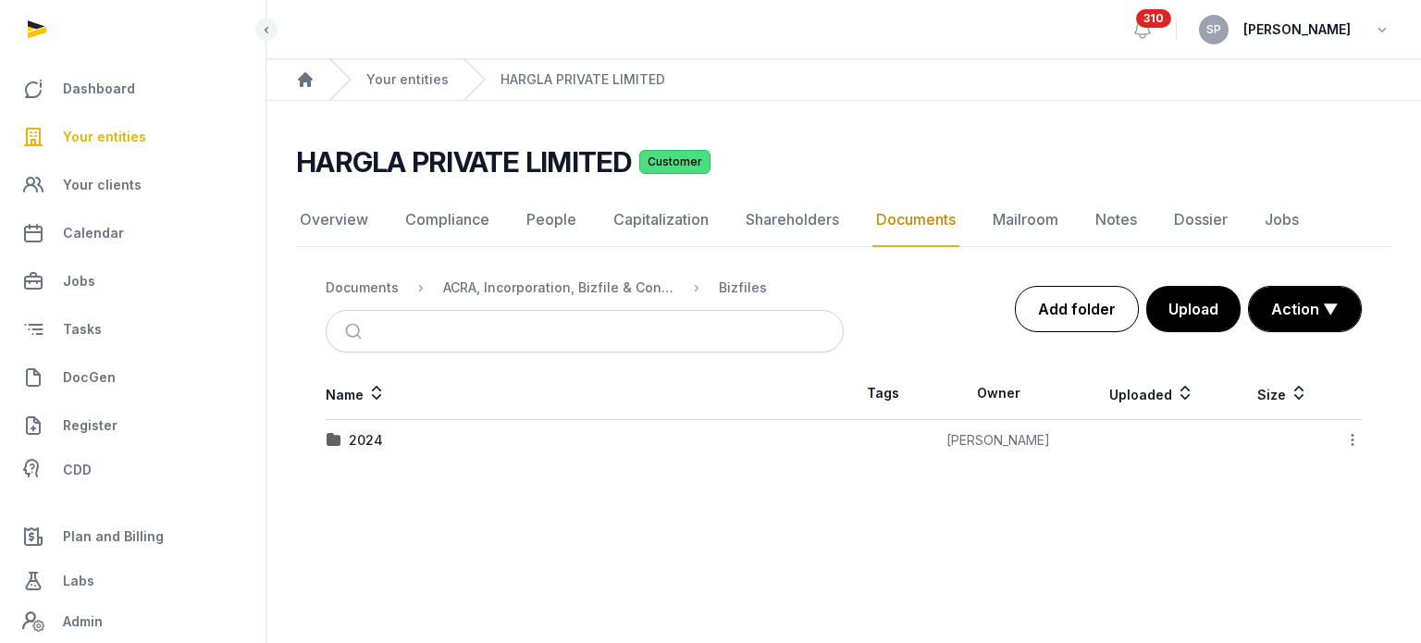
click at [1094, 310] on link "Add folder" at bounding box center [1077, 309] width 124 height 46
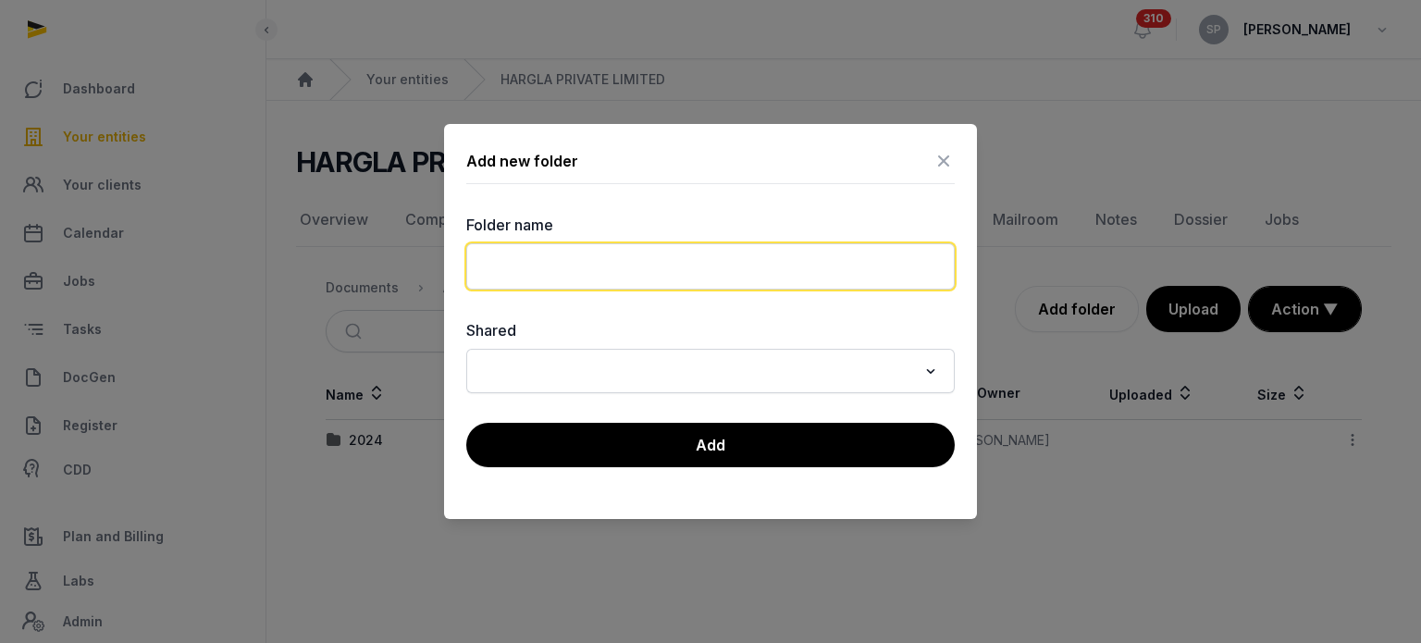
click at [601, 275] on input "text" at bounding box center [710, 266] width 489 height 46
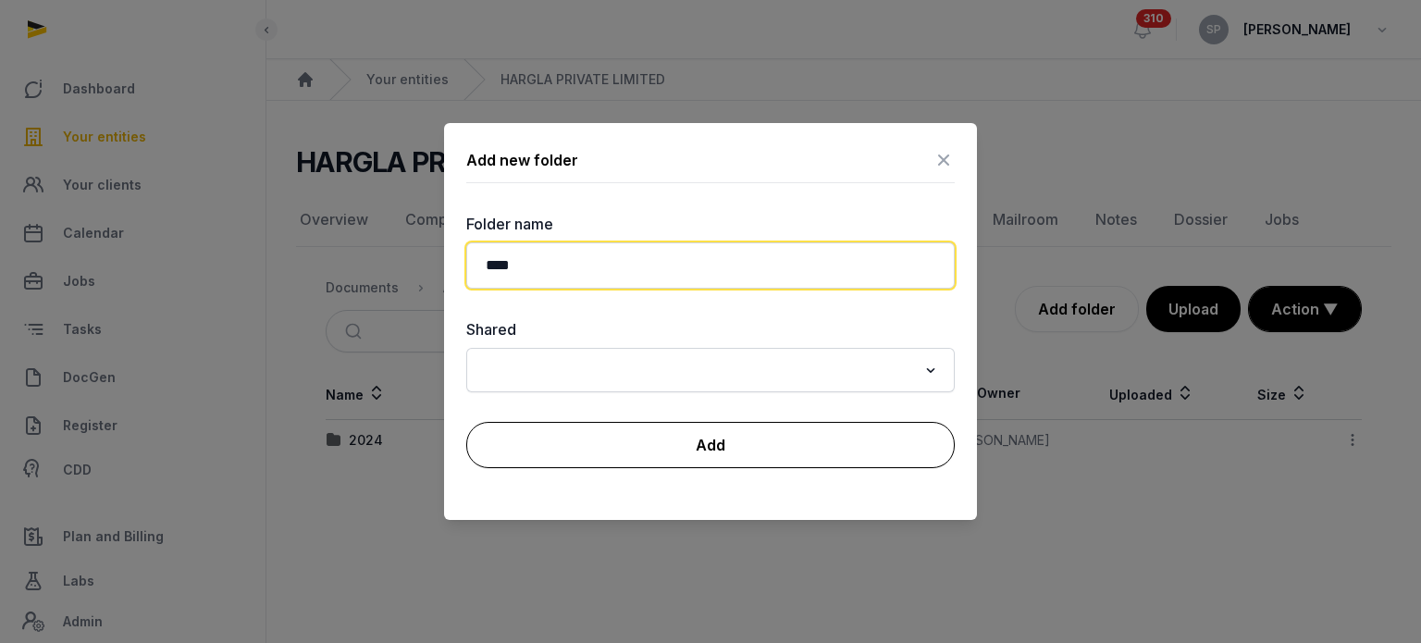
type input "****"
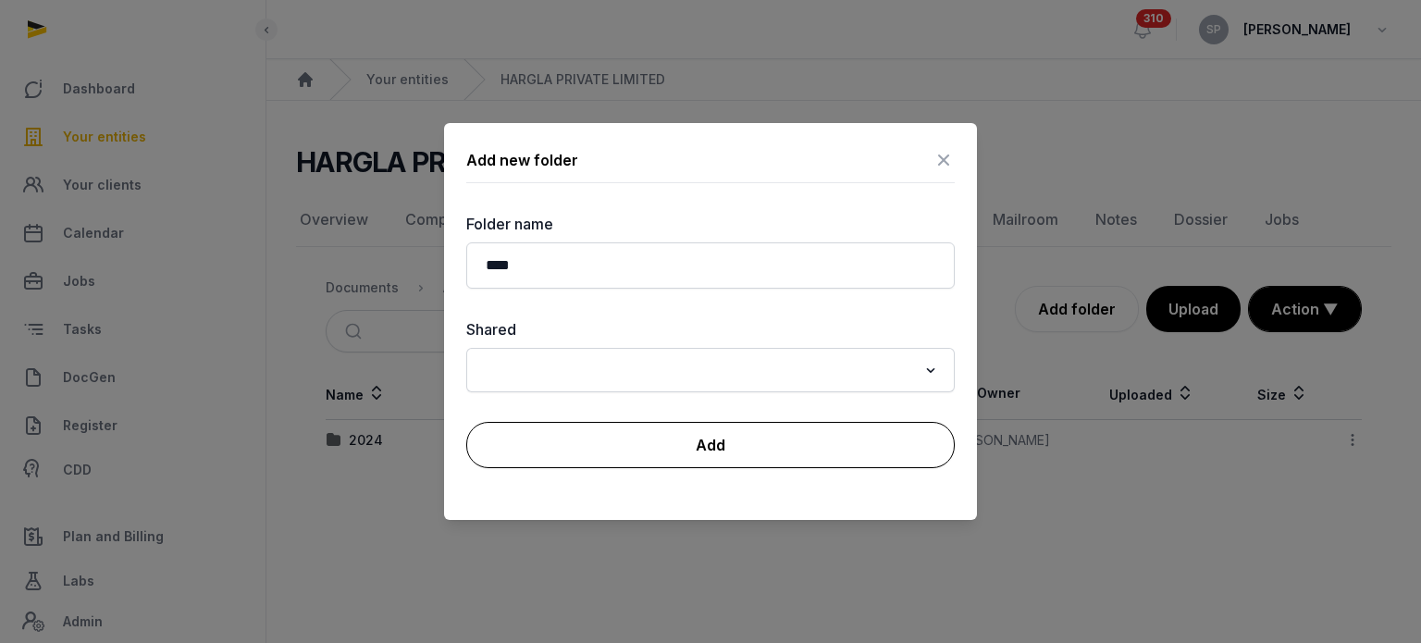
click at [617, 454] on button "Add" at bounding box center [710, 445] width 489 height 46
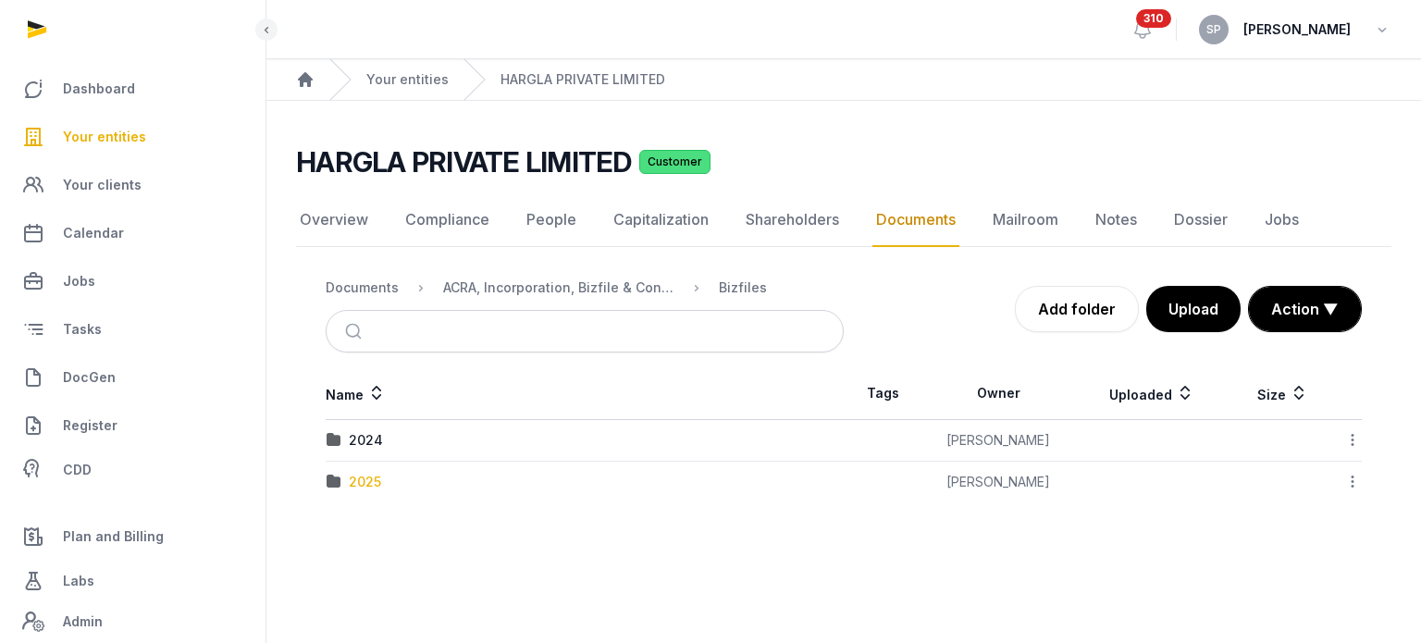
click at [377, 480] on div "2025" at bounding box center [365, 482] width 32 height 19
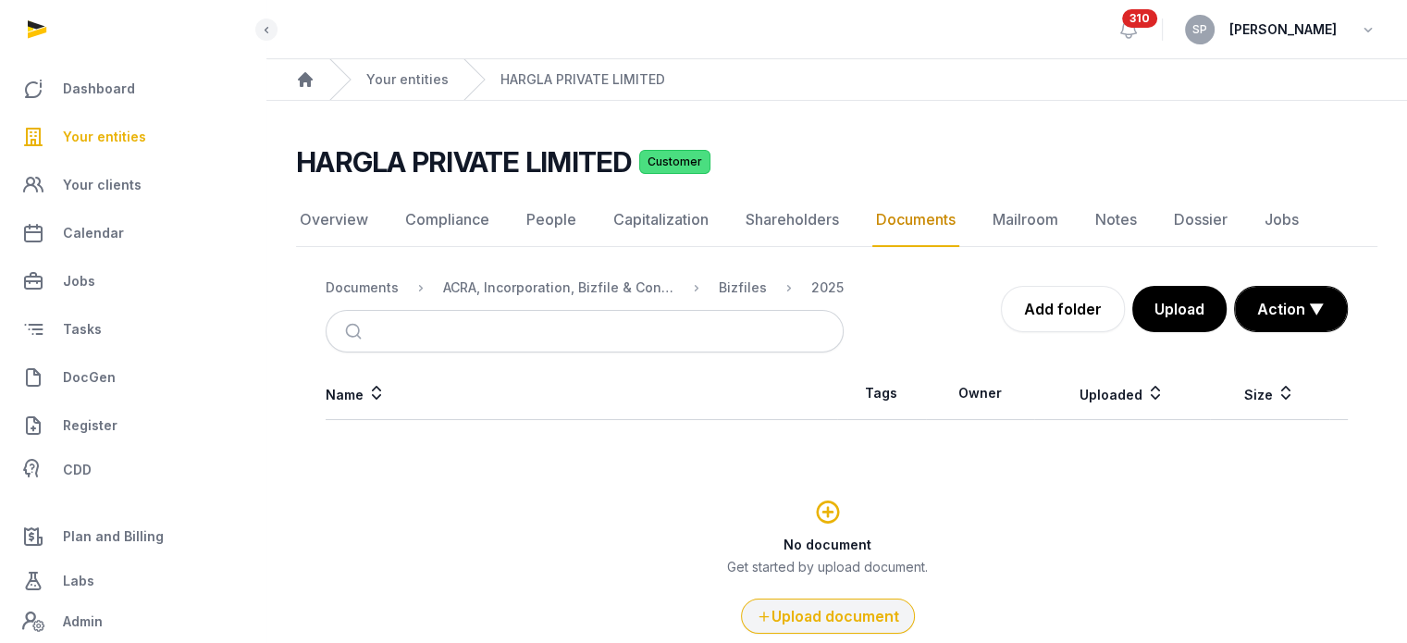
click at [781, 617] on button "Upload document" at bounding box center [828, 616] width 174 height 35
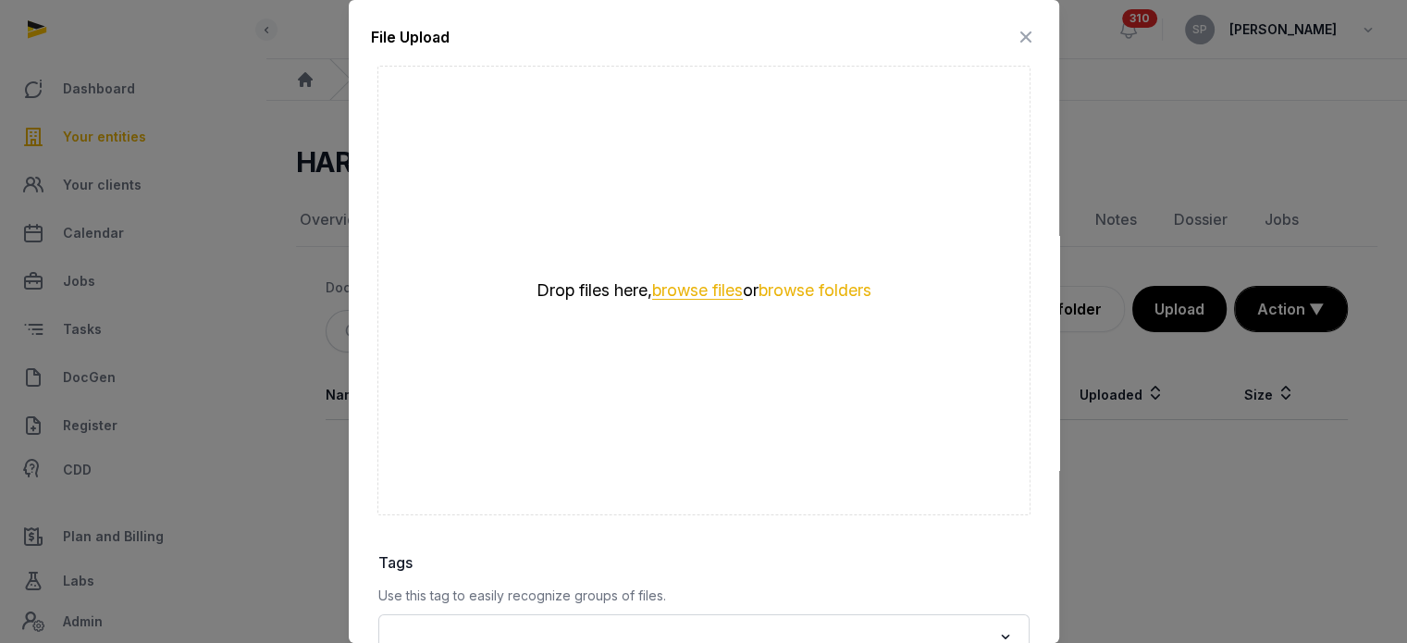
click at [707, 286] on button "browse files" at bounding box center [697, 291] width 91 height 18
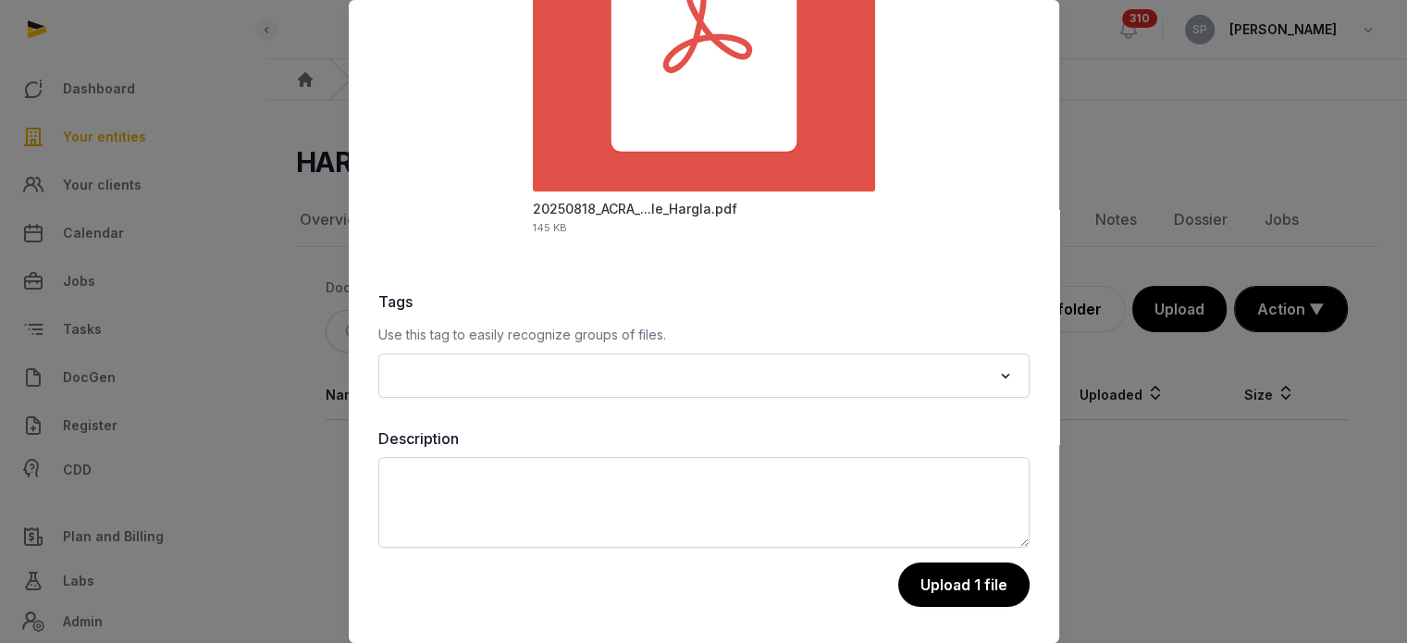
click at [1059, 574] on div "File Upload Drop your files here Cancel 1 file selected Add more 20250818_ACRA_…" at bounding box center [704, 321] width 711 height 643
click at [961, 586] on button "Upload 1 file" at bounding box center [963, 586] width 133 height 46
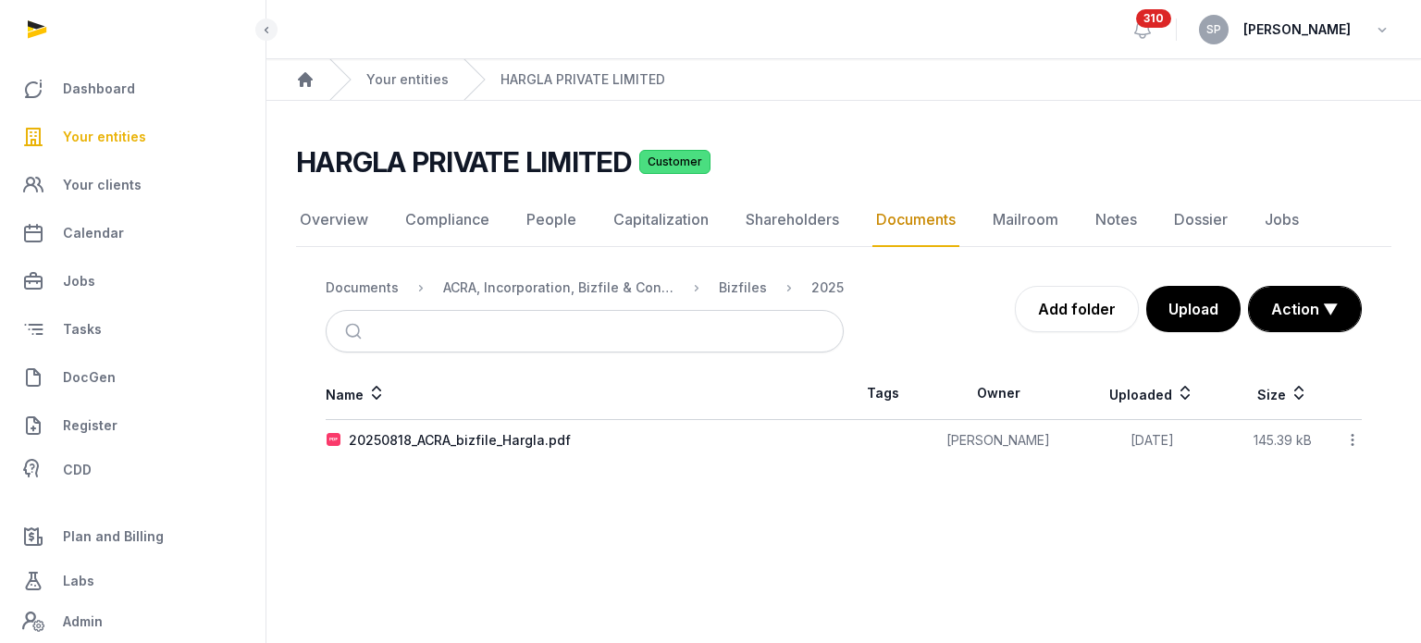
click at [1350, 434] on icon at bounding box center [1353, 439] width 17 height 19
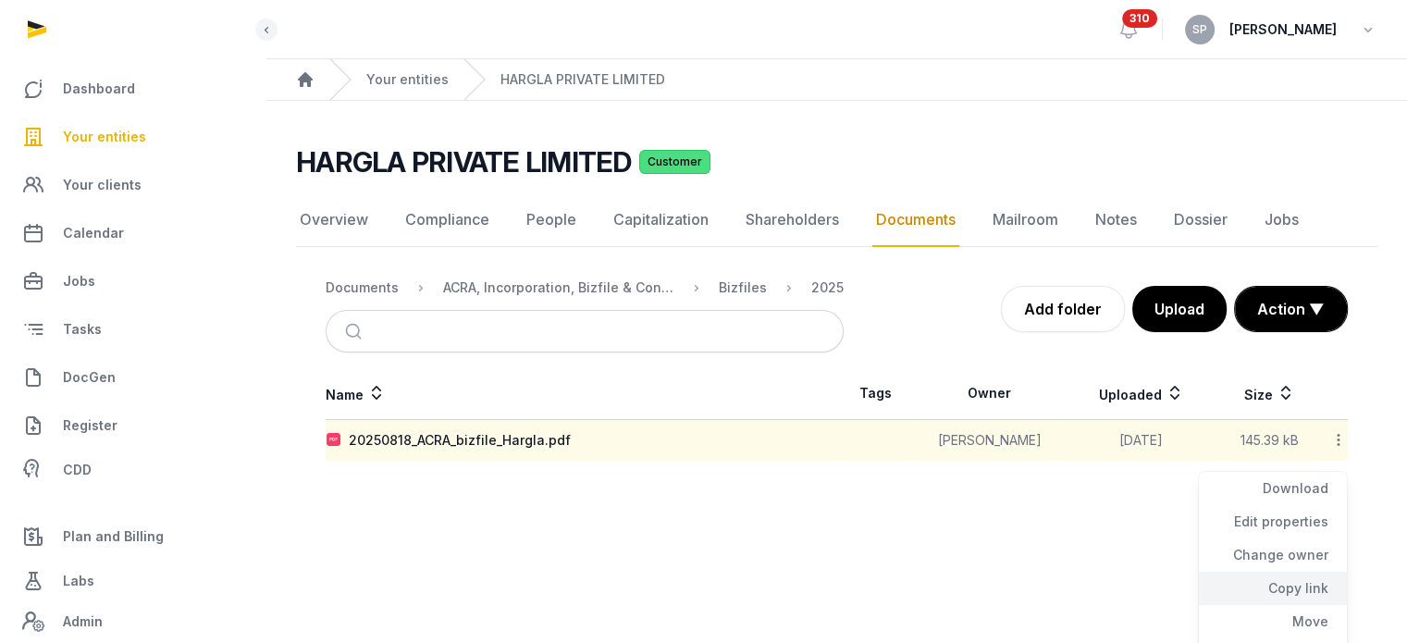
click at [1296, 605] on div "Copy link" at bounding box center [1273, 621] width 148 height 33
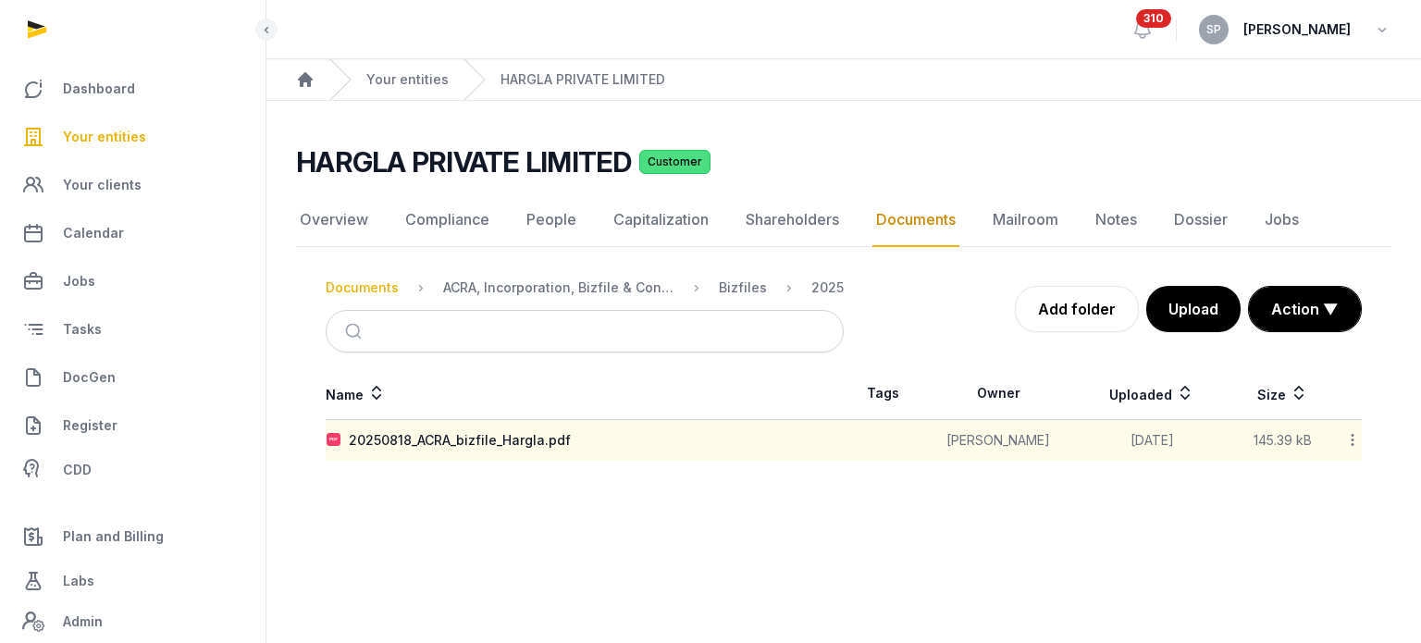
click at [381, 279] on div "Documents" at bounding box center [362, 288] width 73 height 19
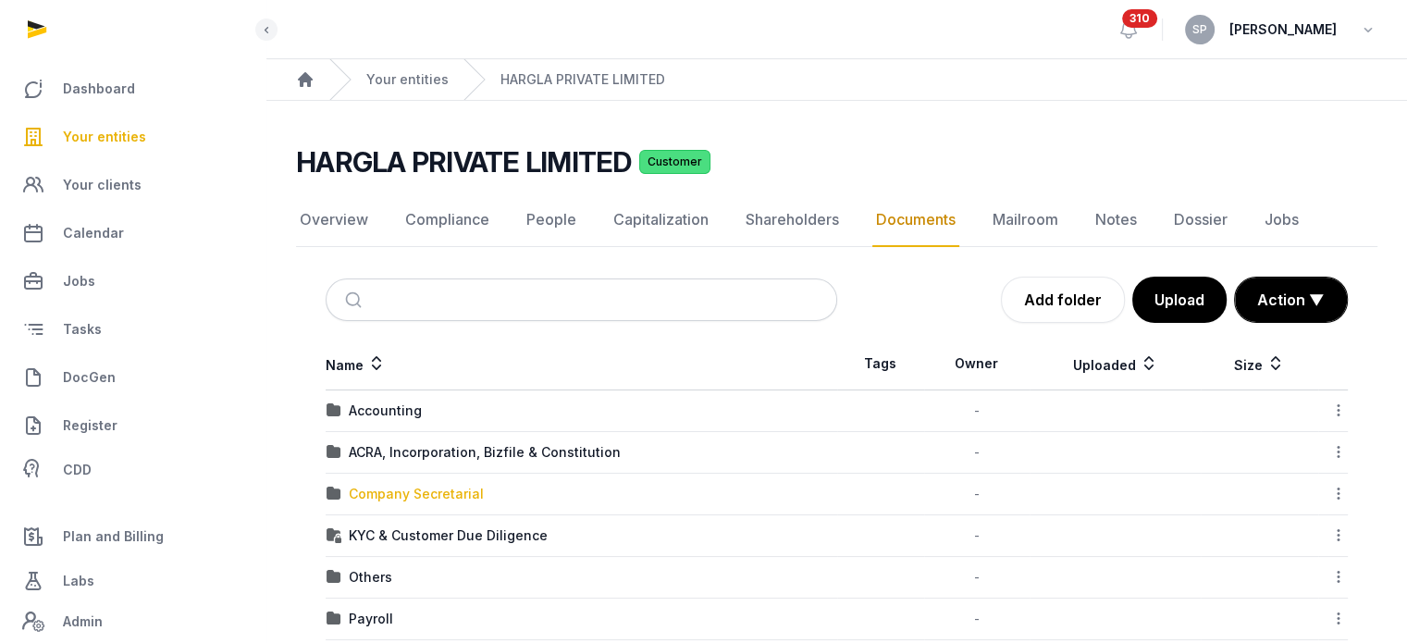
click at [454, 498] on div "Company Secretarial" at bounding box center [416, 494] width 135 height 19
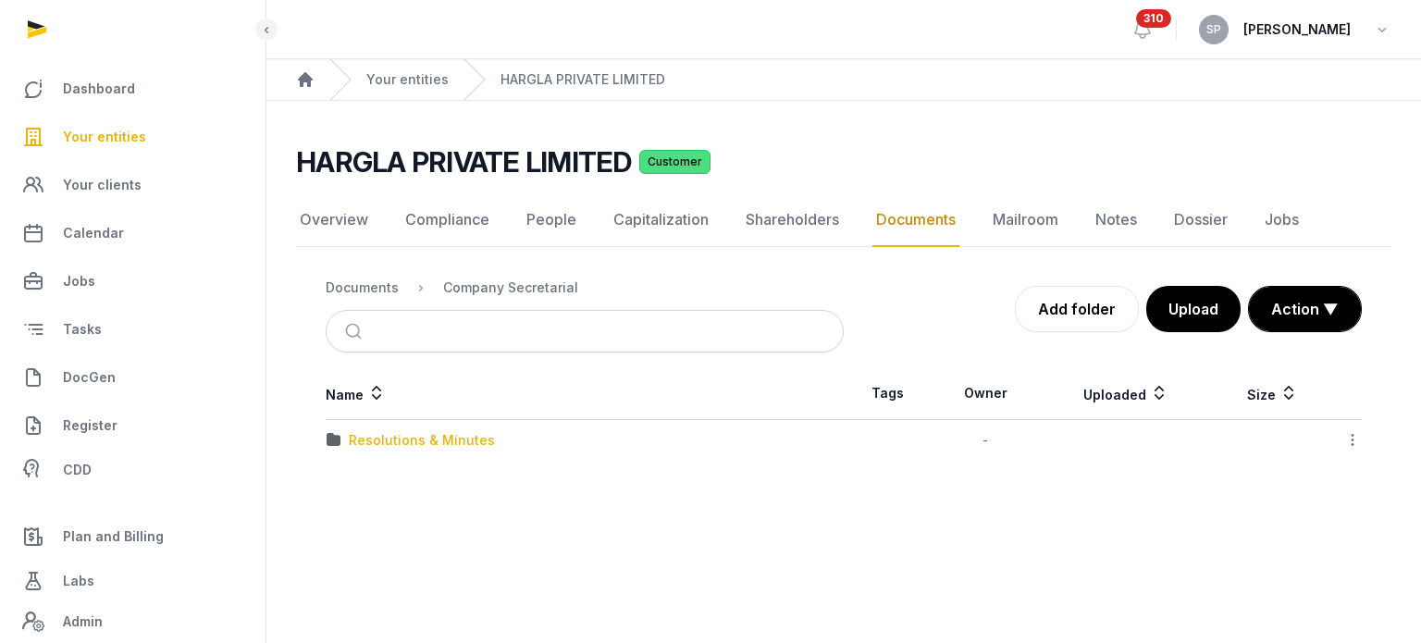
click at [448, 444] on div "Resolutions & Minutes" at bounding box center [422, 440] width 146 height 19
click at [362, 477] on div "2025" at bounding box center [365, 482] width 32 height 19
click at [411, 441] on div "AGM & AR" at bounding box center [380, 440] width 63 height 19
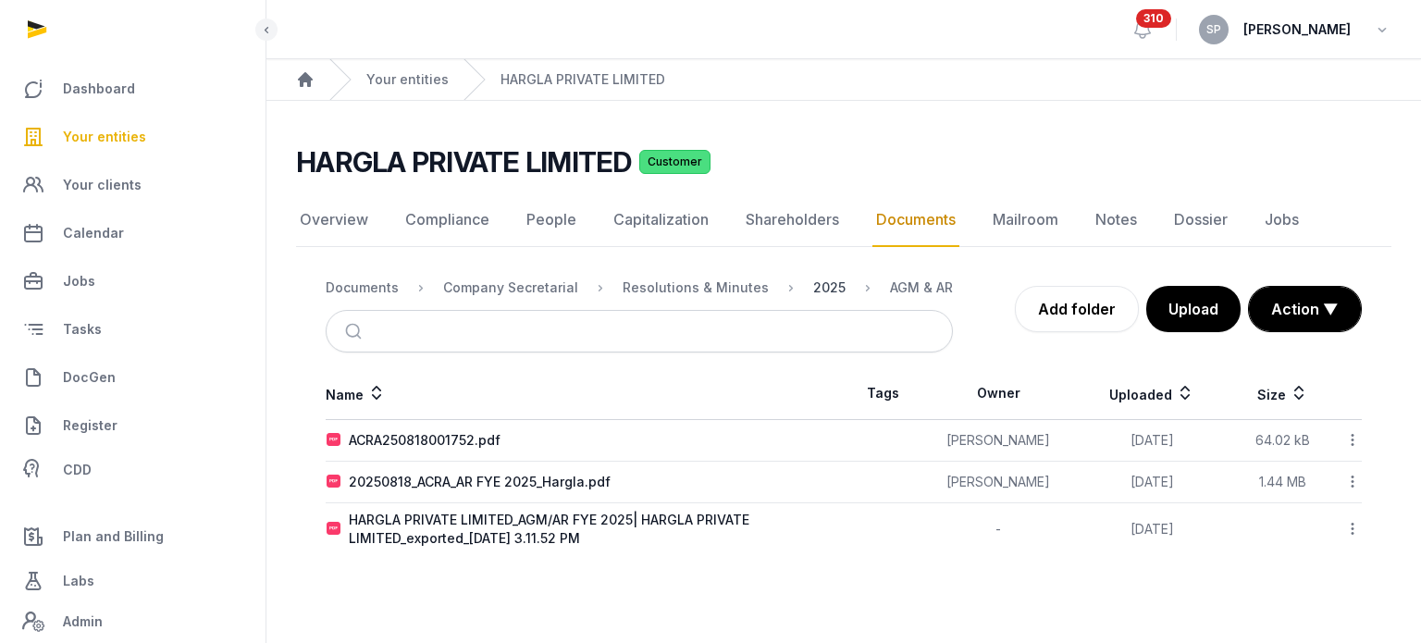
click at [822, 291] on div "2025" at bounding box center [829, 288] width 32 height 19
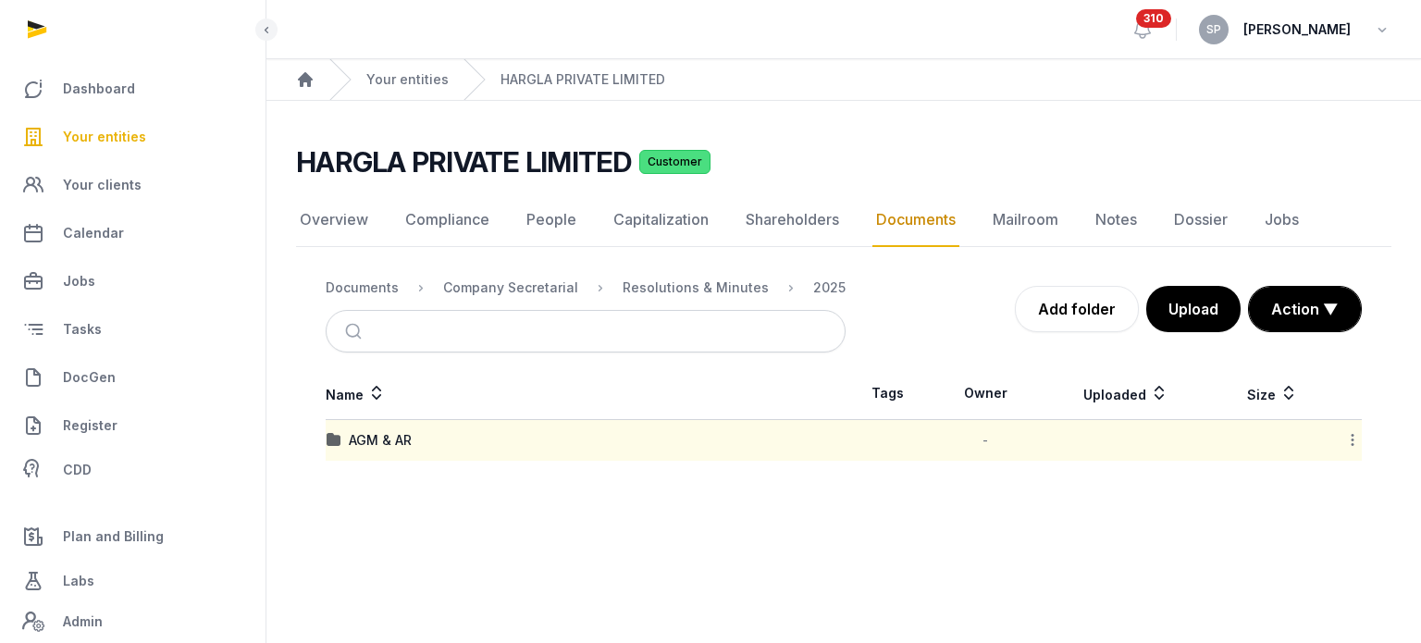
click at [1353, 440] on icon at bounding box center [1353, 439] width 17 height 19
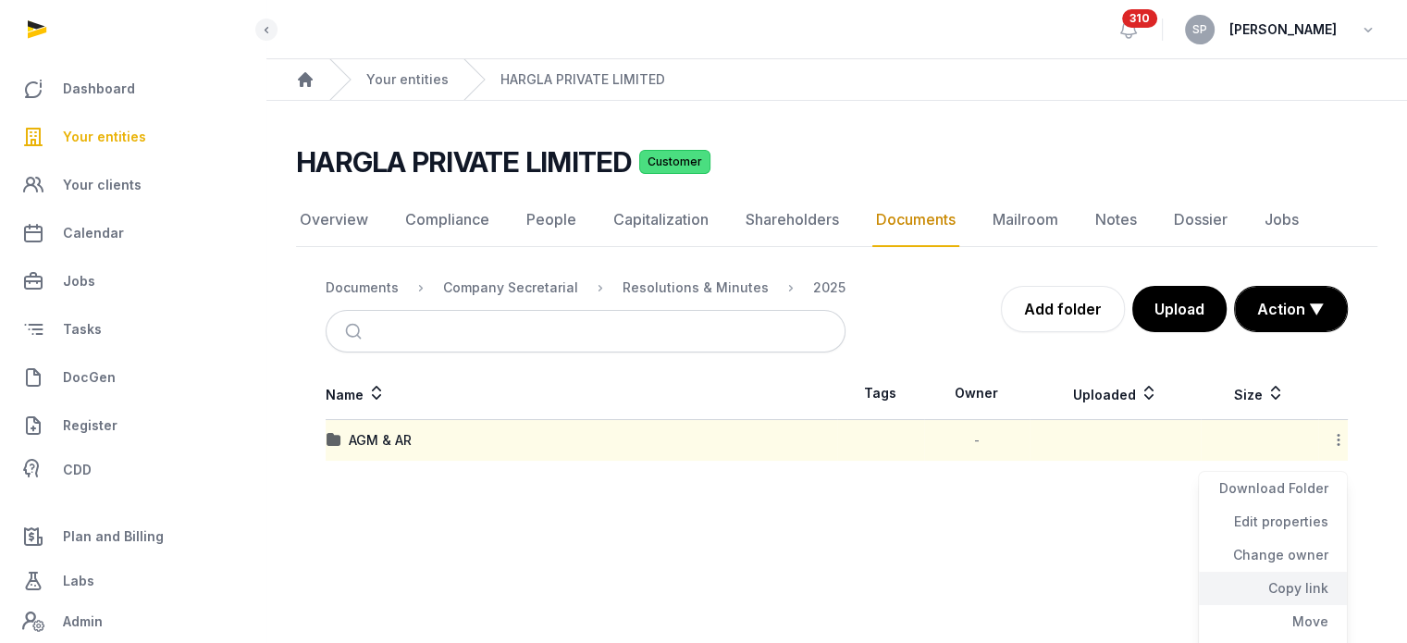
click at [1322, 605] on div "Copy link" at bounding box center [1273, 621] width 148 height 33
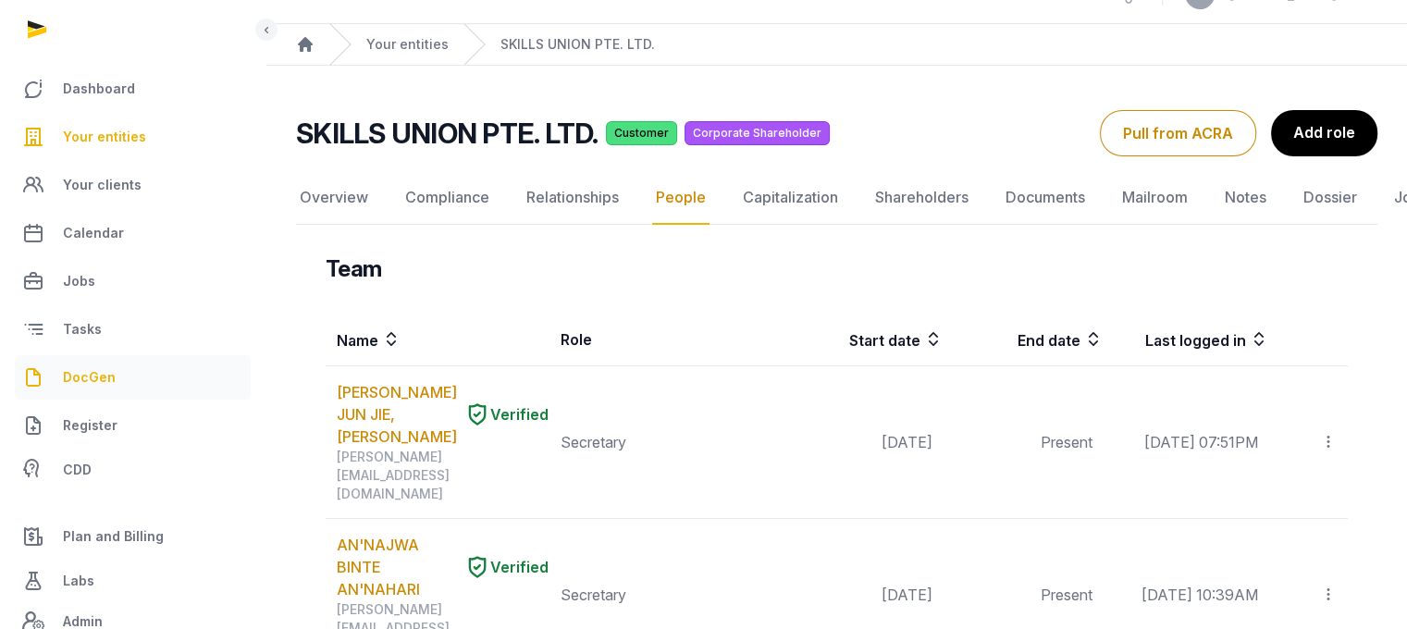
click at [107, 376] on span "DocGen" at bounding box center [89, 377] width 53 height 22
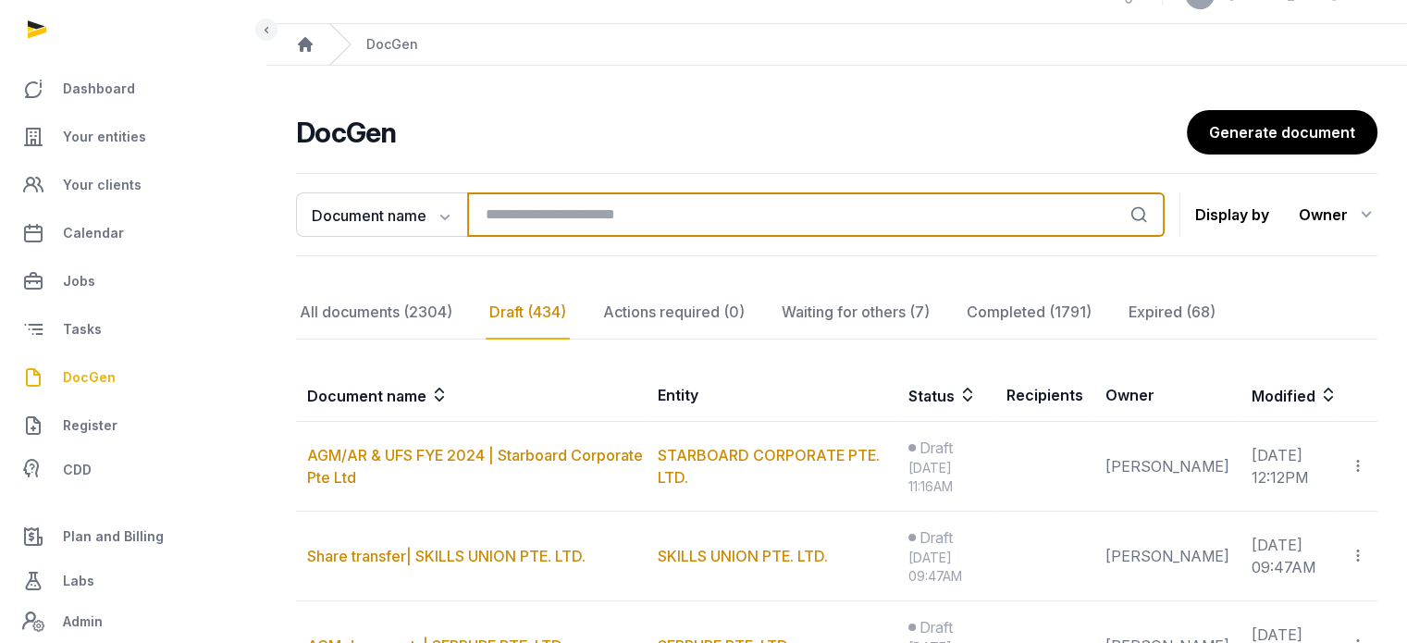
click at [540, 207] on input "search" at bounding box center [816, 214] width 698 height 44
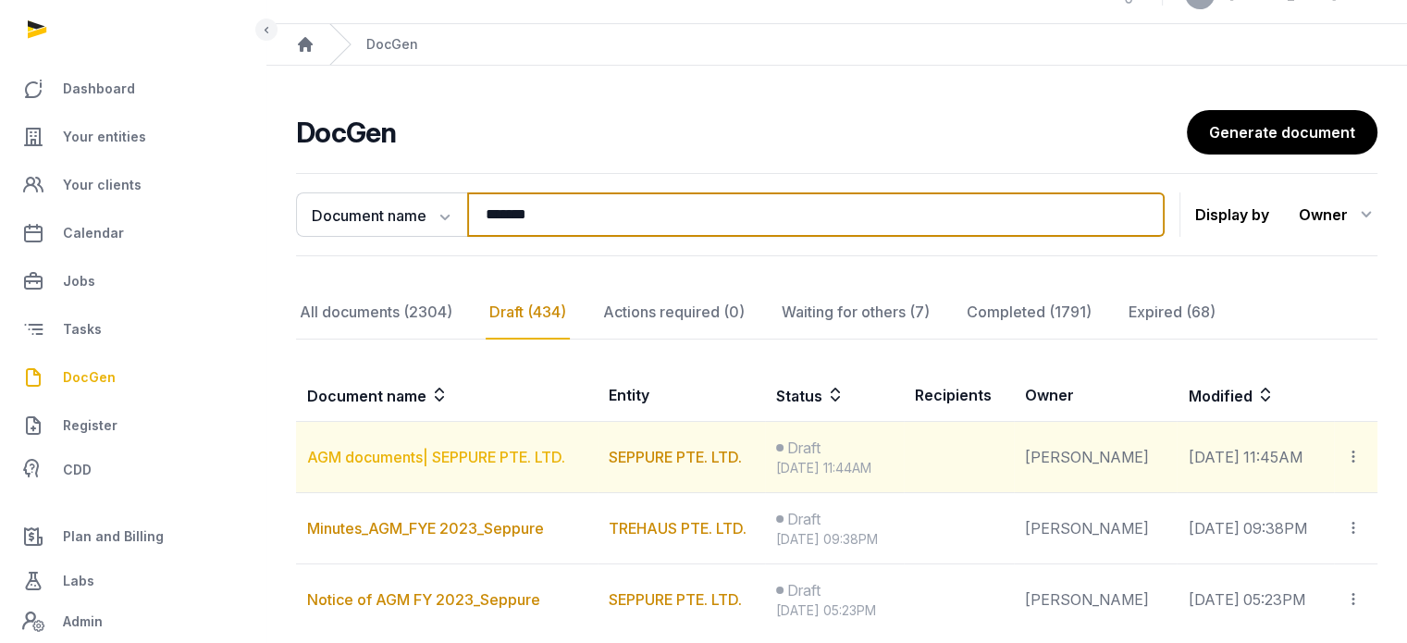
type input "*******"
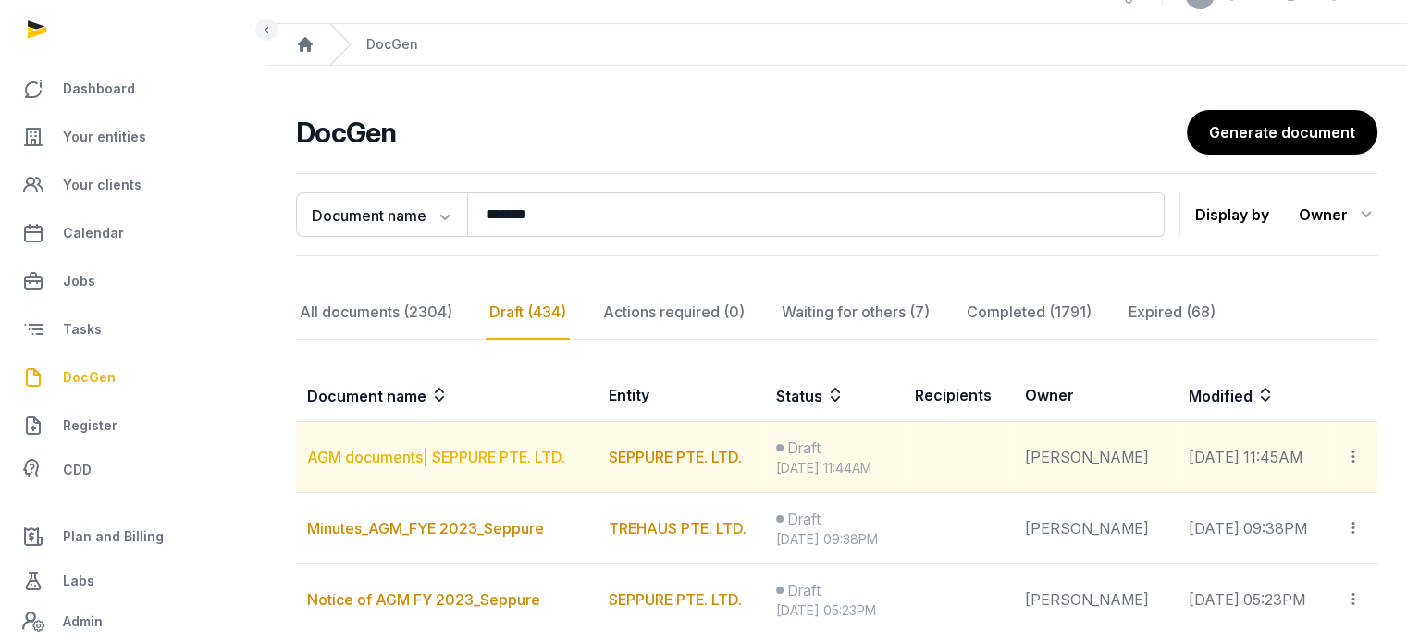
click at [480, 450] on link "AGM documents| SEPPURE PTE. LTD." at bounding box center [436, 457] width 258 height 19
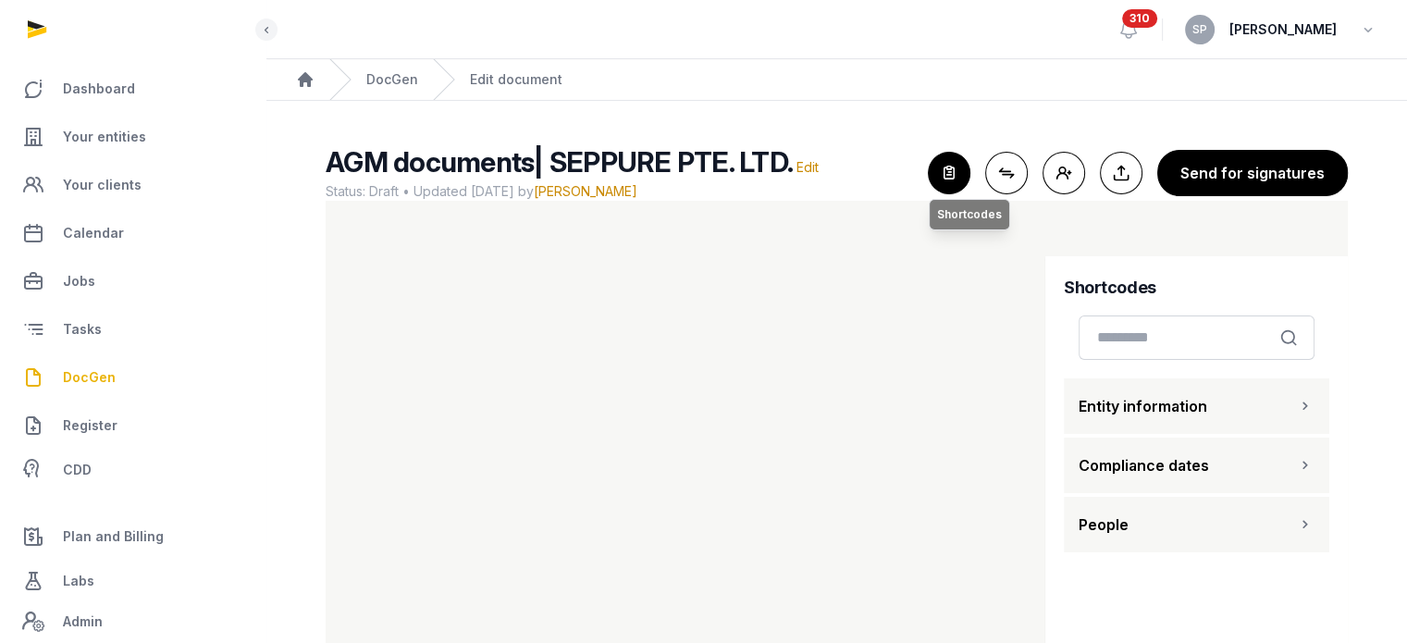
click at [941, 170] on icon "button" at bounding box center [949, 173] width 41 height 41
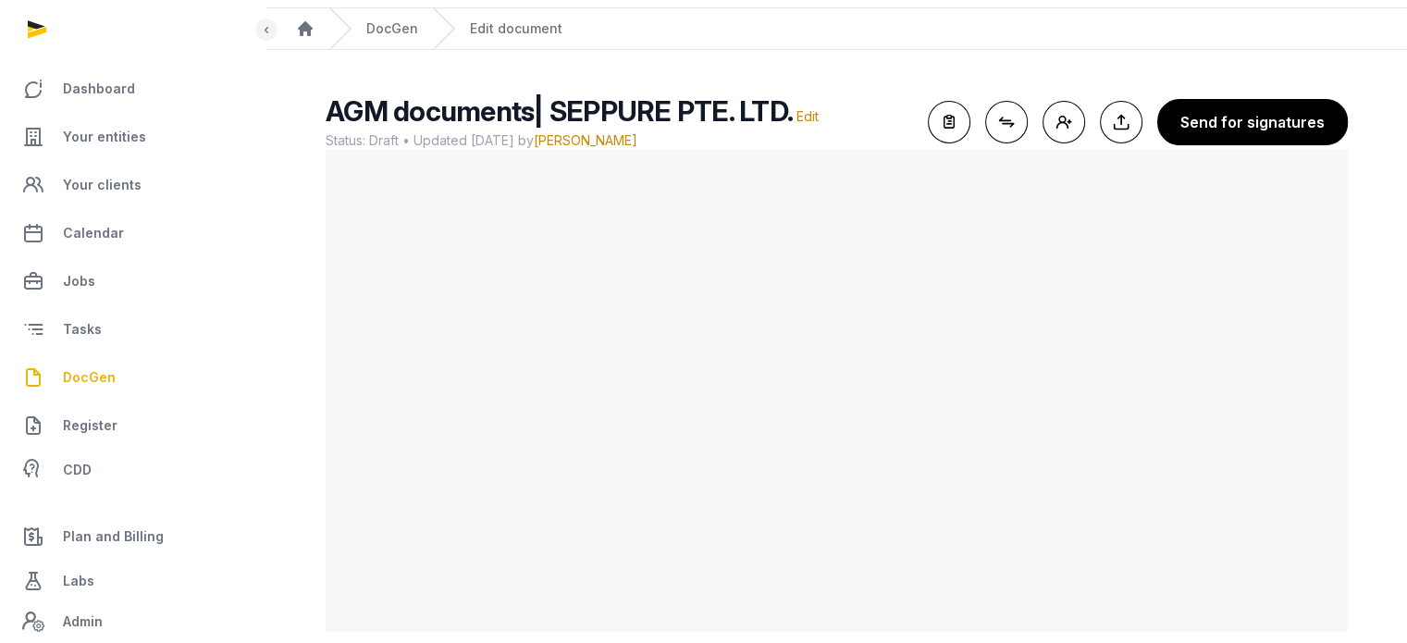
scroll to position [77, 0]
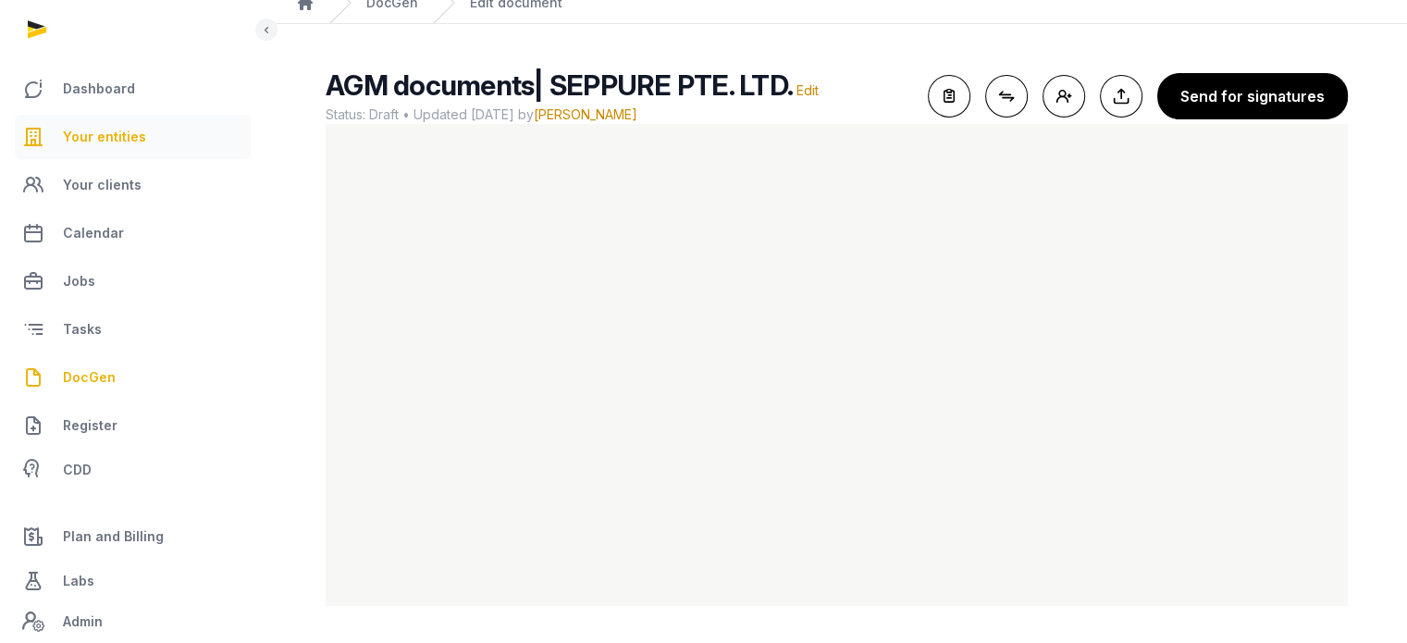
click at [122, 136] on span "Your entities" at bounding box center [104, 137] width 83 height 22
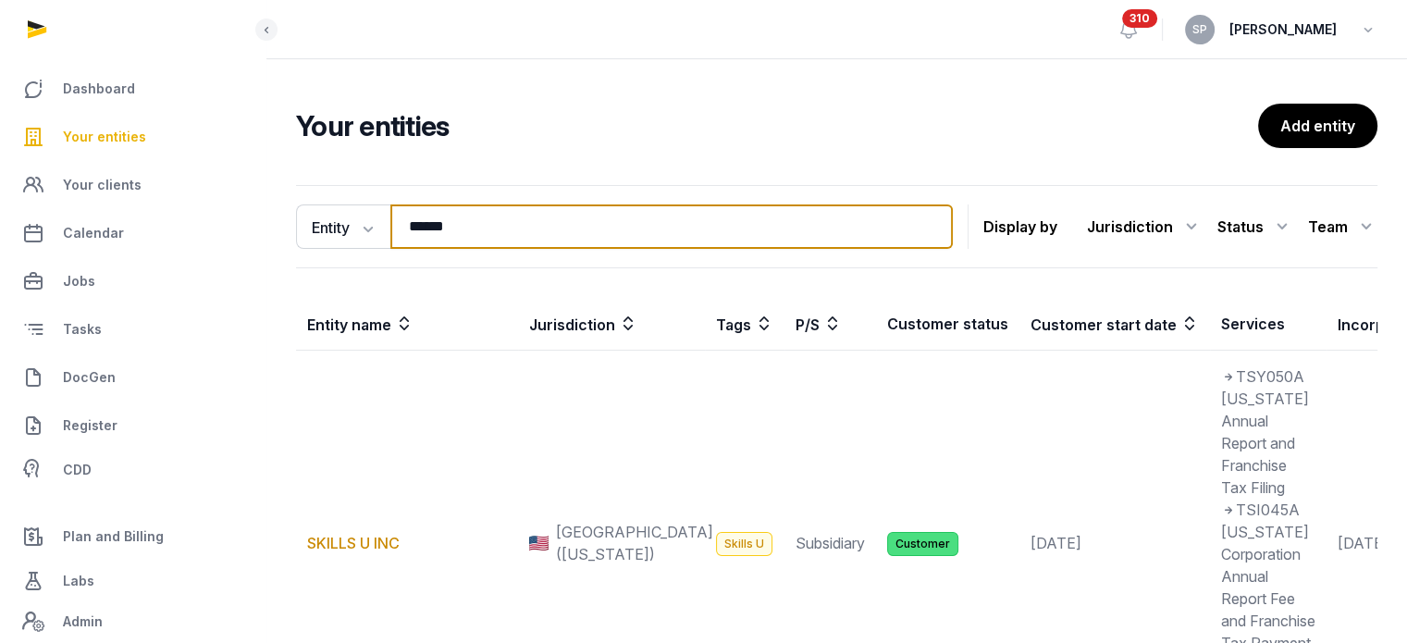
click at [492, 229] on input "******" at bounding box center [671, 226] width 563 height 44
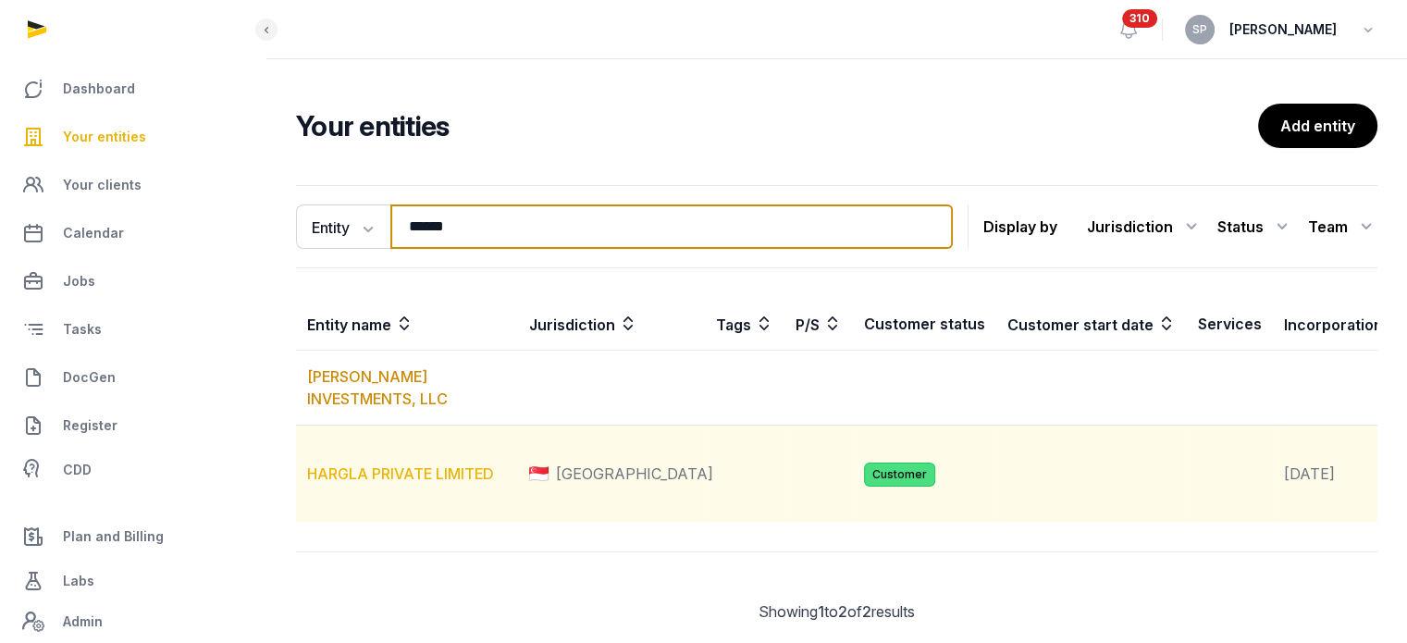
type input "******"
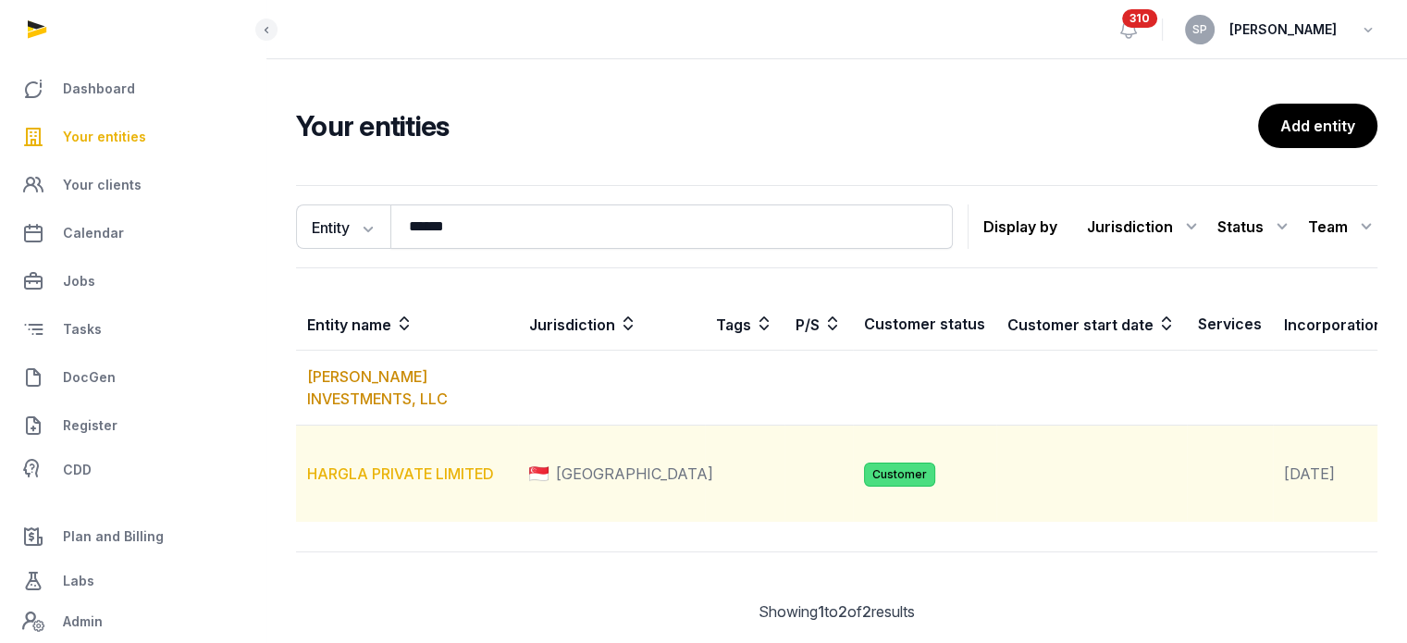
click at [415, 471] on link "HARGLA PRIVATE LIMITED" at bounding box center [400, 474] width 187 height 19
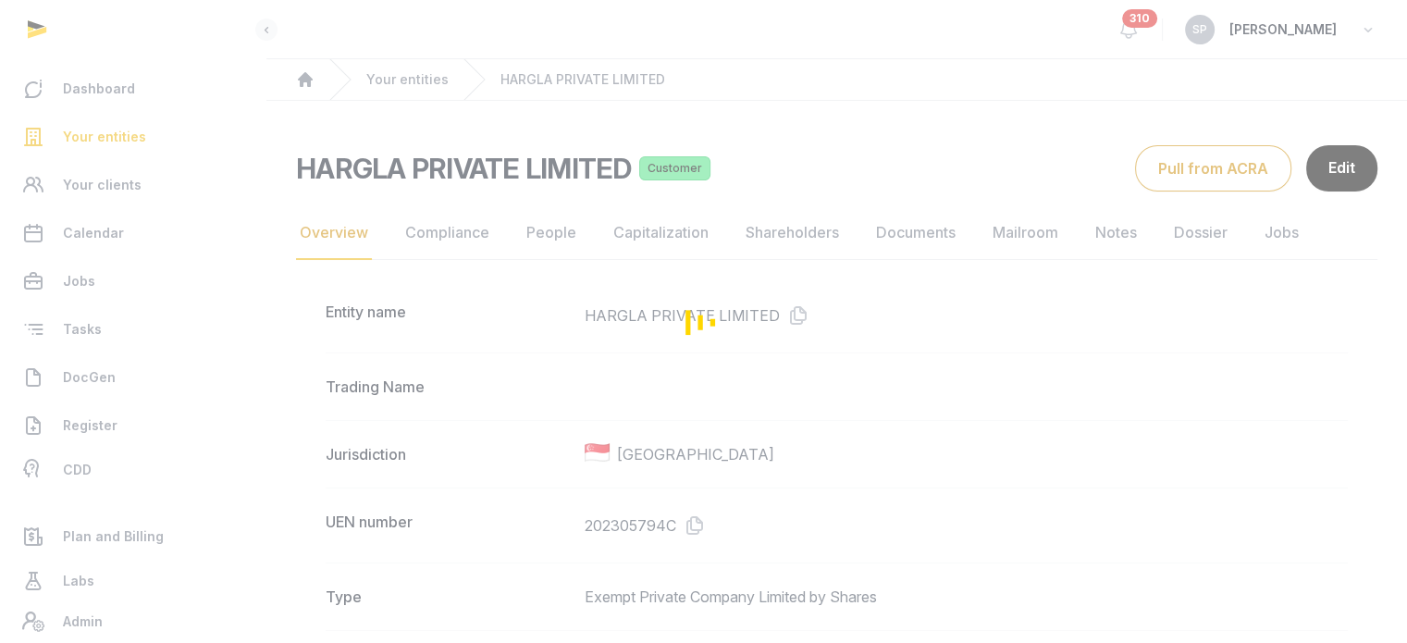
click at [550, 232] on div "Loading" at bounding box center [703, 321] width 1407 height 643
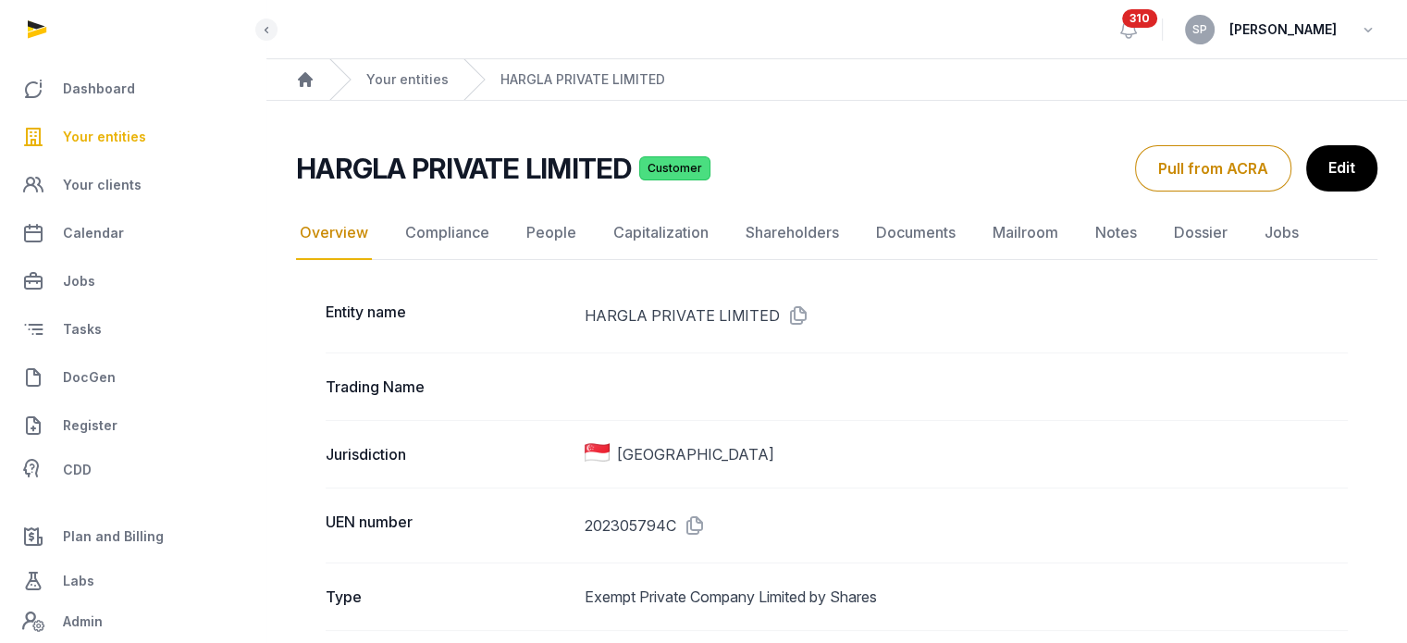
click at [550, 232] on link "People" at bounding box center [551, 233] width 57 height 54
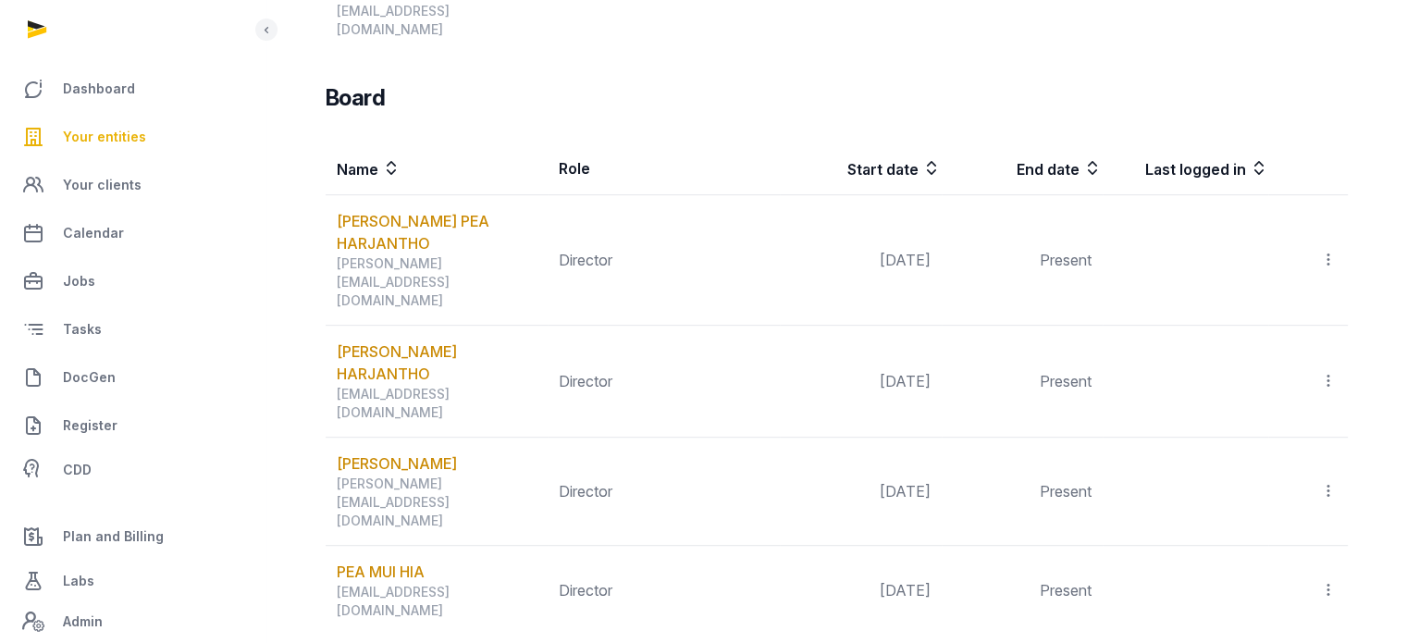
scroll to position [966, 0]
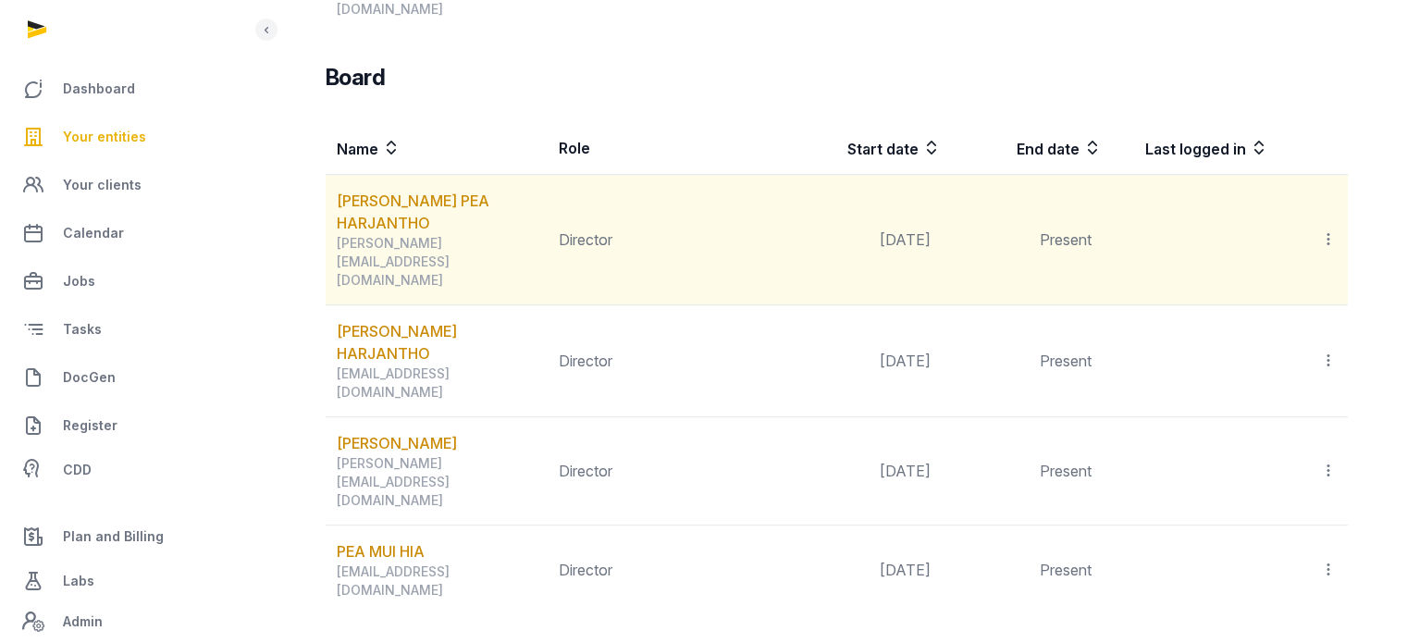
click at [1312, 175] on td "Invite user Edit role Delete" at bounding box center [1309, 240] width 80 height 130
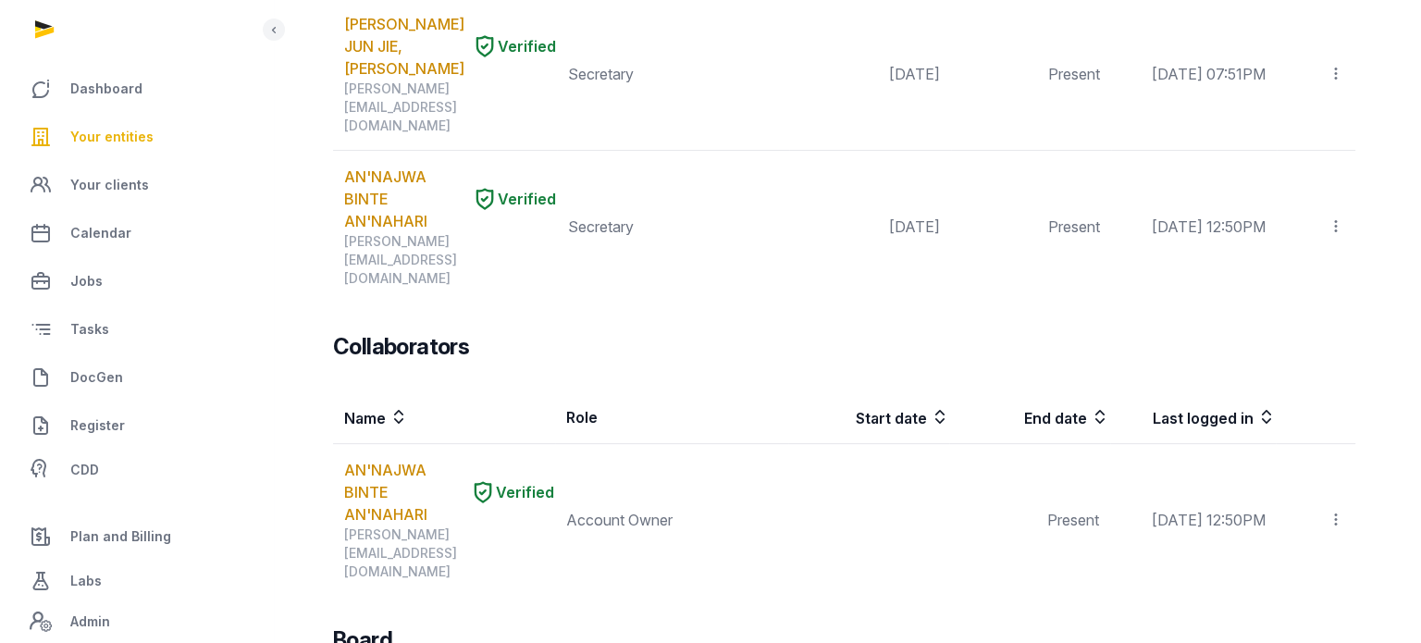
scroll to position [0, 0]
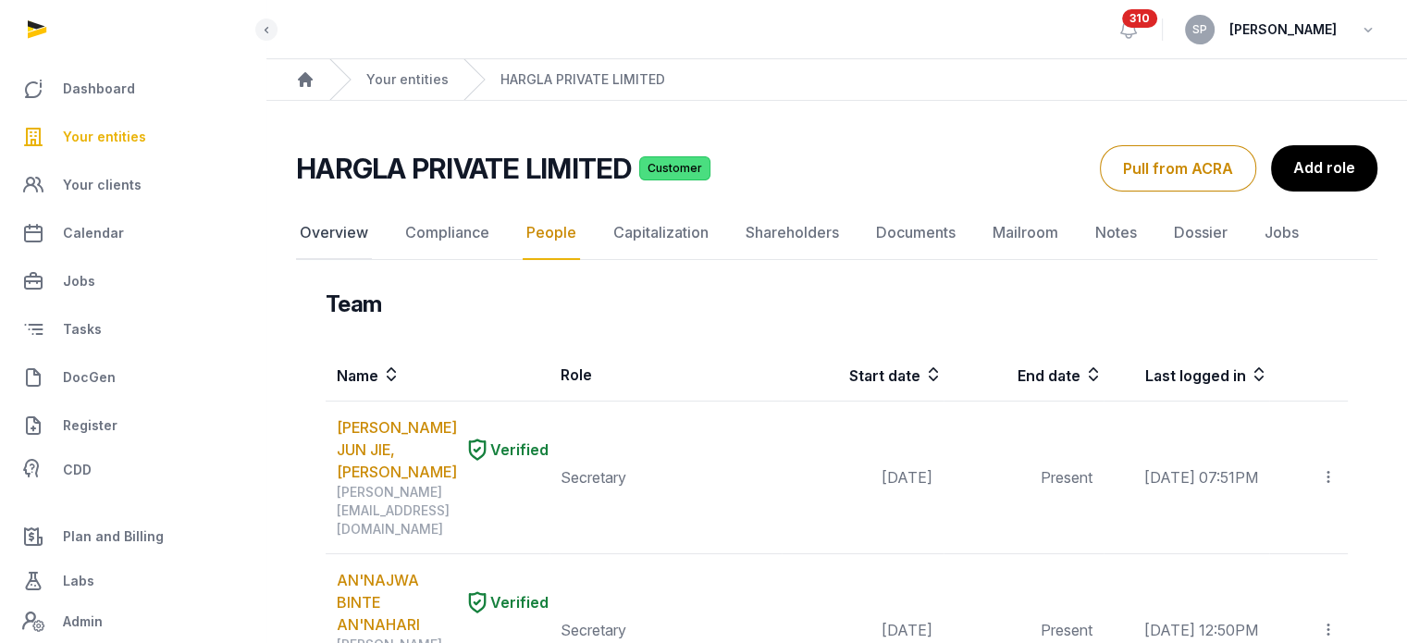
click at [329, 236] on link "Overview" at bounding box center [334, 233] width 76 height 54
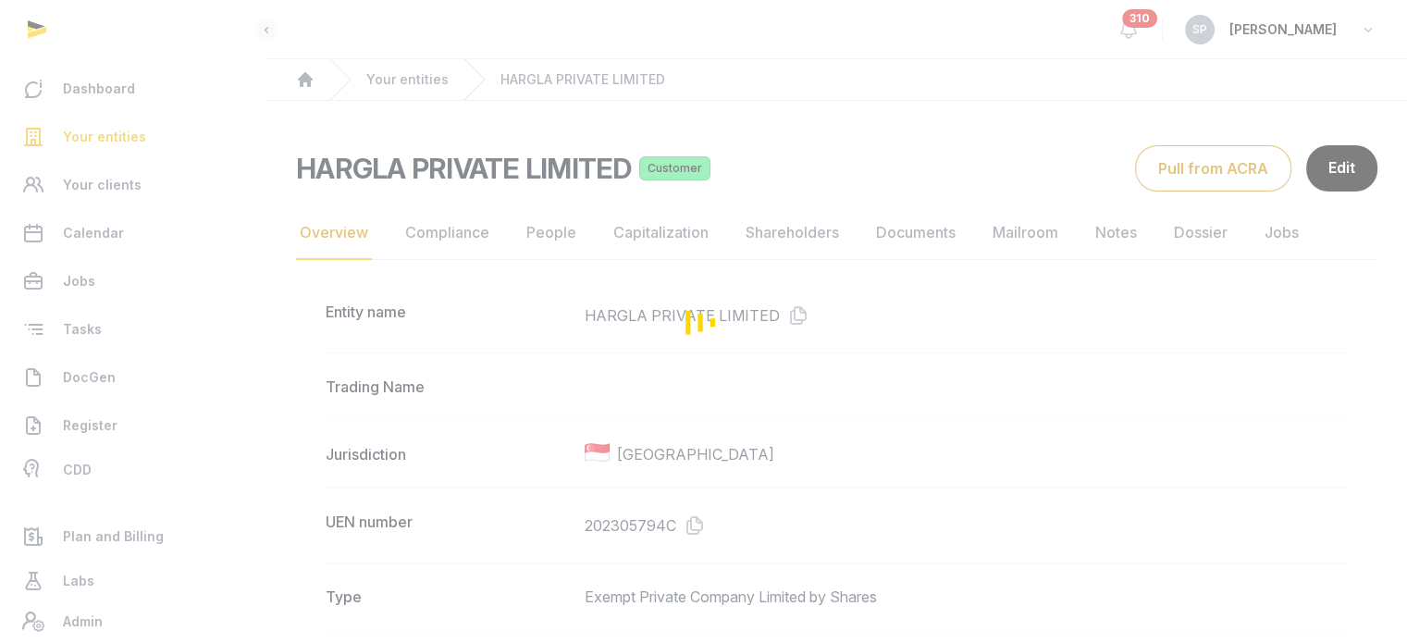
click at [701, 524] on div "Loading" at bounding box center [703, 321] width 1407 height 643
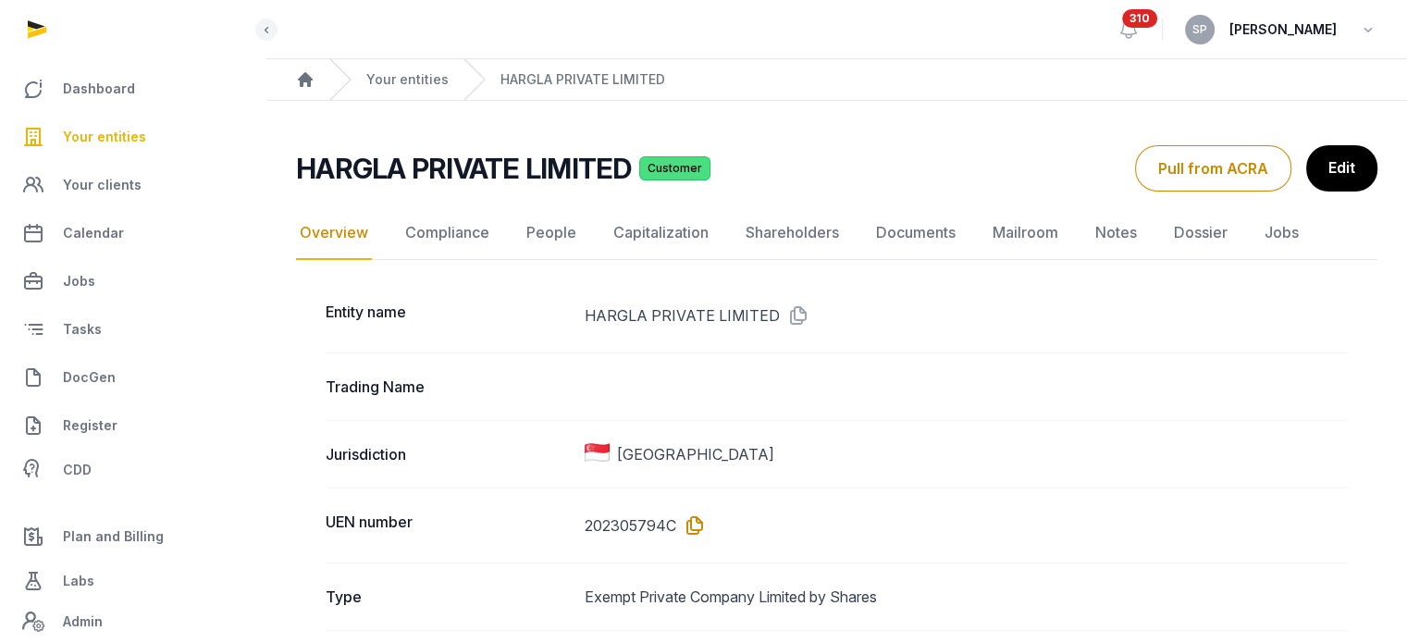
click at [689, 528] on icon at bounding box center [691, 526] width 30 height 30
click at [903, 247] on link "Documents" at bounding box center [916, 233] width 87 height 54
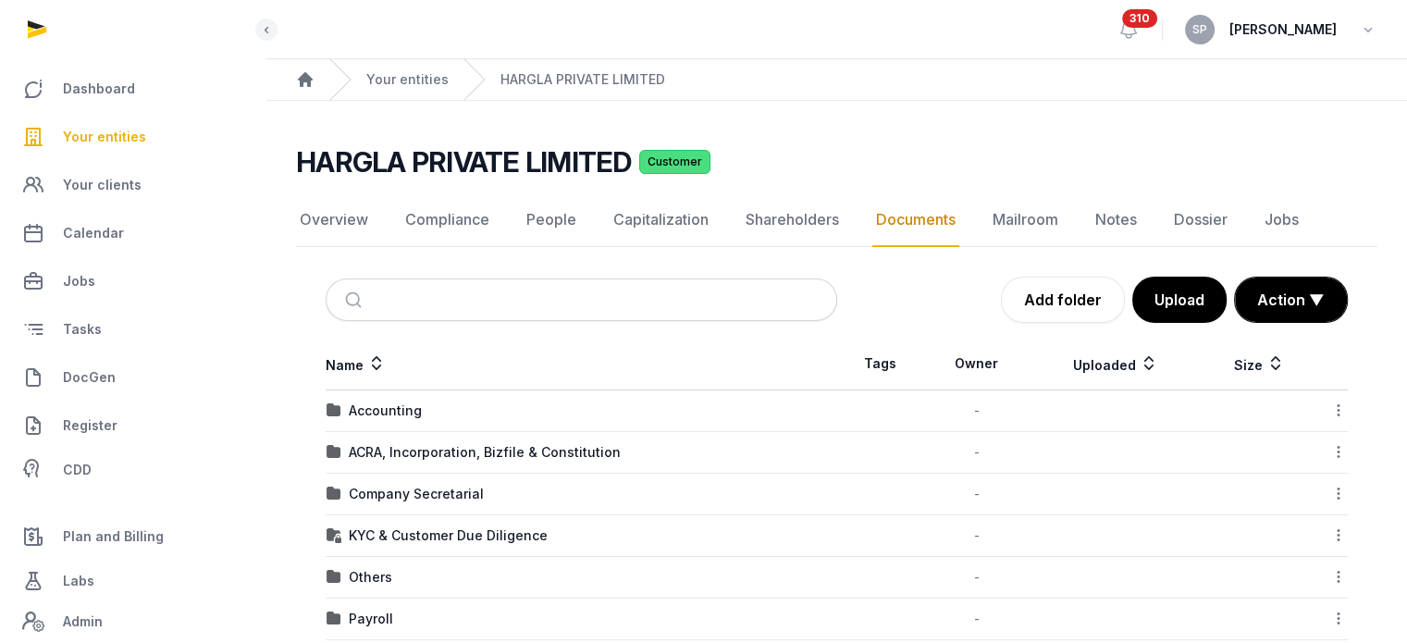
click at [399, 419] on td "Accounting" at bounding box center [582, 411] width 512 height 42
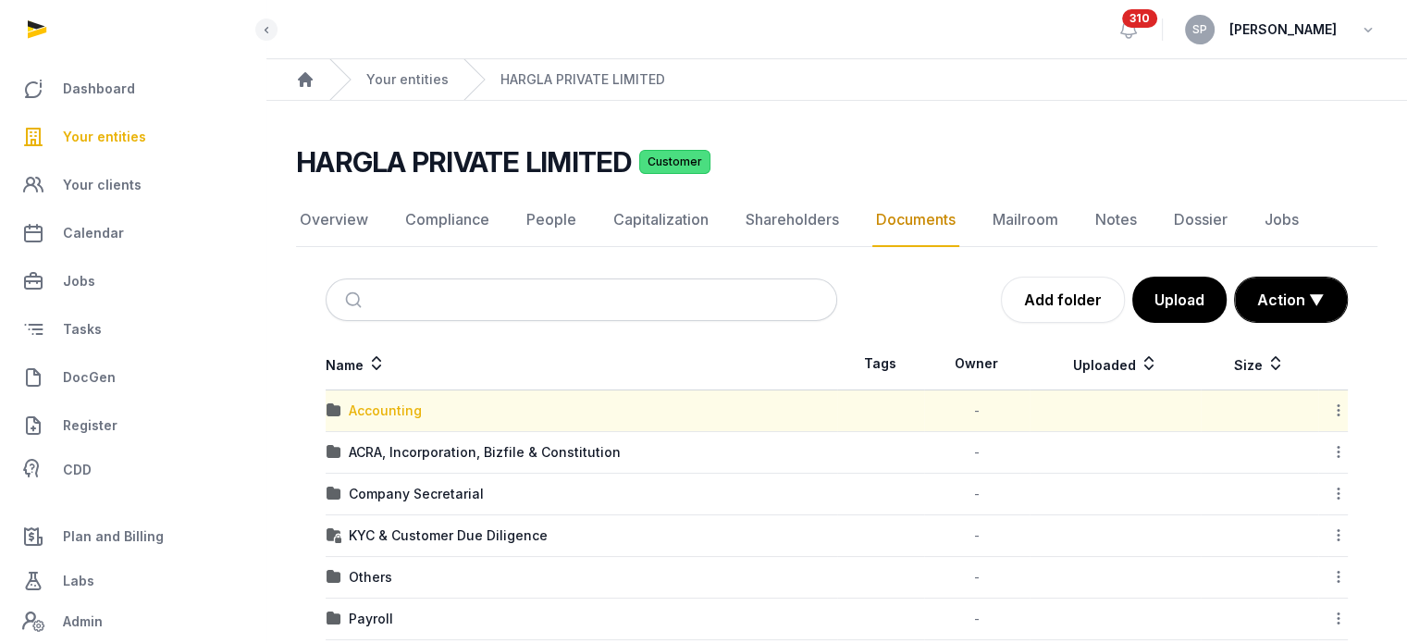
click at [396, 408] on div "Accounting" at bounding box center [385, 411] width 73 height 19
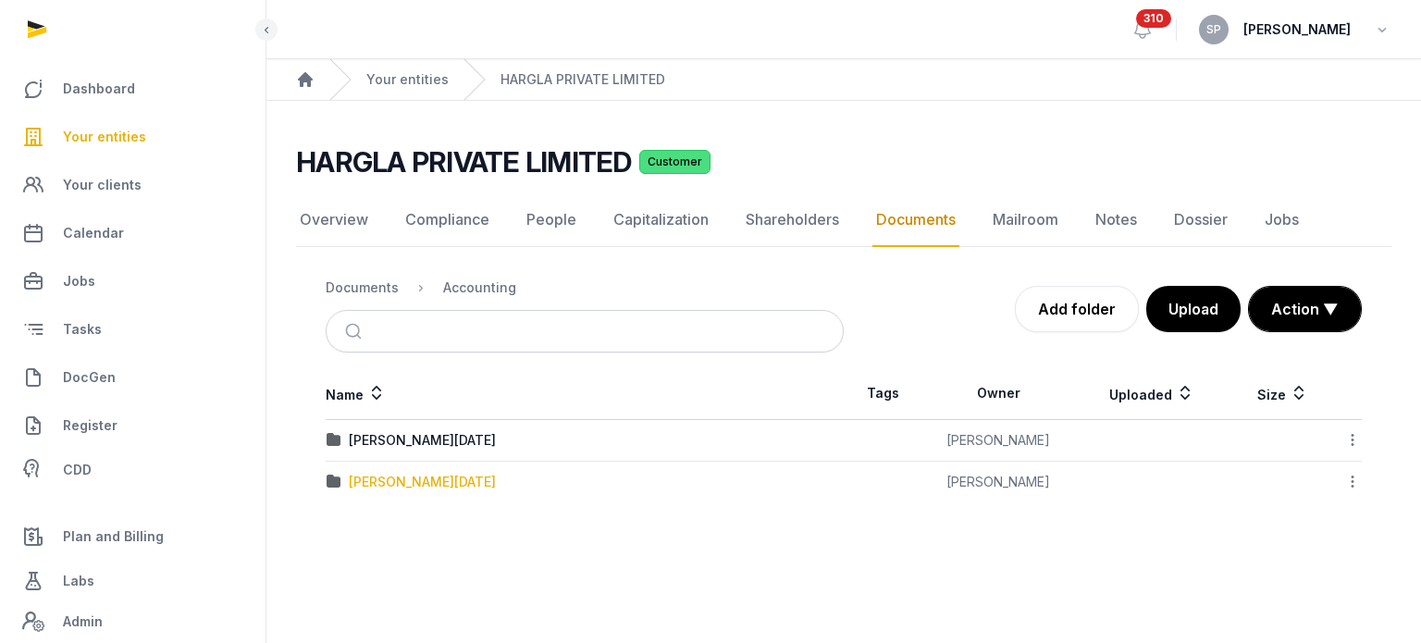
click at [382, 484] on div "[PERSON_NAME][DATE]" at bounding box center [422, 482] width 147 height 19
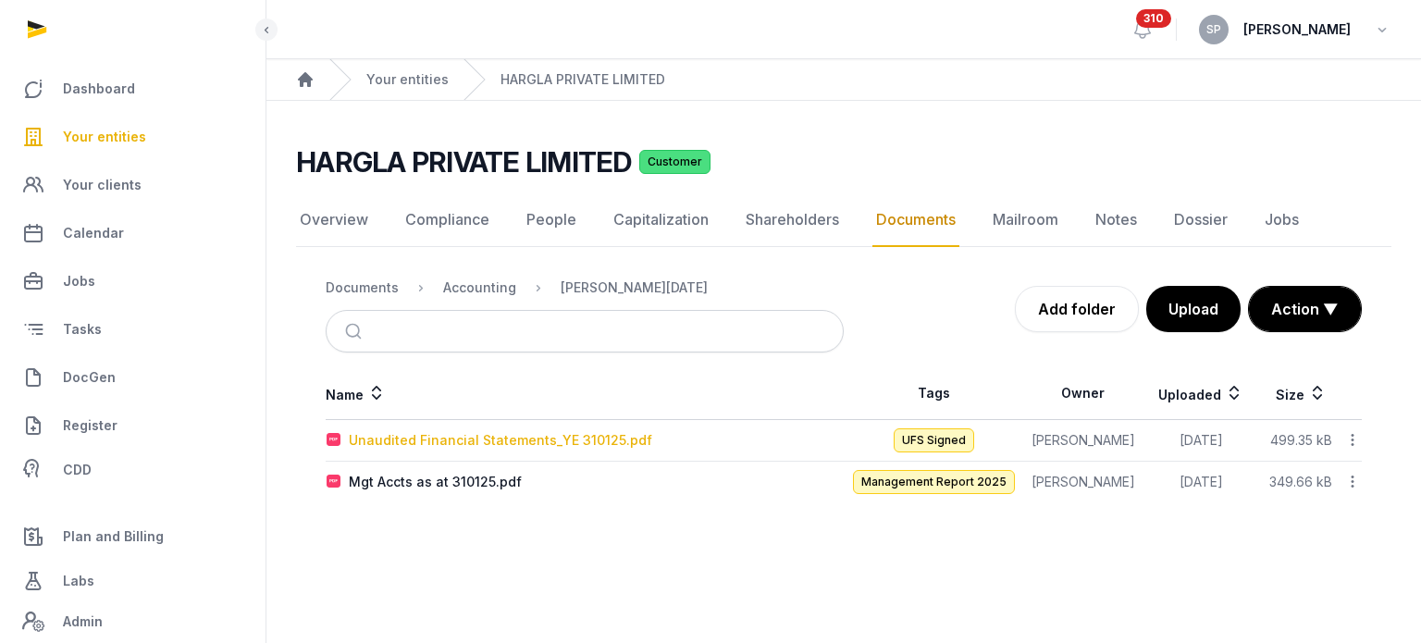
click at [488, 442] on div "Unaudited Financial Statements_YE 310125.pdf" at bounding box center [501, 440] width 304 height 19
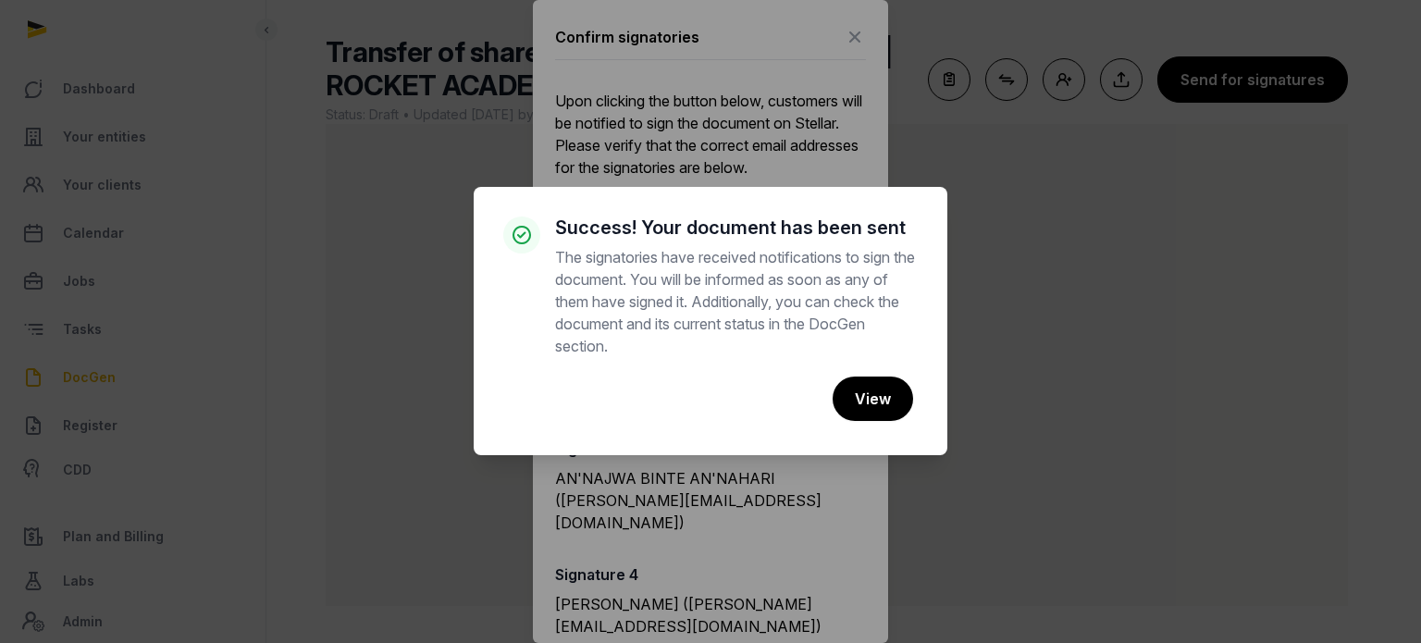
scroll to position [156, 0]
